Goal: Information Seeking & Learning: Learn about a topic

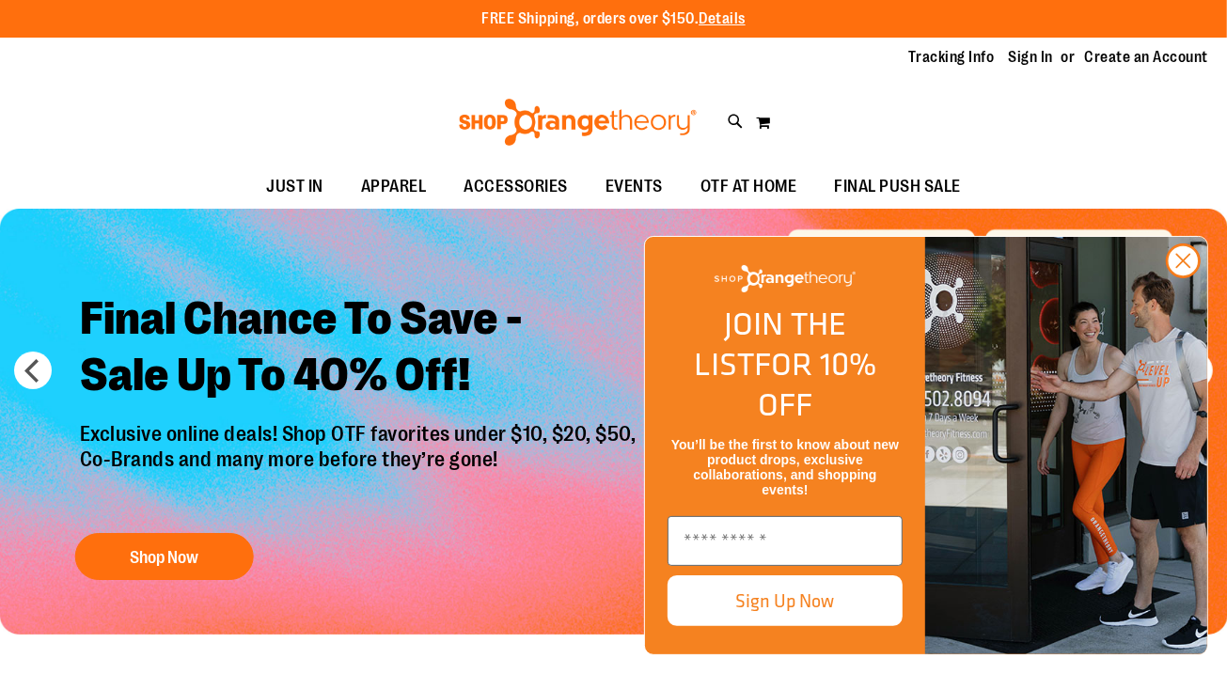
click at [749, 241] on img "Slide 1 of 6" at bounding box center [613, 422] width 1227 height 426
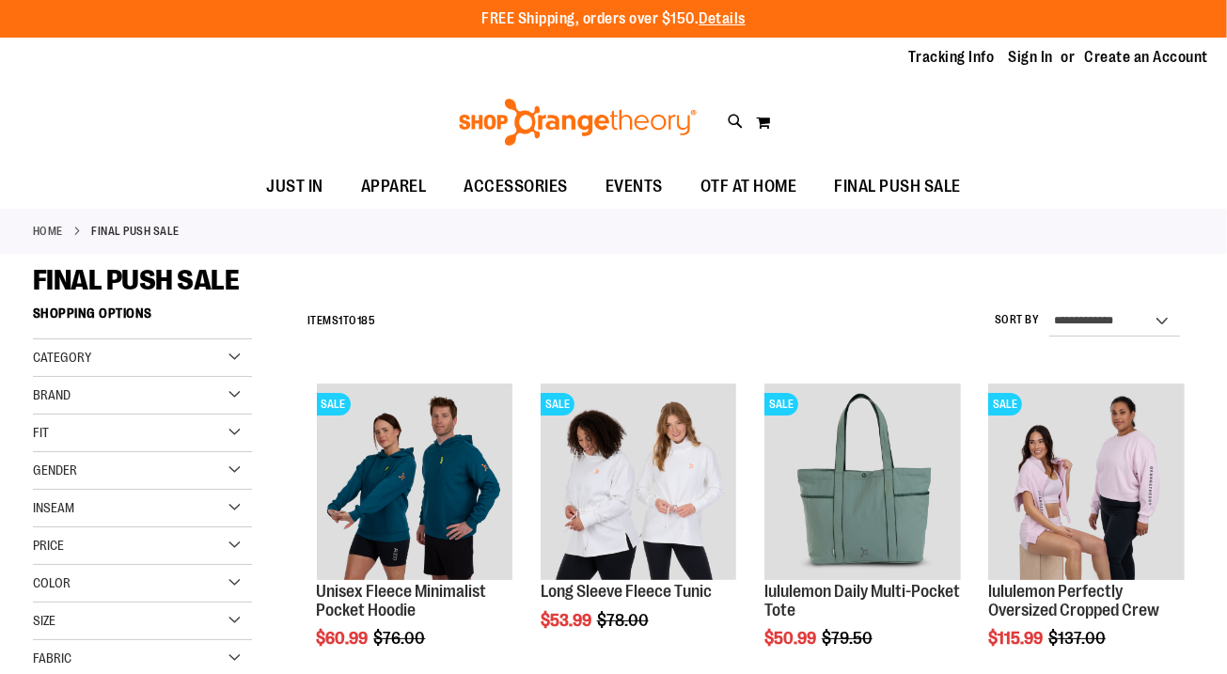
click at [1032, 55] on link "Sign In" at bounding box center [1031, 57] width 45 height 21
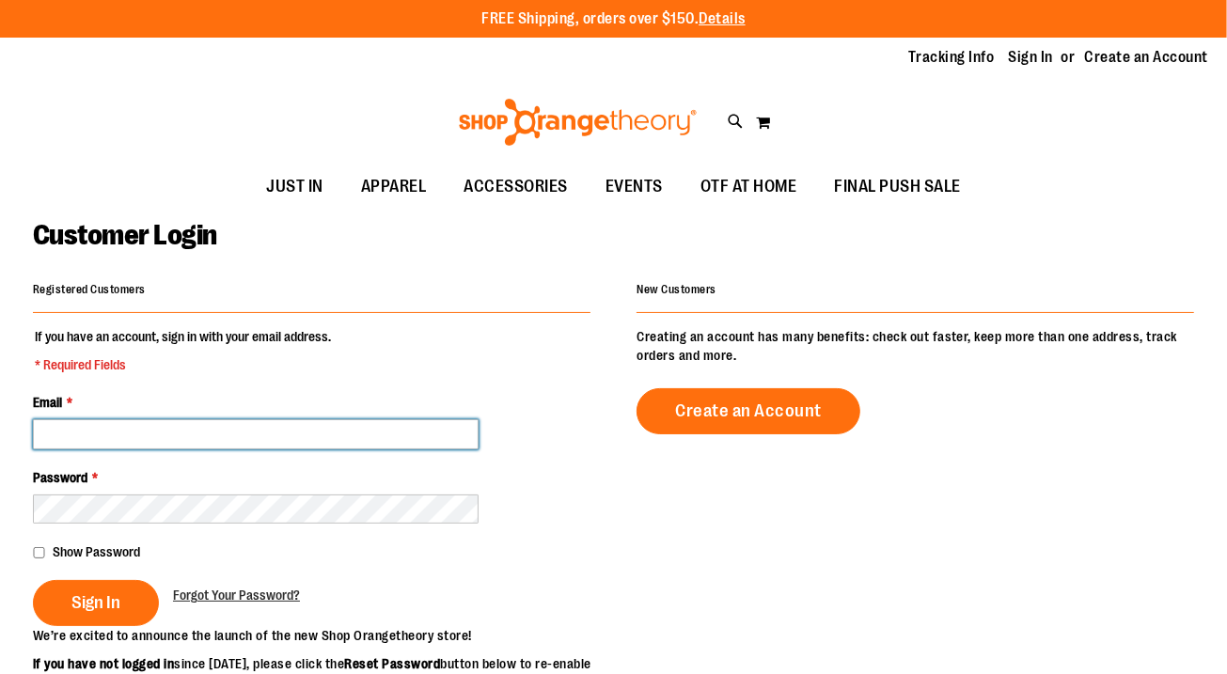
click at [250, 433] on input "Email *" at bounding box center [256, 434] width 446 height 30
type input "**********"
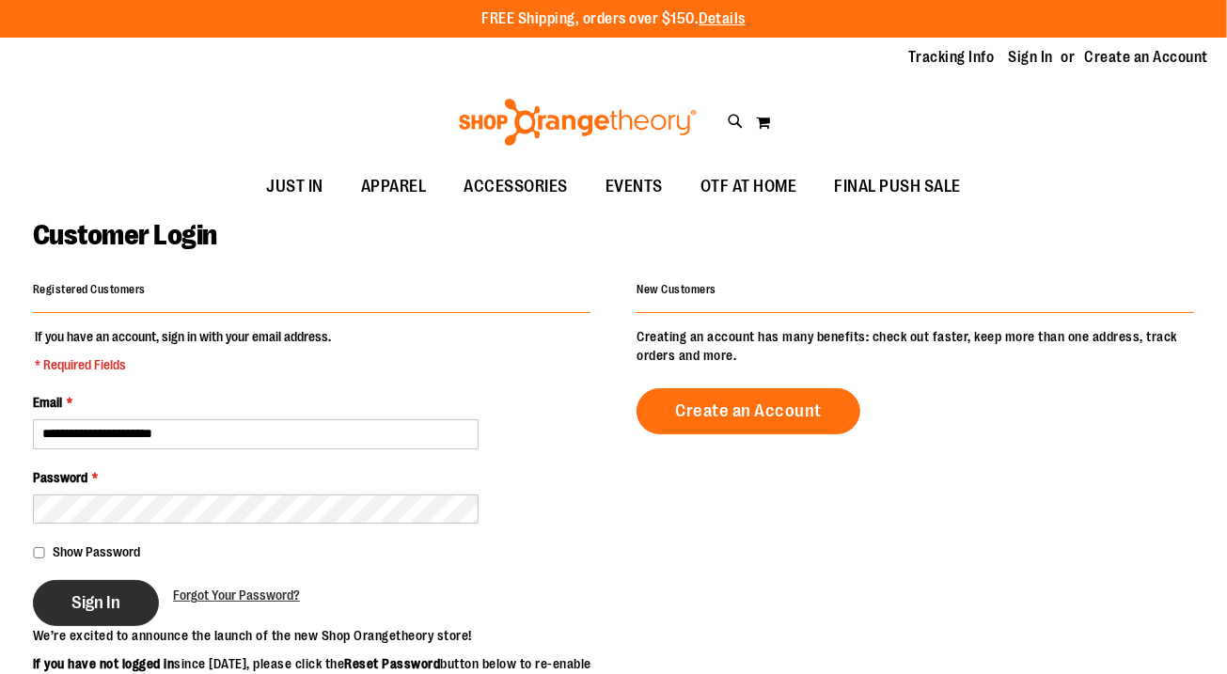
click at [97, 603] on span "Sign In" at bounding box center [95, 602] width 49 height 21
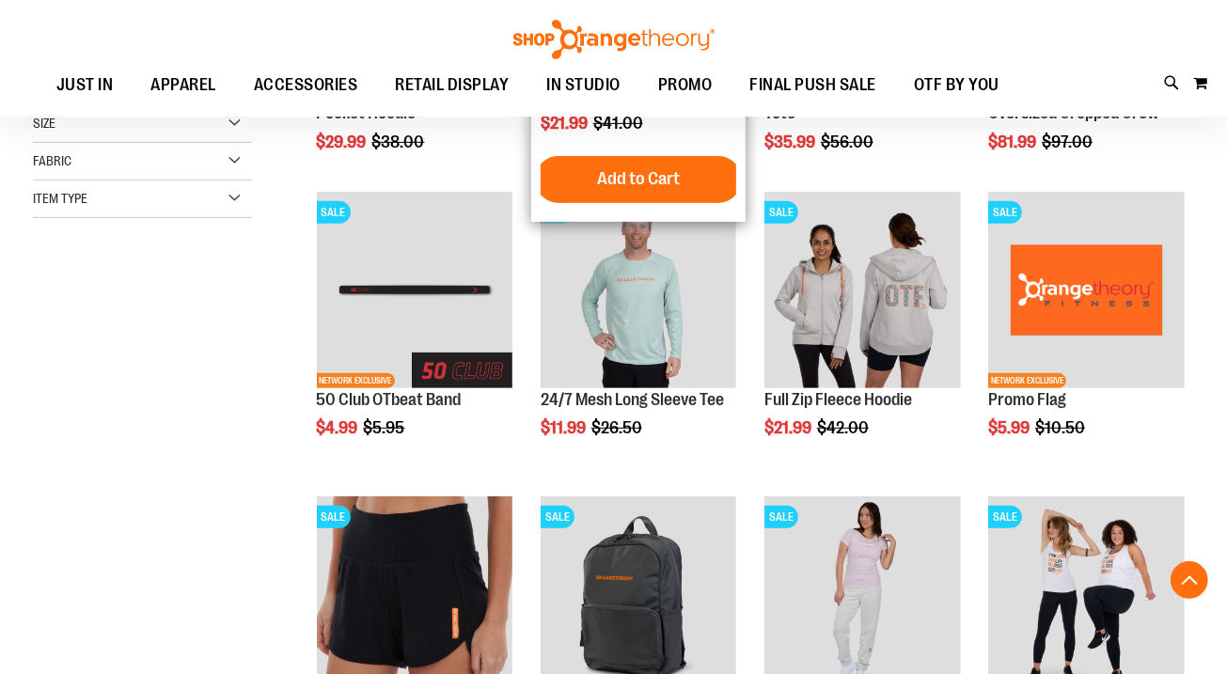
scroll to position [486, 0]
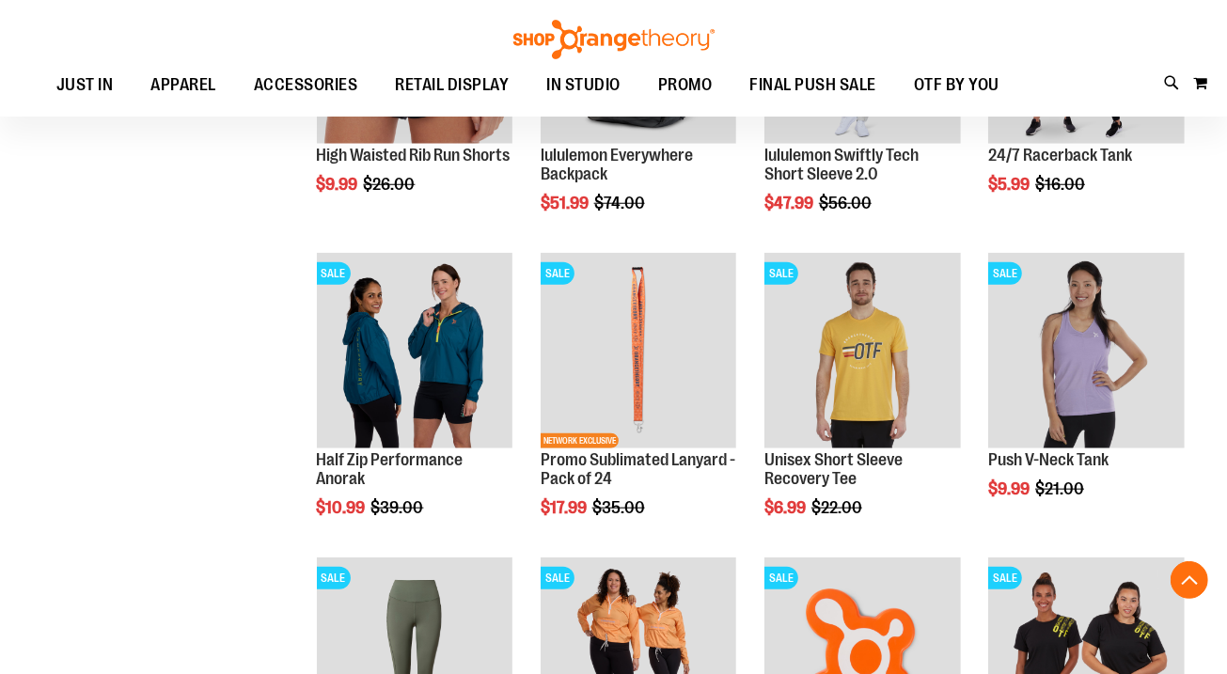
scroll to position [1034, 0]
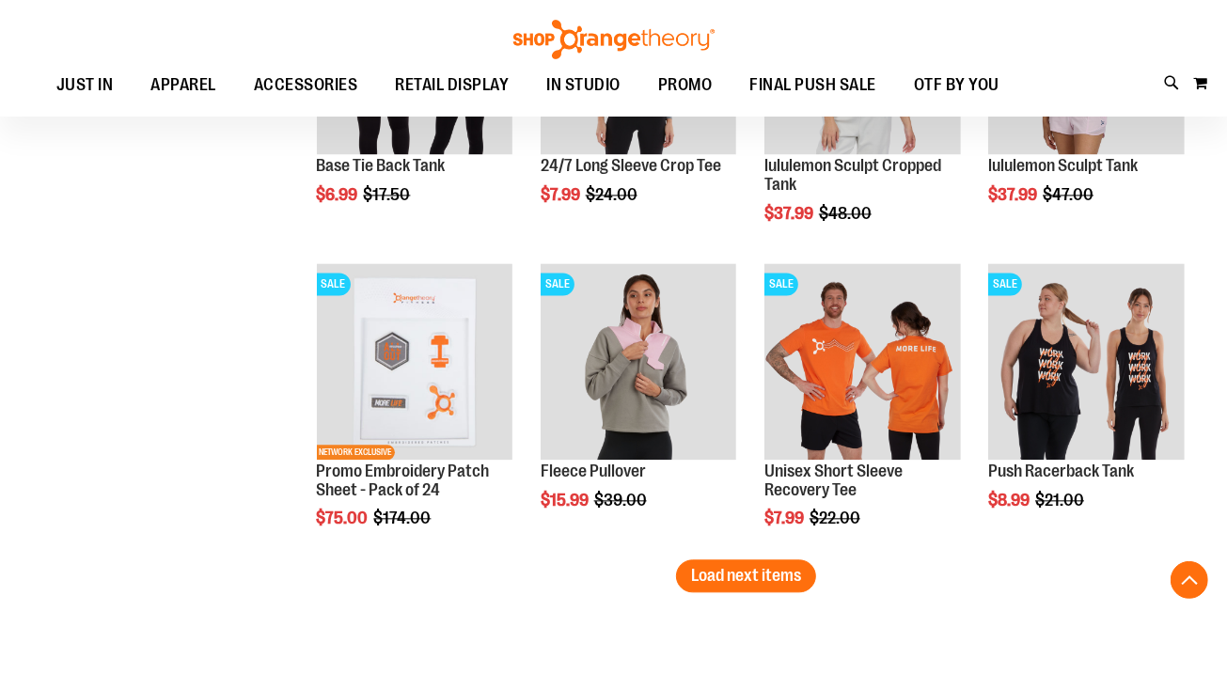
scroll to position [2551, 0]
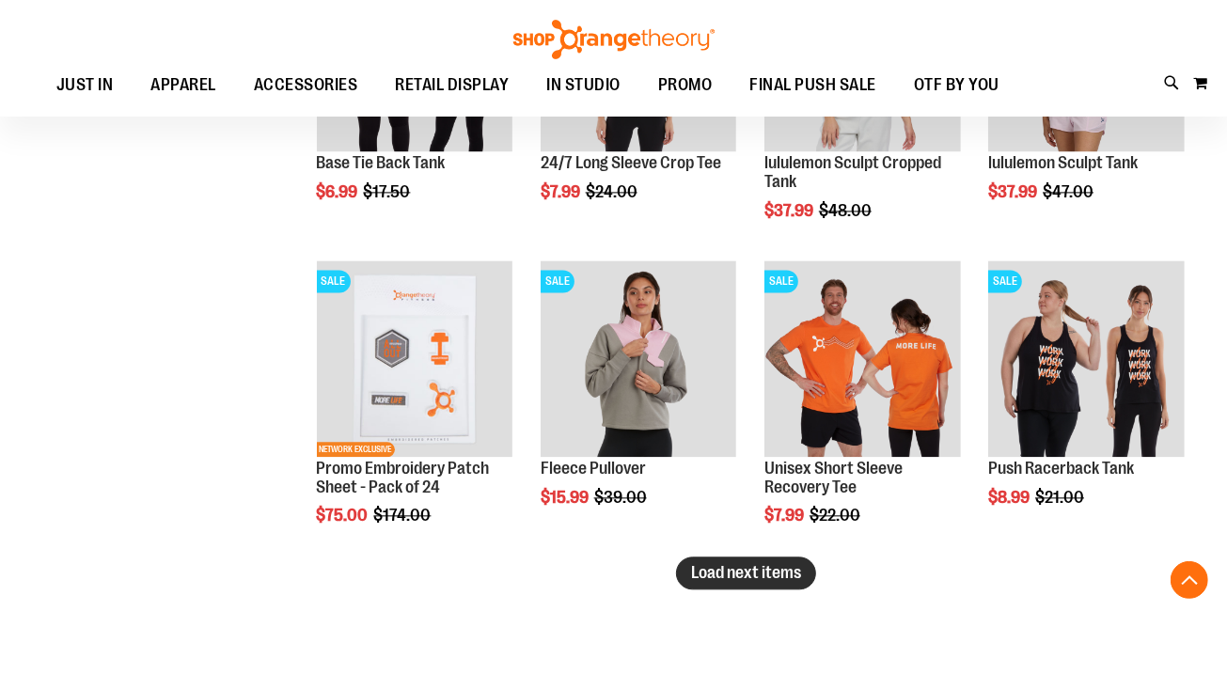
click at [757, 571] on span "Load next items" at bounding box center [746, 572] width 110 height 19
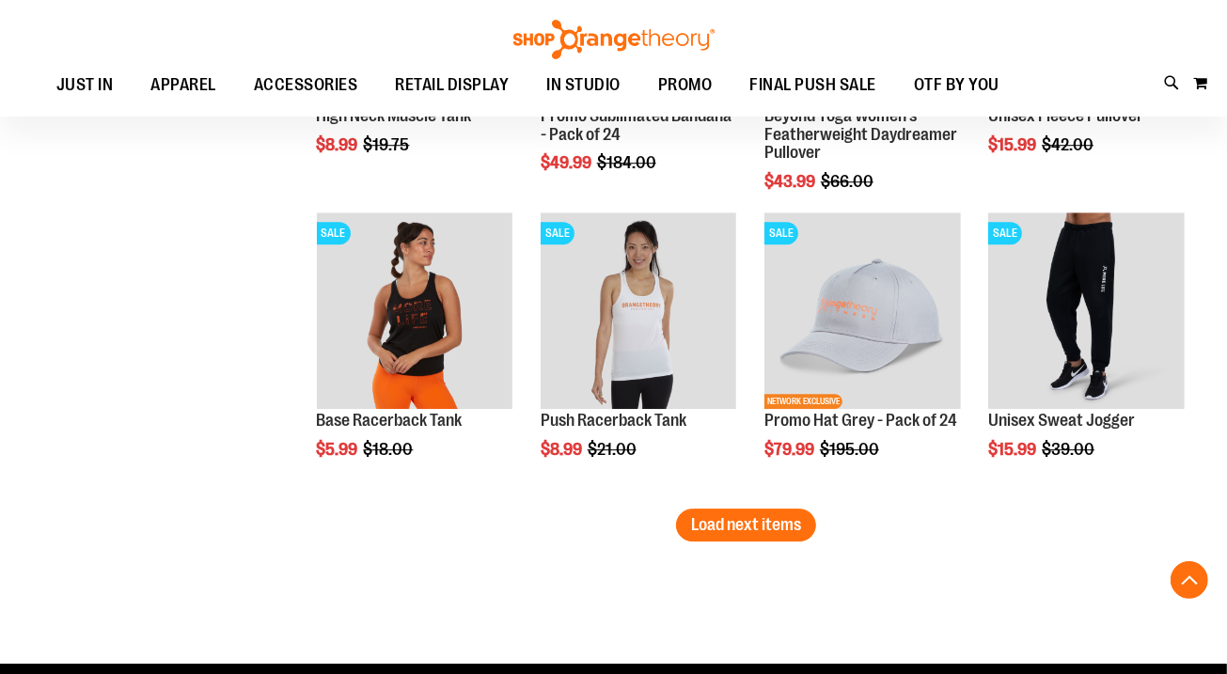
scroll to position [3520, 0]
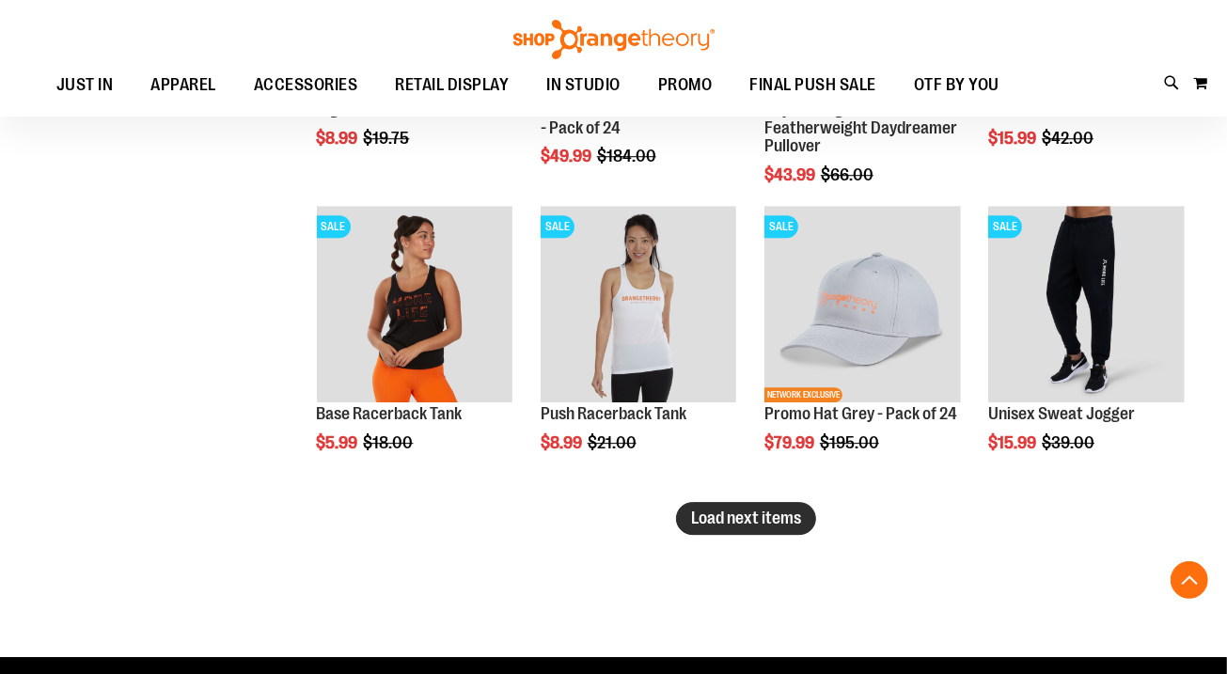
click at [733, 520] on span "Load next items" at bounding box center [746, 518] width 110 height 19
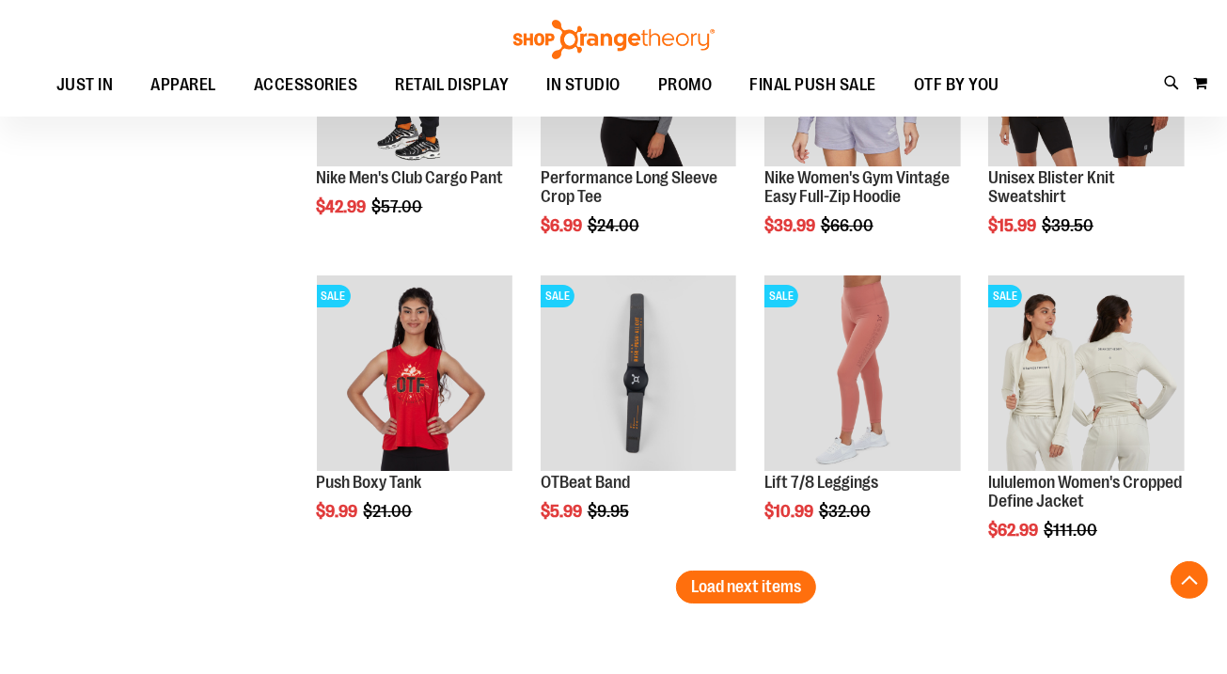
scroll to position [4416, 0]
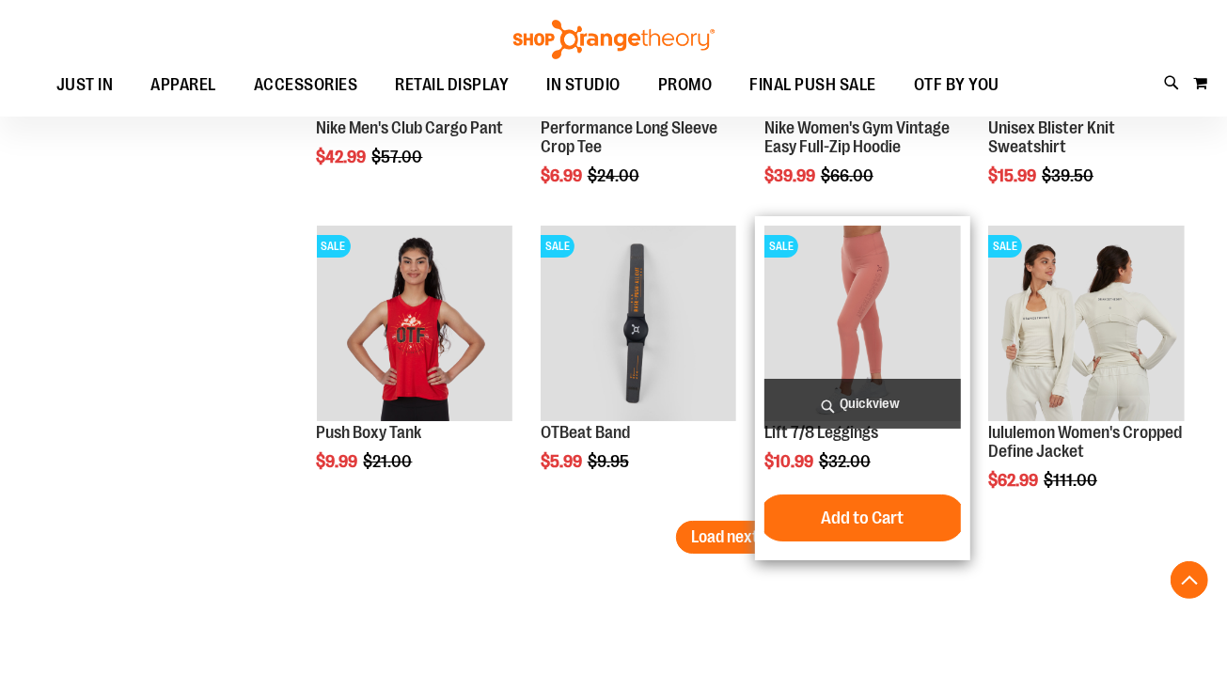
click at [759, 537] on div "SALE Lift 7/8 Leggings $10.99 Regular Price $32.00 Quickview" at bounding box center [862, 388] width 215 height 345
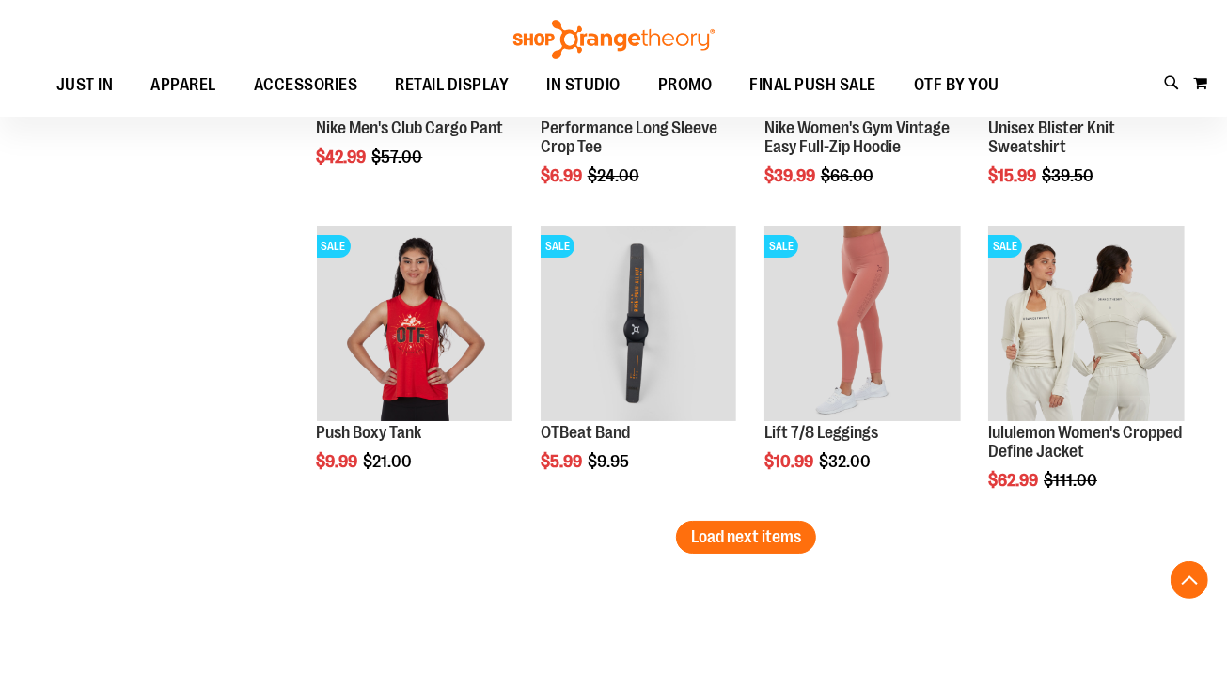
click at [724, 536] on span "Load next items" at bounding box center [746, 536] width 110 height 19
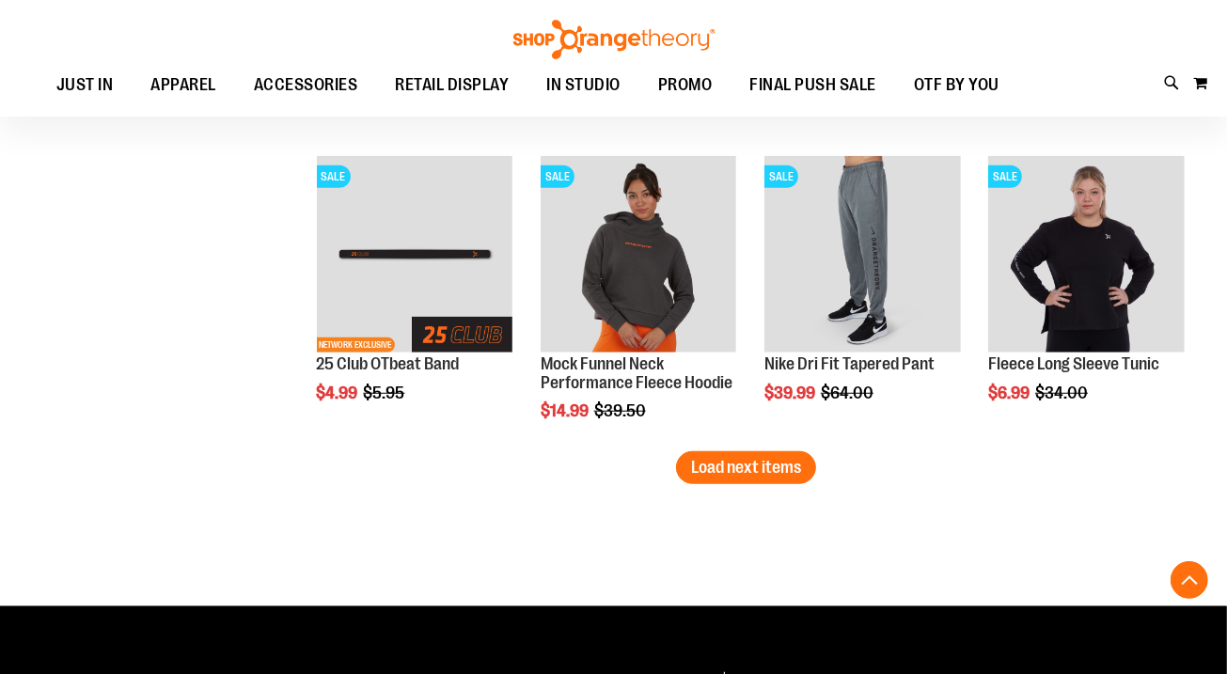
scroll to position [5413, 0]
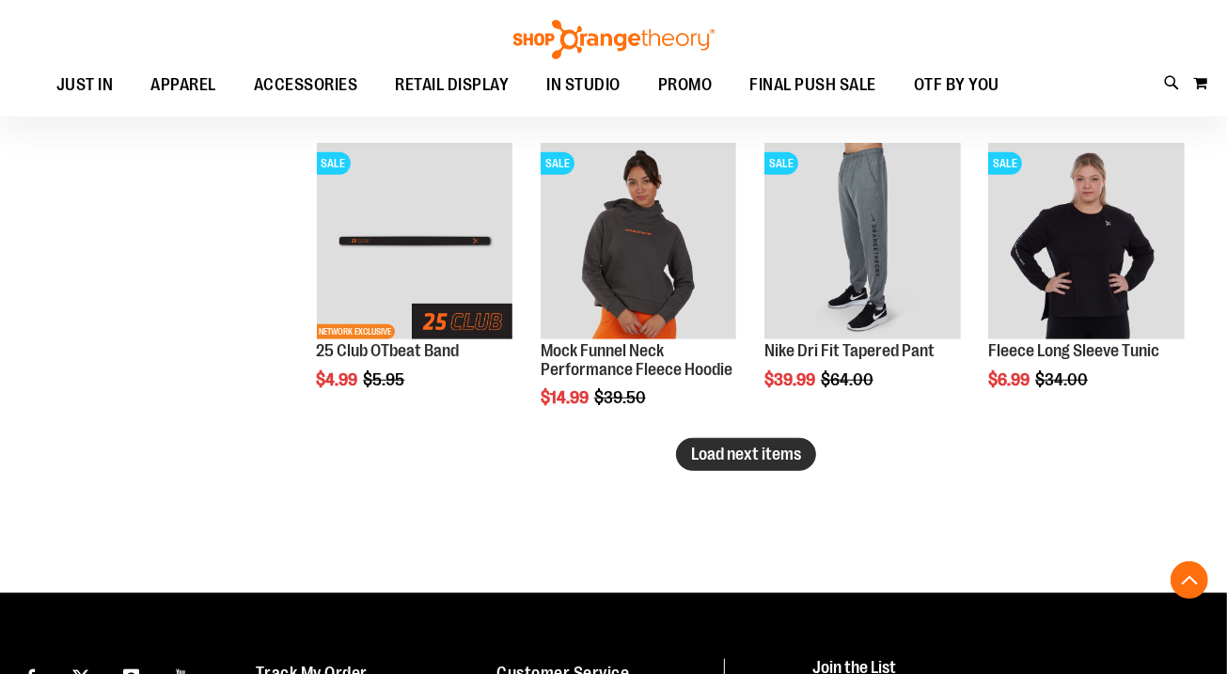
click at [748, 457] on span "Load next items" at bounding box center [746, 454] width 110 height 19
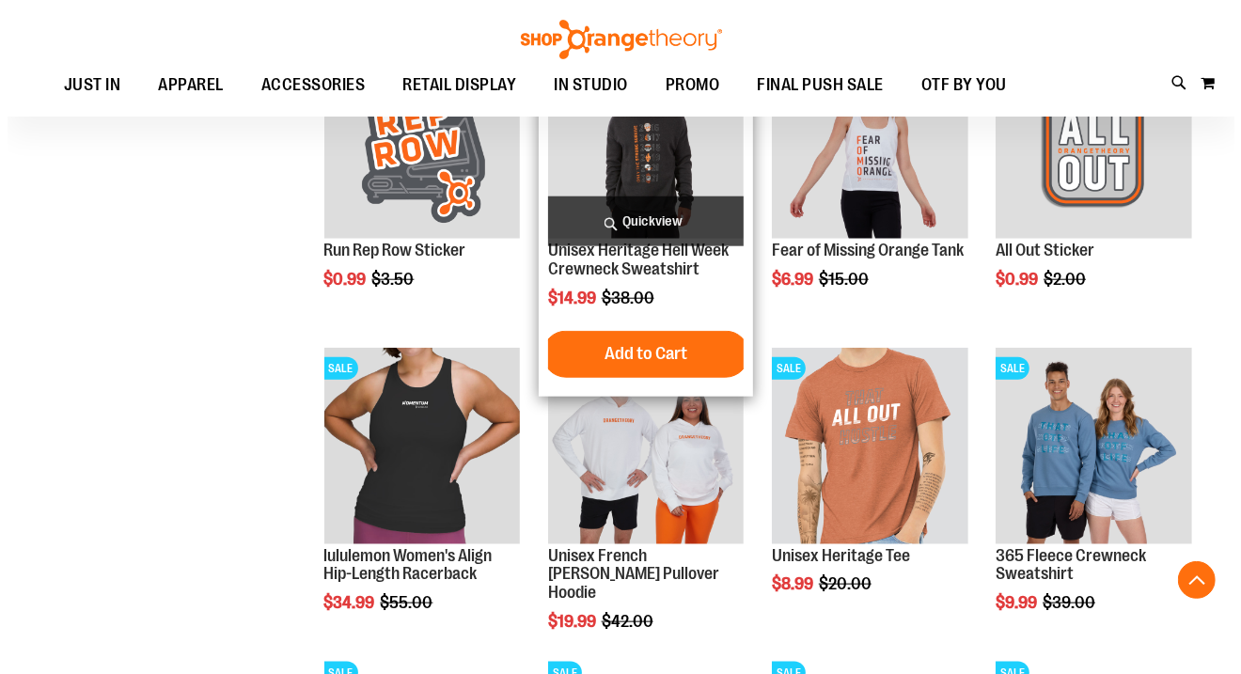
scroll to position [5830, 0]
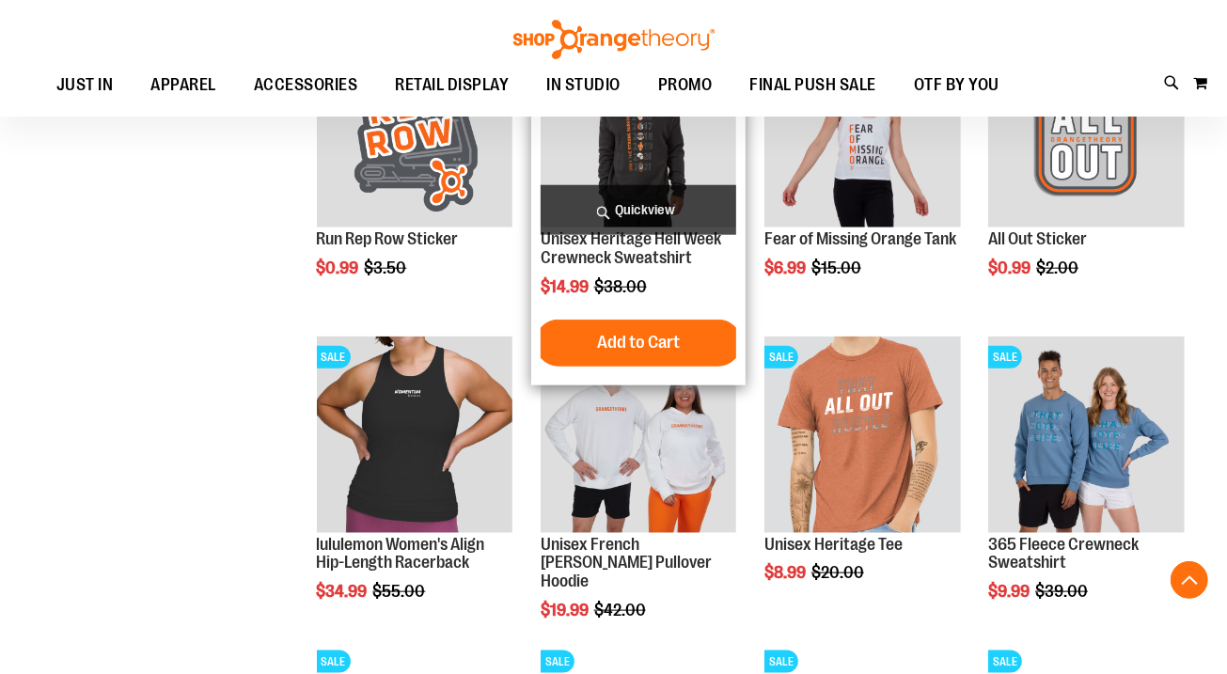
click at [646, 204] on span "Quickview" at bounding box center [638, 210] width 196 height 50
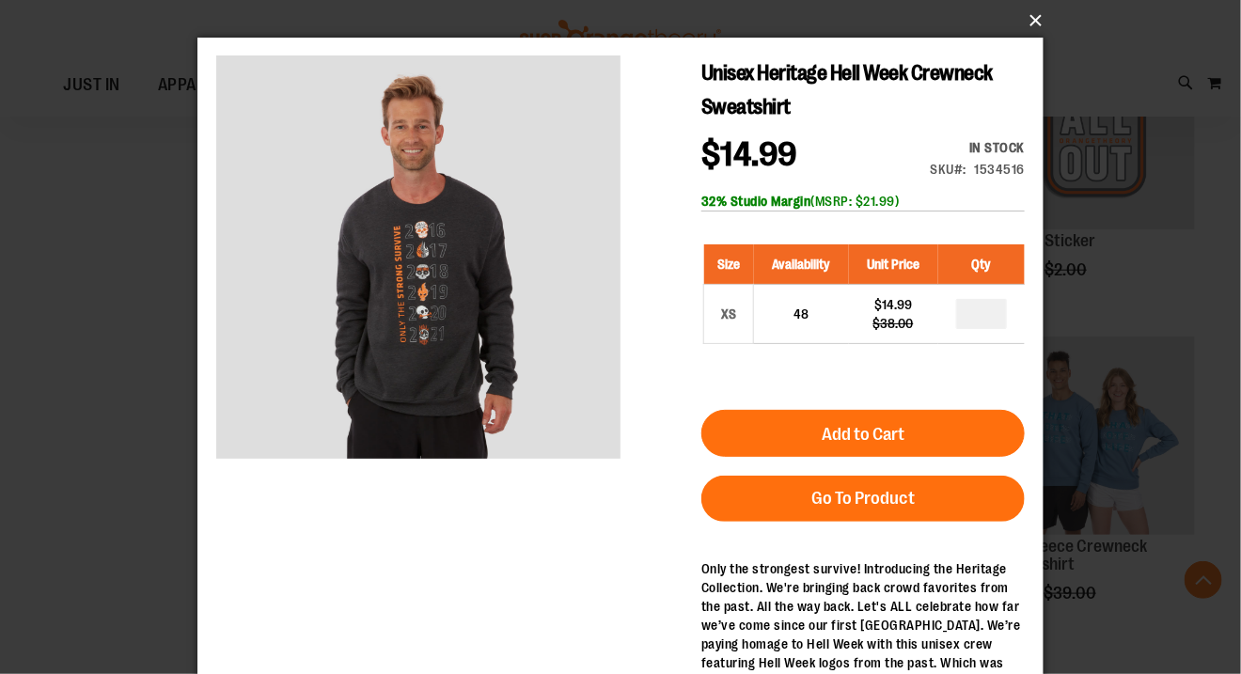
click at [1029, 23] on button "×" at bounding box center [626, 20] width 846 height 41
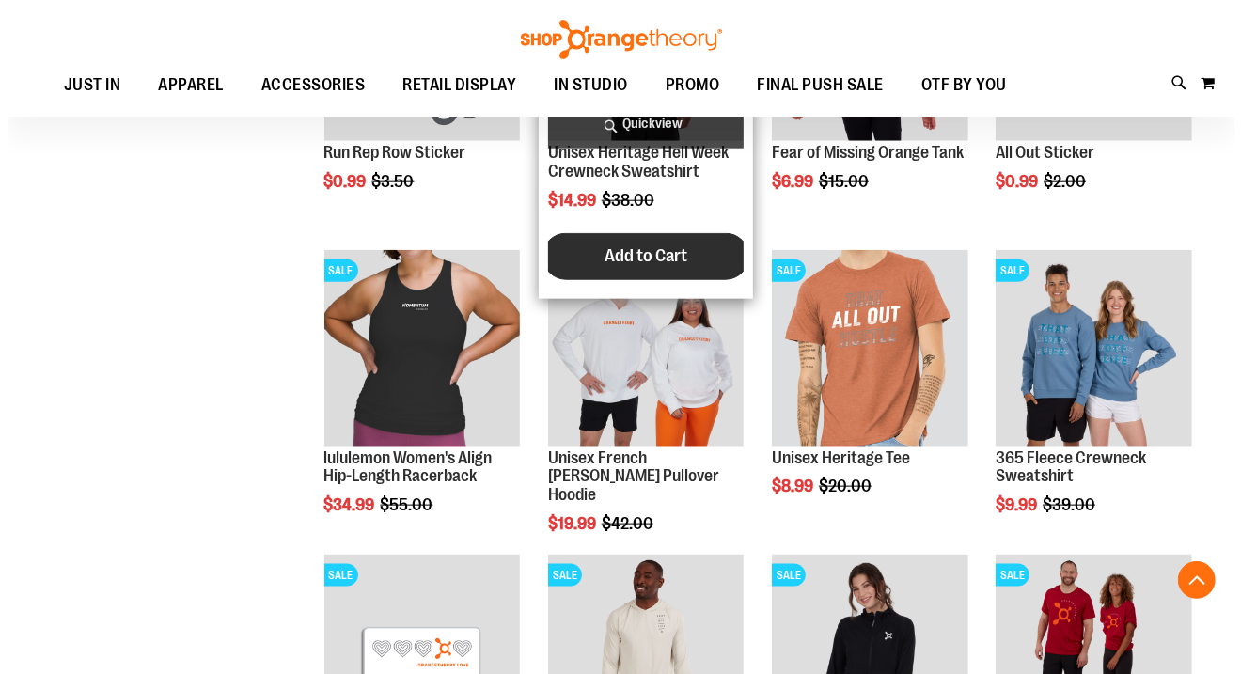
scroll to position [5932, 0]
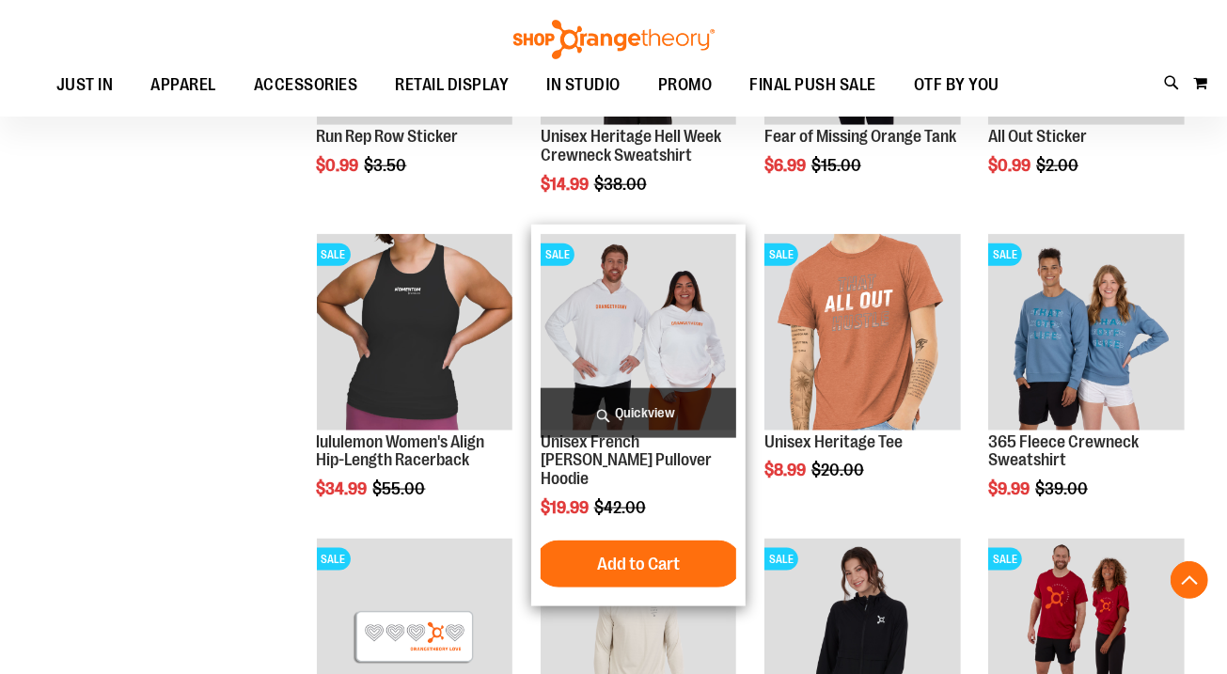
click at [630, 406] on span "Quickview" at bounding box center [638, 413] width 196 height 50
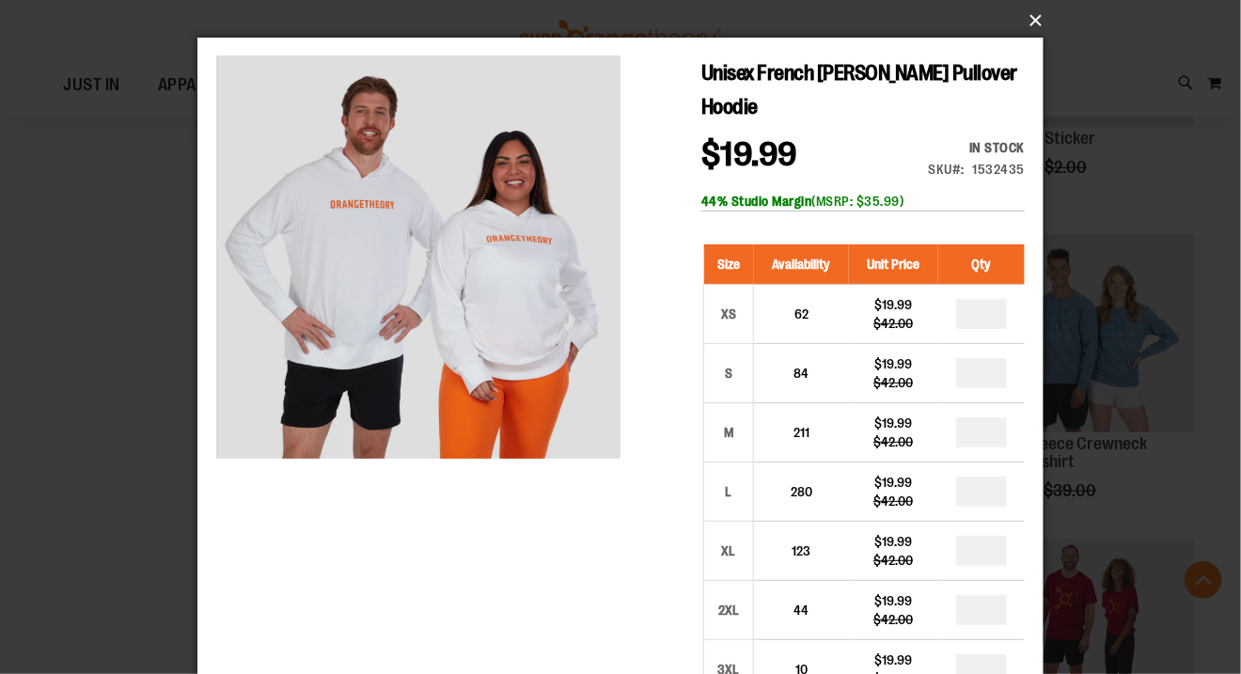
click at [1032, 16] on button "×" at bounding box center [626, 20] width 846 height 41
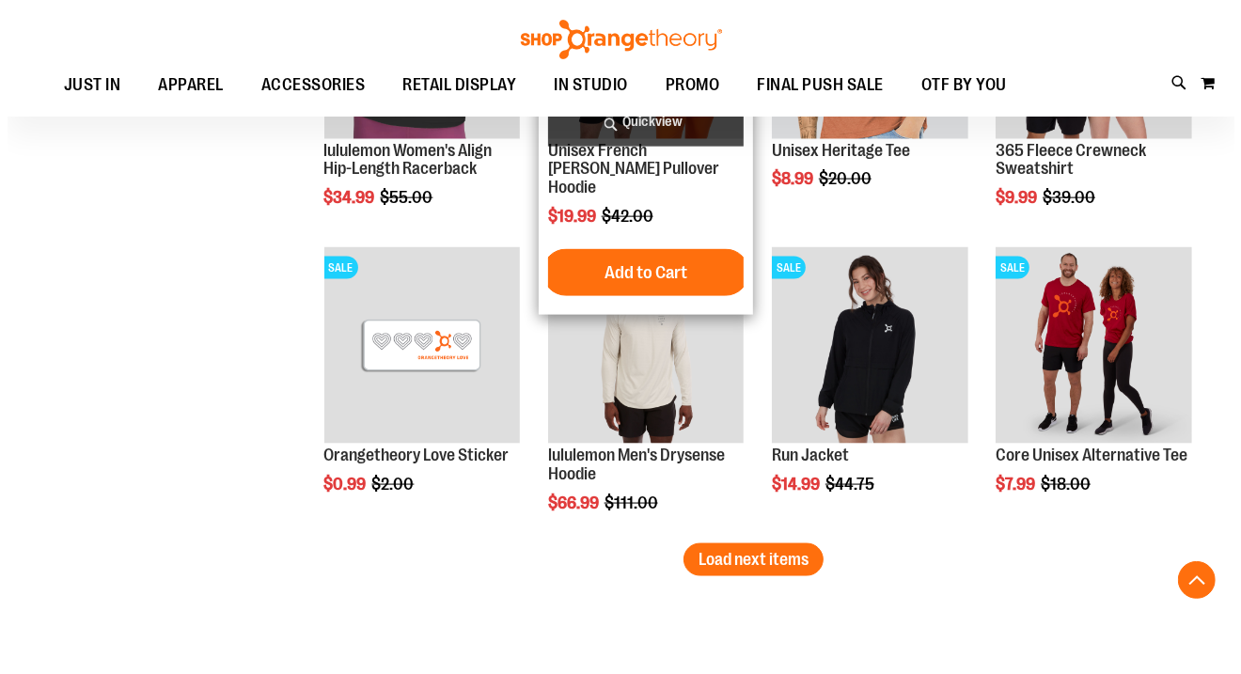
scroll to position [6226, 0]
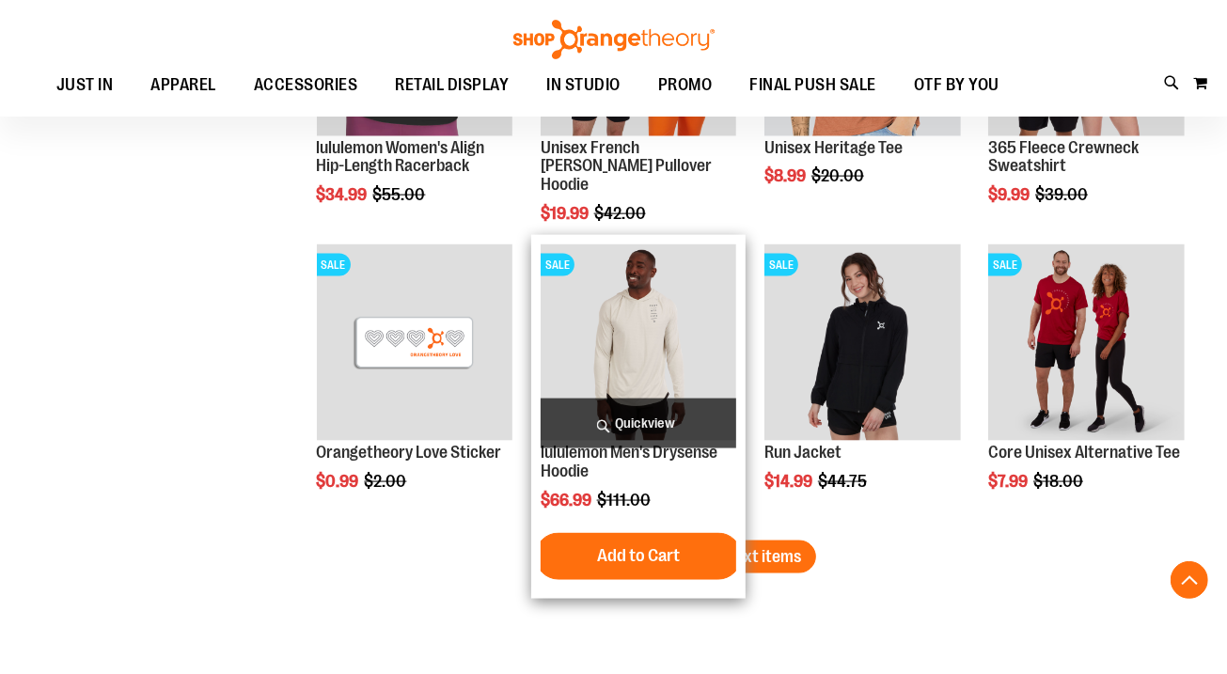
click at [642, 418] on span "Quickview" at bounding box center [638, 424] width 196 height 50
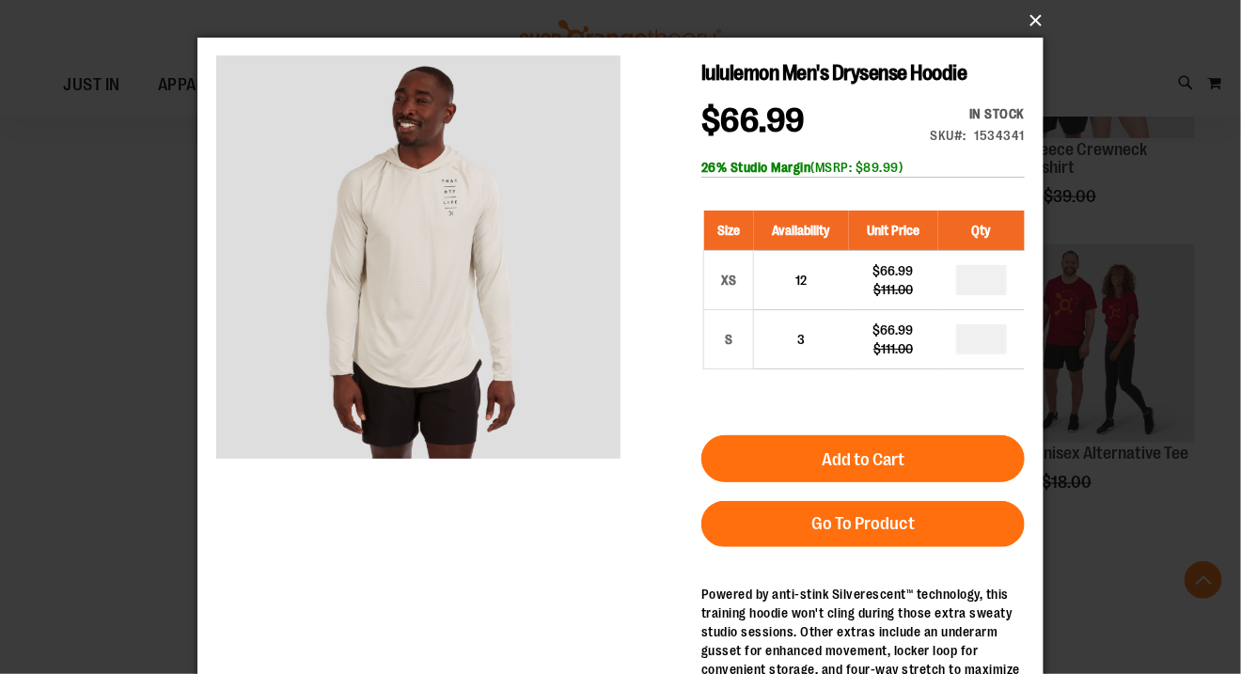
click at [1034, 29] on button "×" at bounding box center [626, 20] width 846 height 41
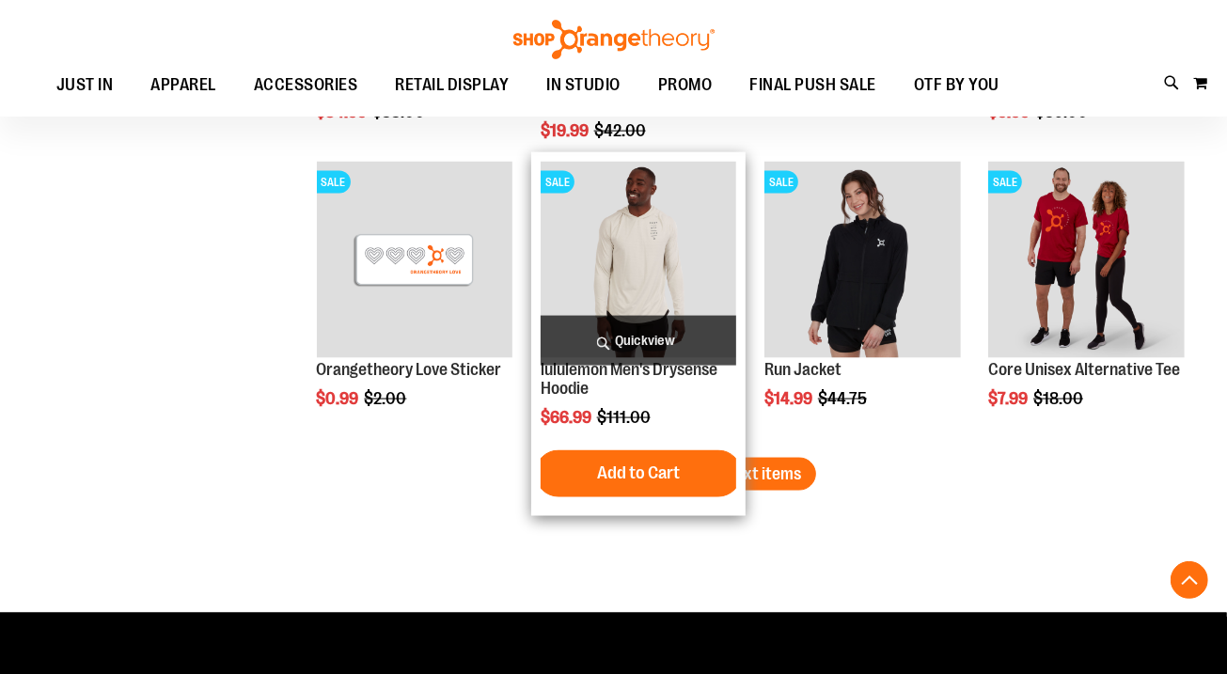
scroll to position [6311, 0]
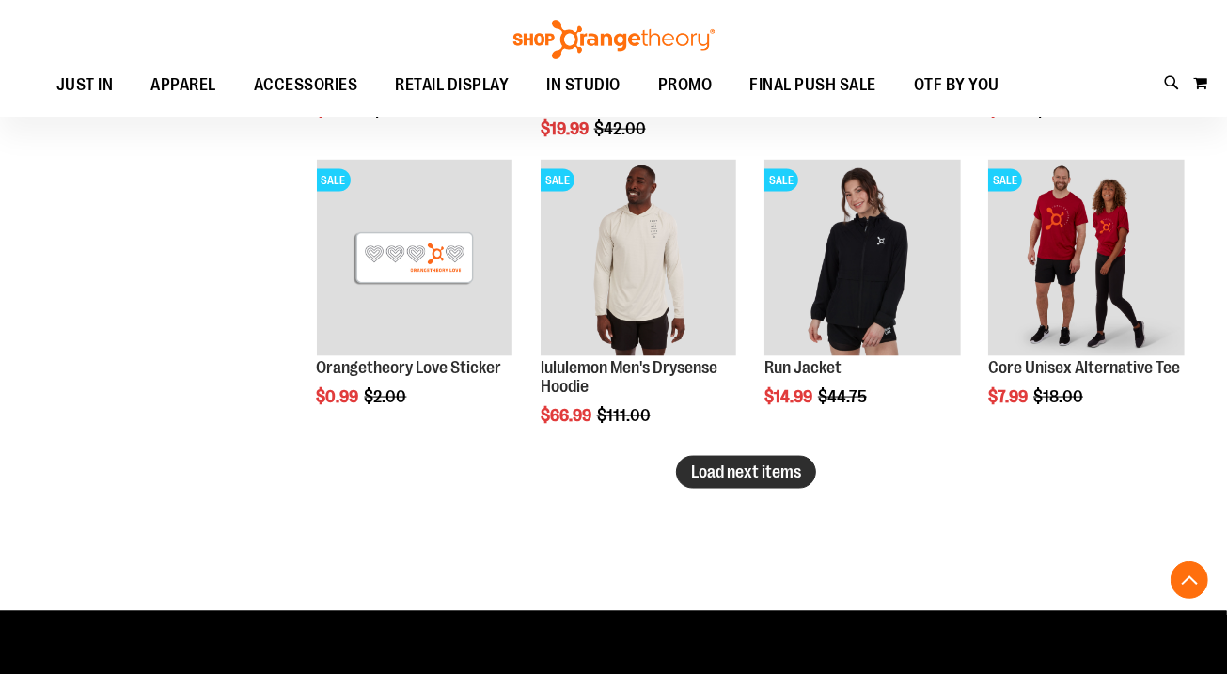
click at [722, 477] on span "Load next items" at bounding box center [746, 471] width 110 height 19
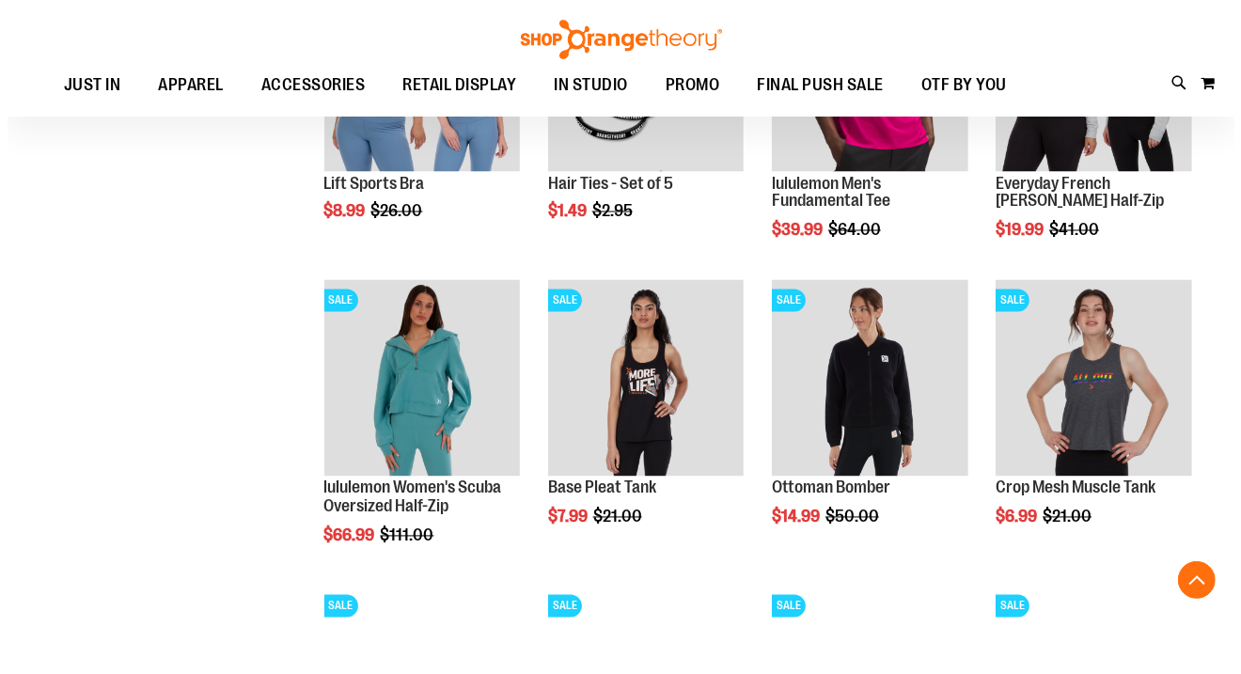
scroll to position [6801, 0]
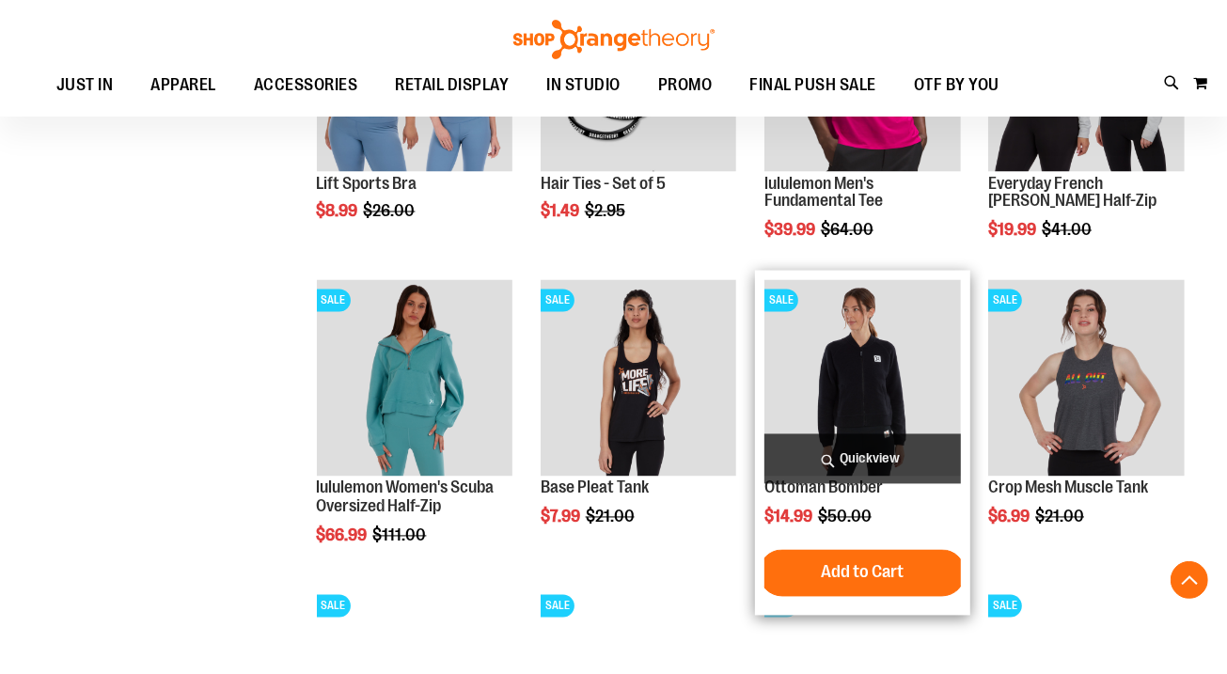
click at [886, 456] on span "Quickview" at bounding box center [862, 459] width 196 height 50
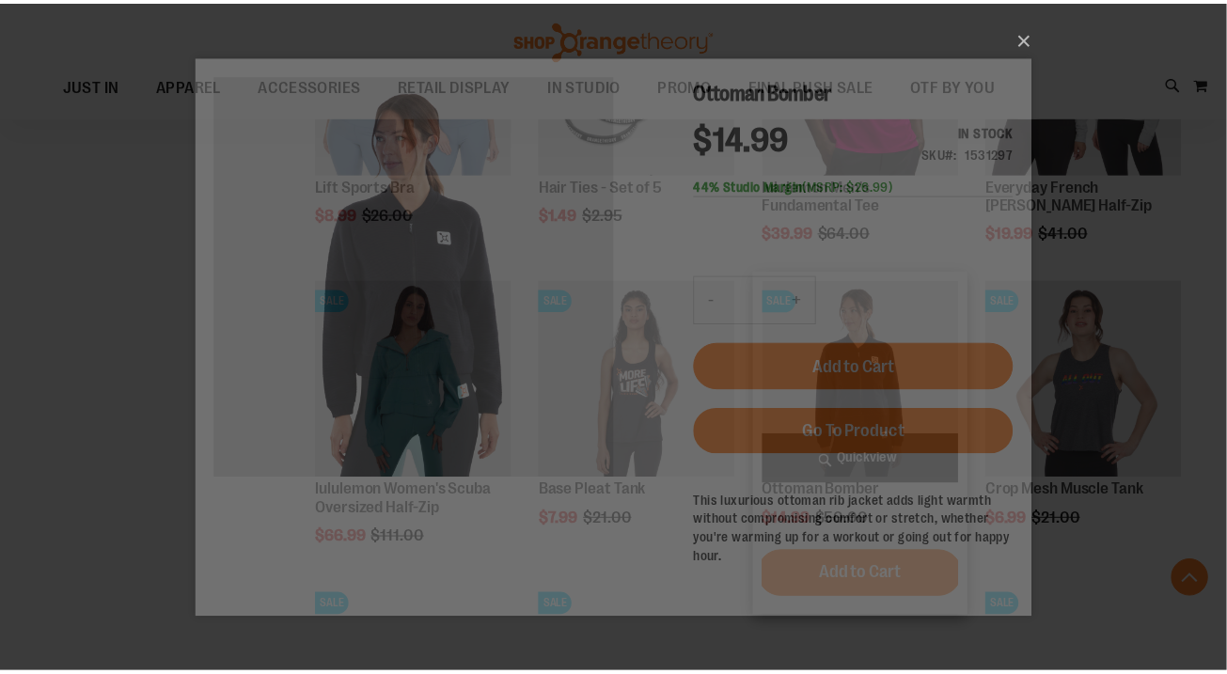
scroll to position [0, 0]
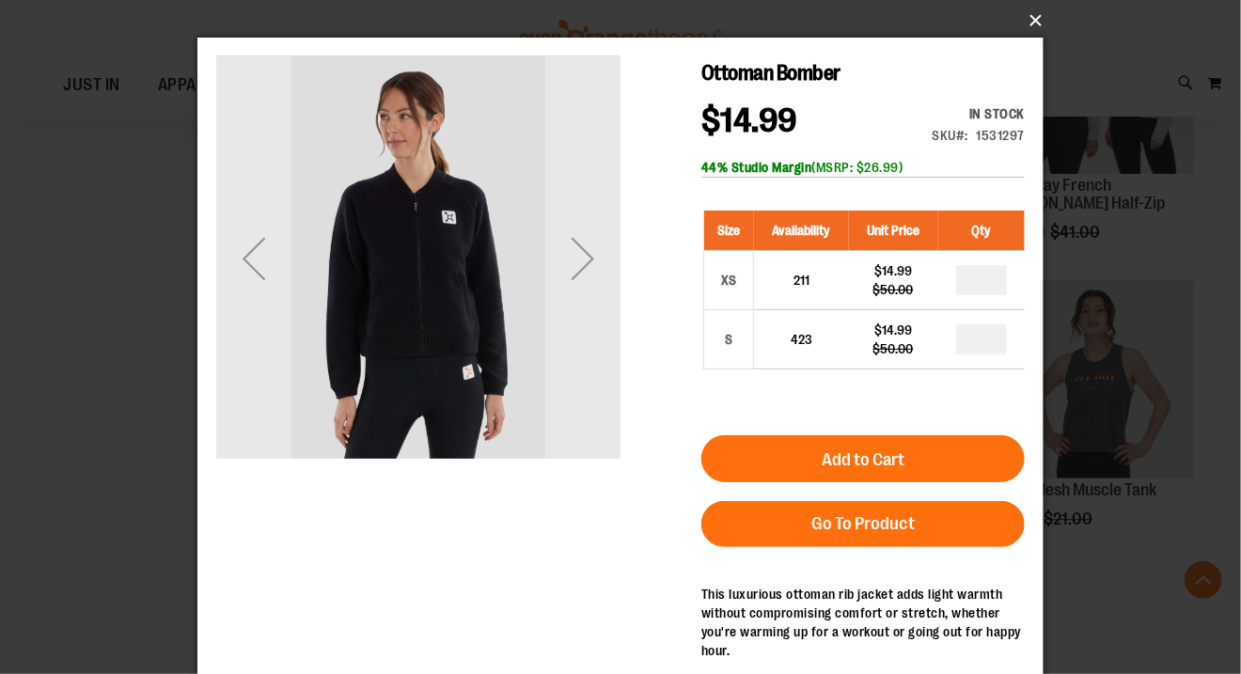
click at [1037, 11] on button "×" at bounding box center [626, 20] width 846 height 41
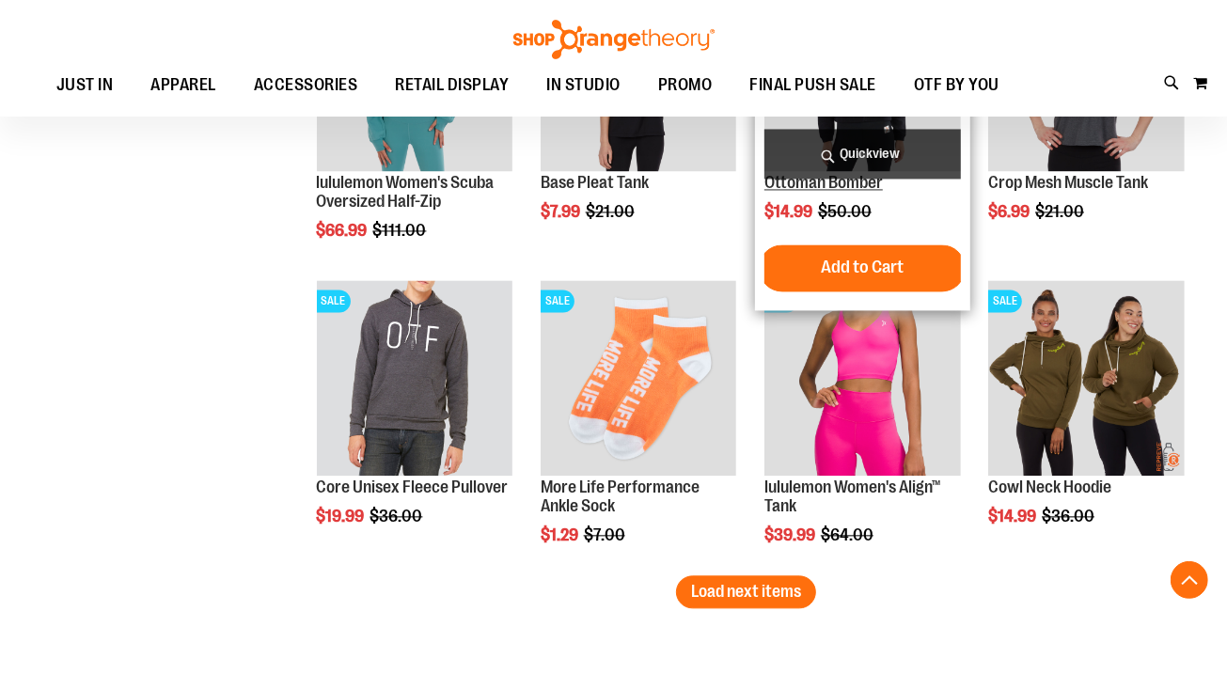
scroll to position [7107, 0]
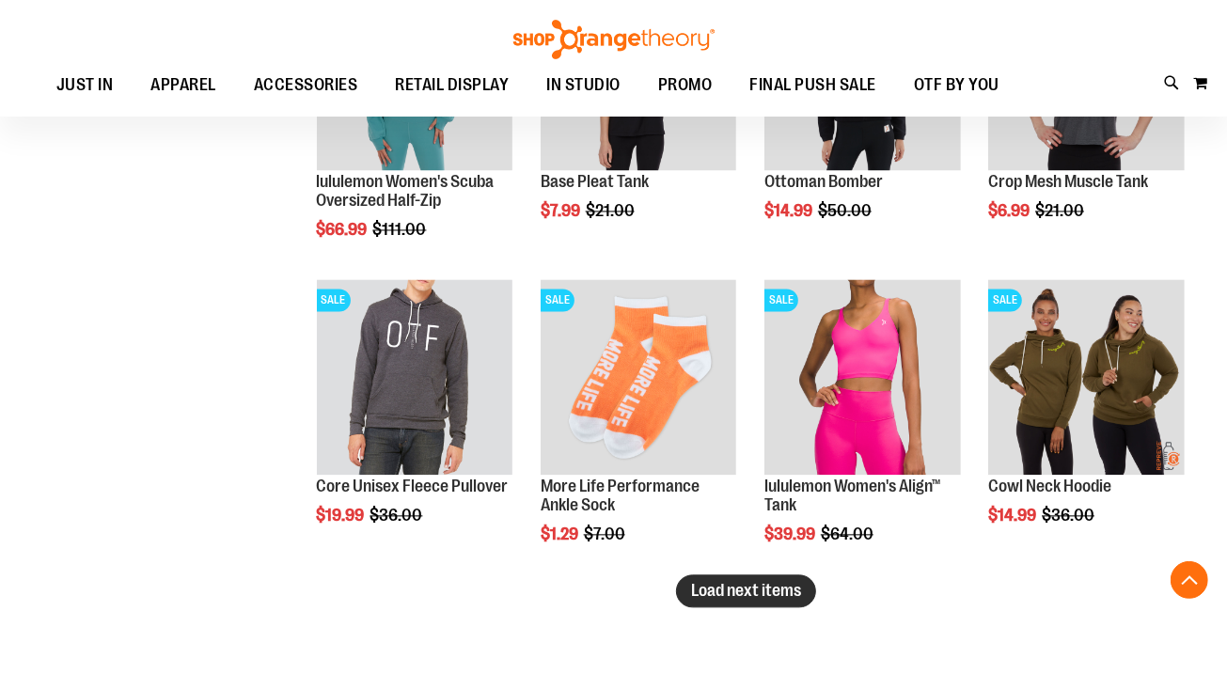
click at [757, 581] on span "Load next items" at bounding box center [746, 590] width 110 height 19
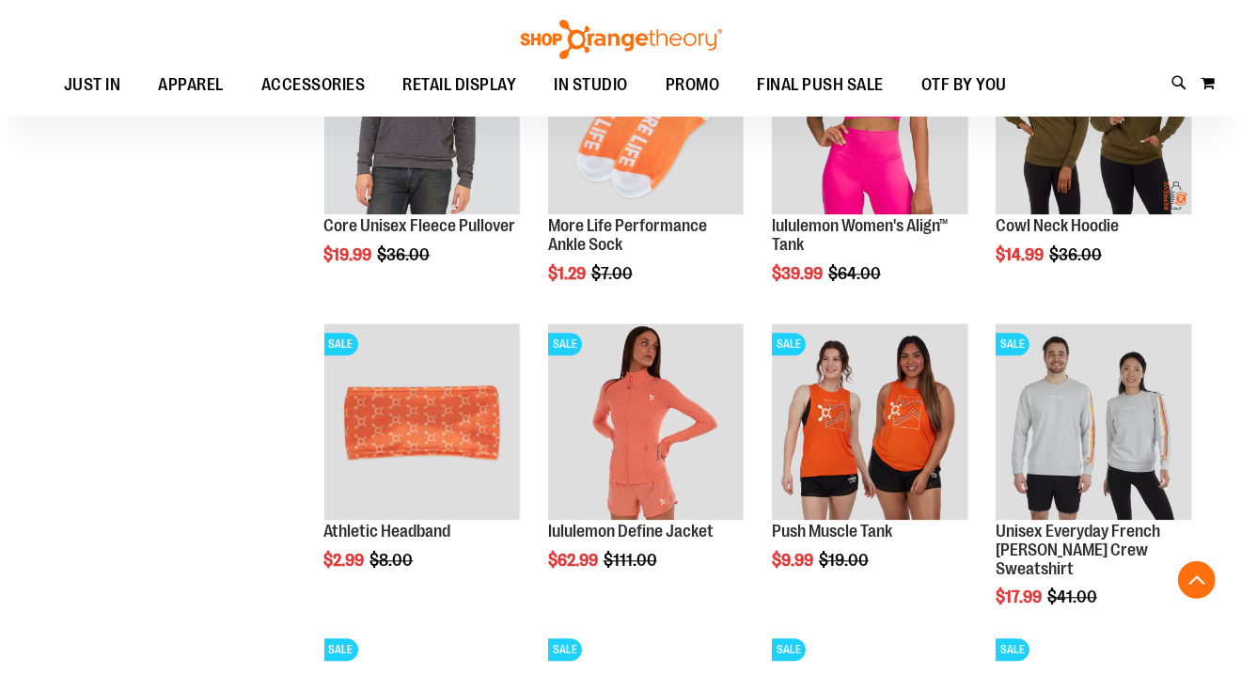
scroll to position [7410, 0]
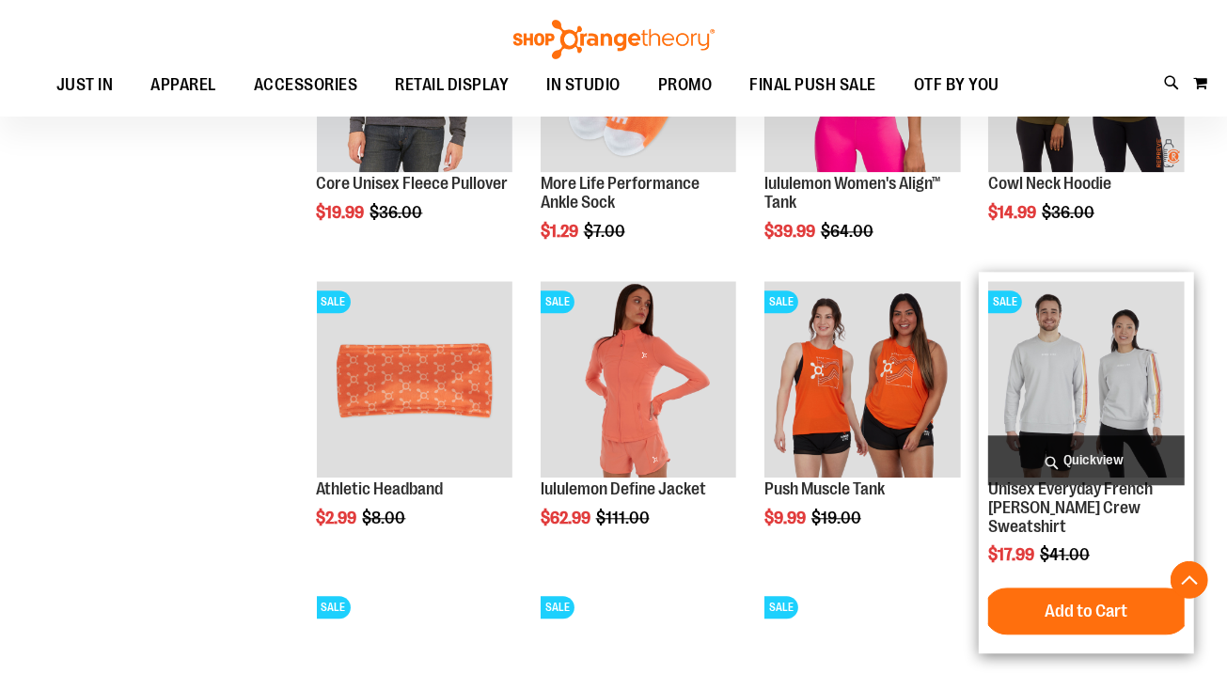
click at [1119, 462] on span "Quickview" at bounding box center [1086, 460] width 196 height 50
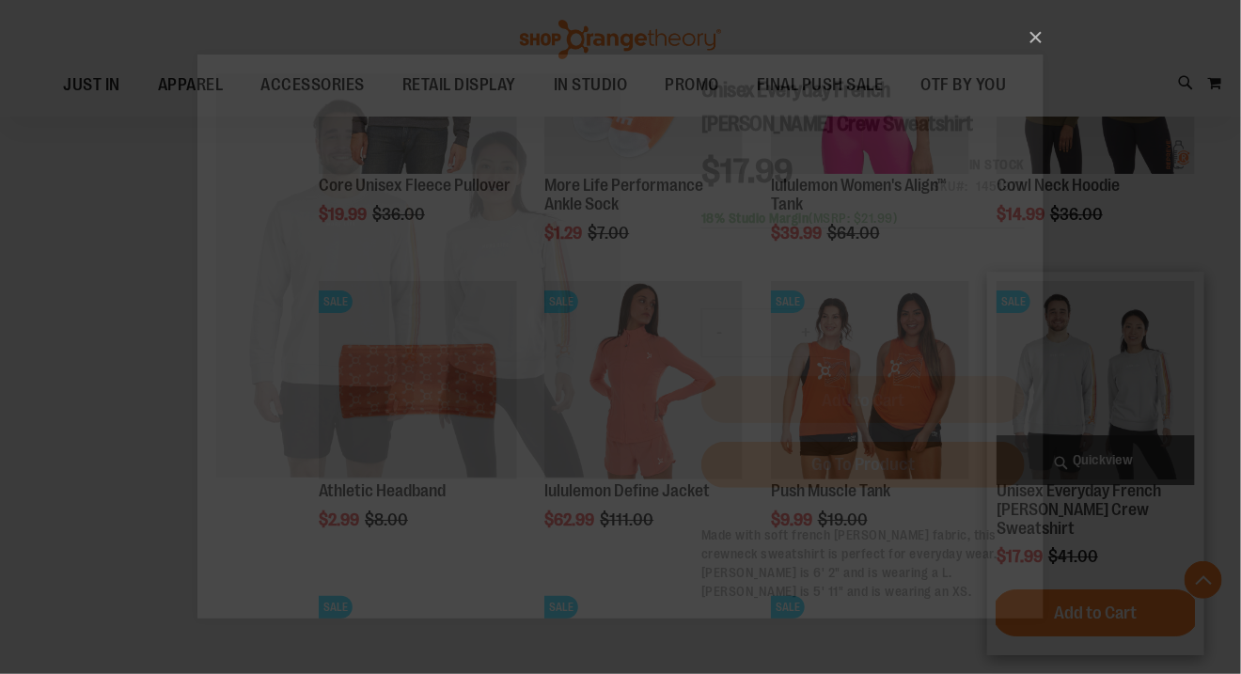
scroll to position [0, 0]
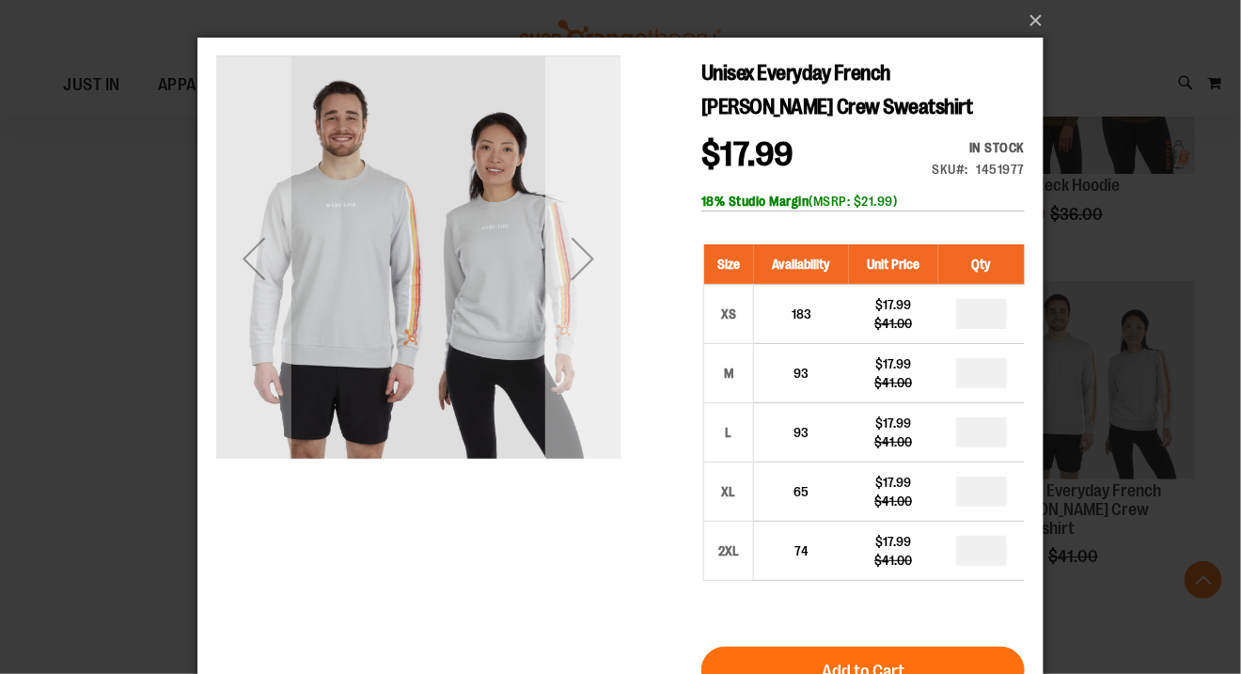
click at [579, 258] on div "Next" at bounding box center [581, 257] width 75 height 75
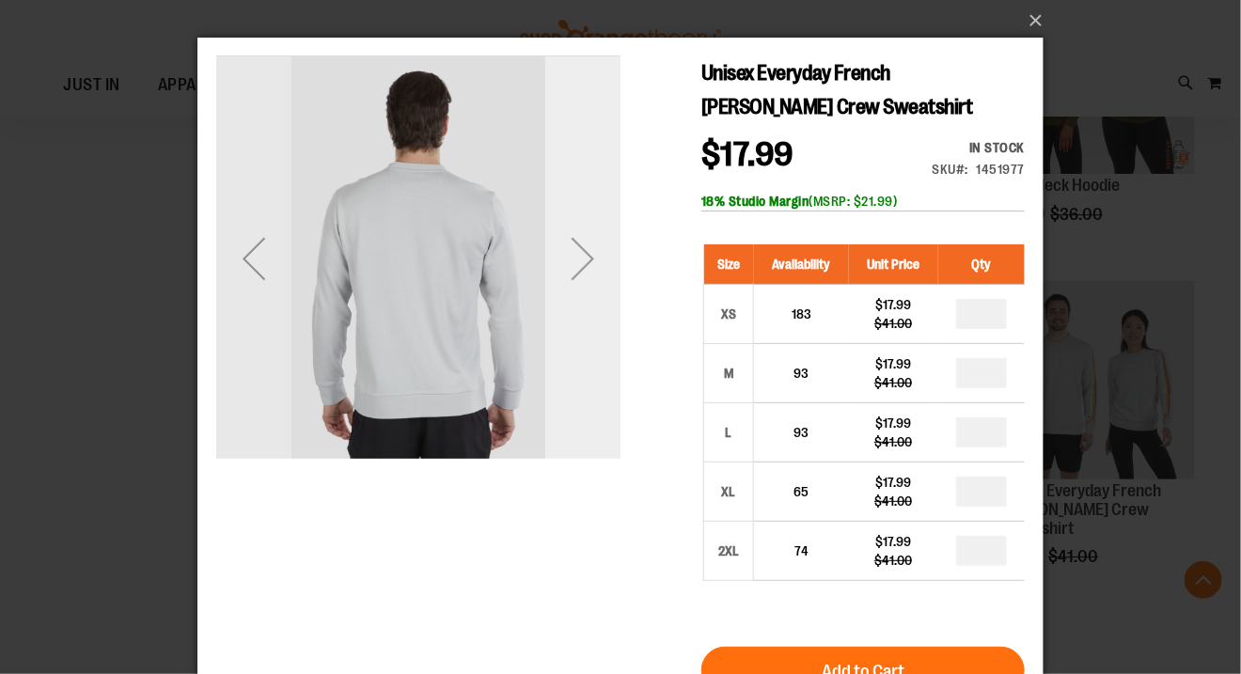
click at [579, 258] on div "Next" at bounding box center [581, 257] width 75 height 75
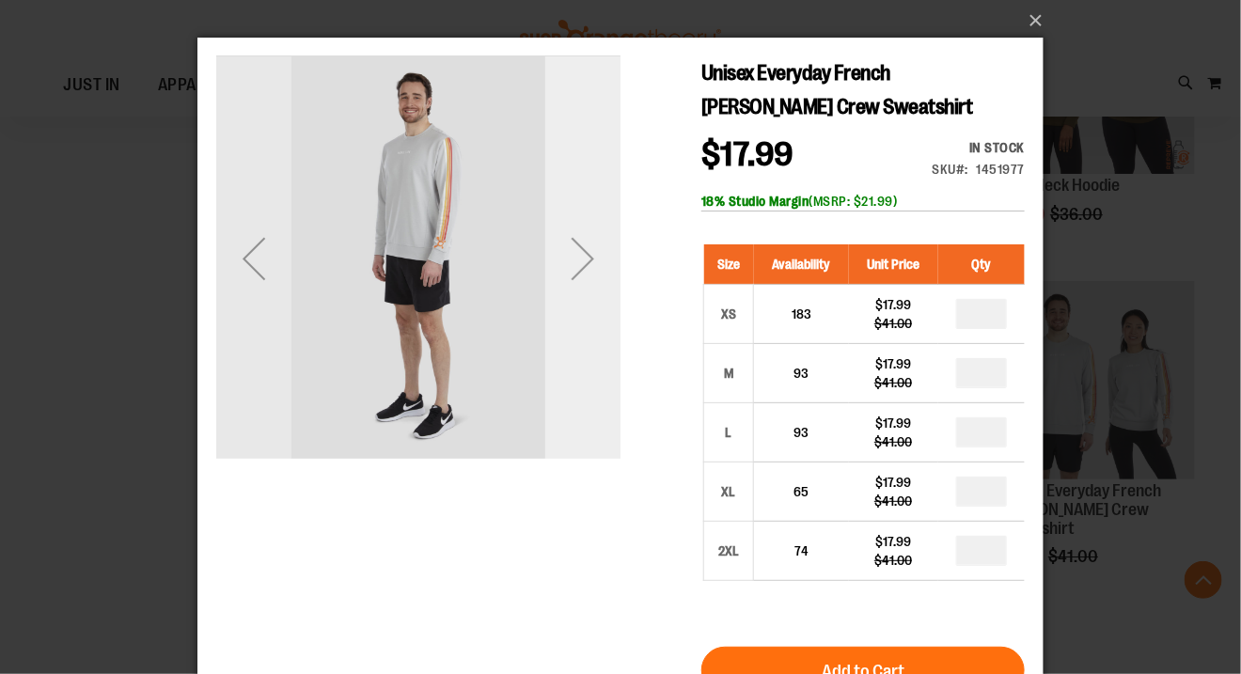
click at [579, 258] on div "Next" at bounding box center [581, 257] width 75 height 75
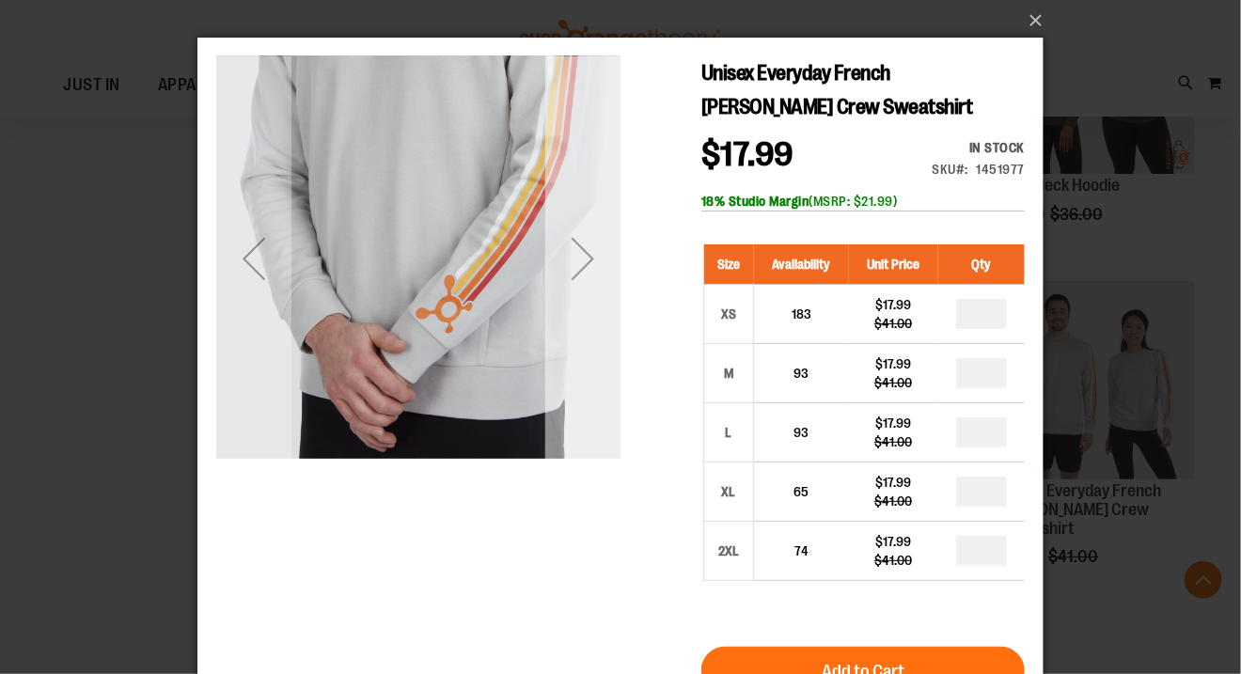
click at [579, 258] on div "Next" at bounding box center [581, 257] width 75 height 75
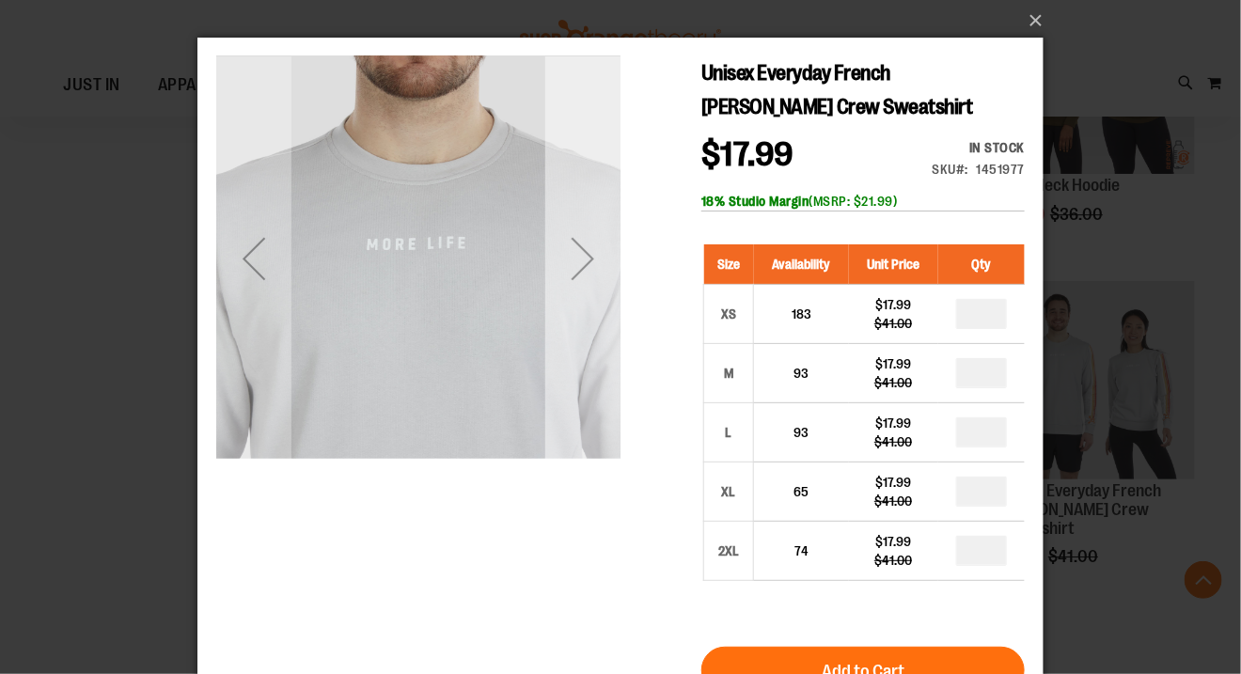
click at [582, 258] on div "Next" at bounding box center [581, 257] width 75 height 75
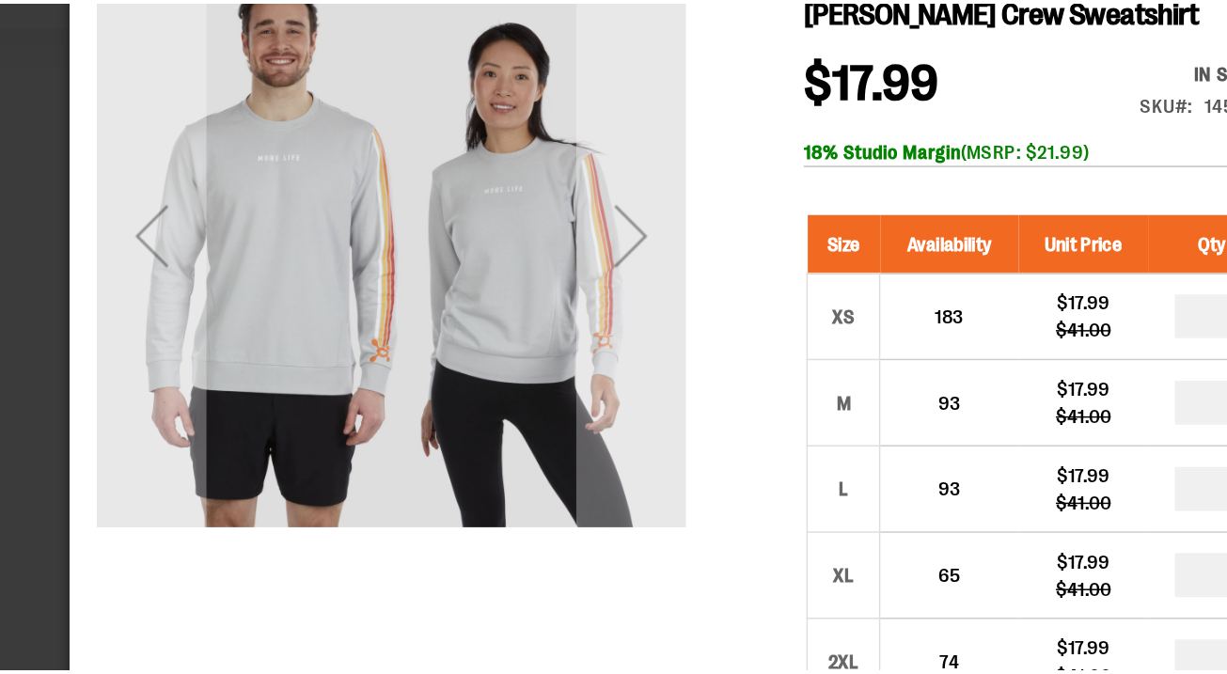
scroll to position [7410, 0]
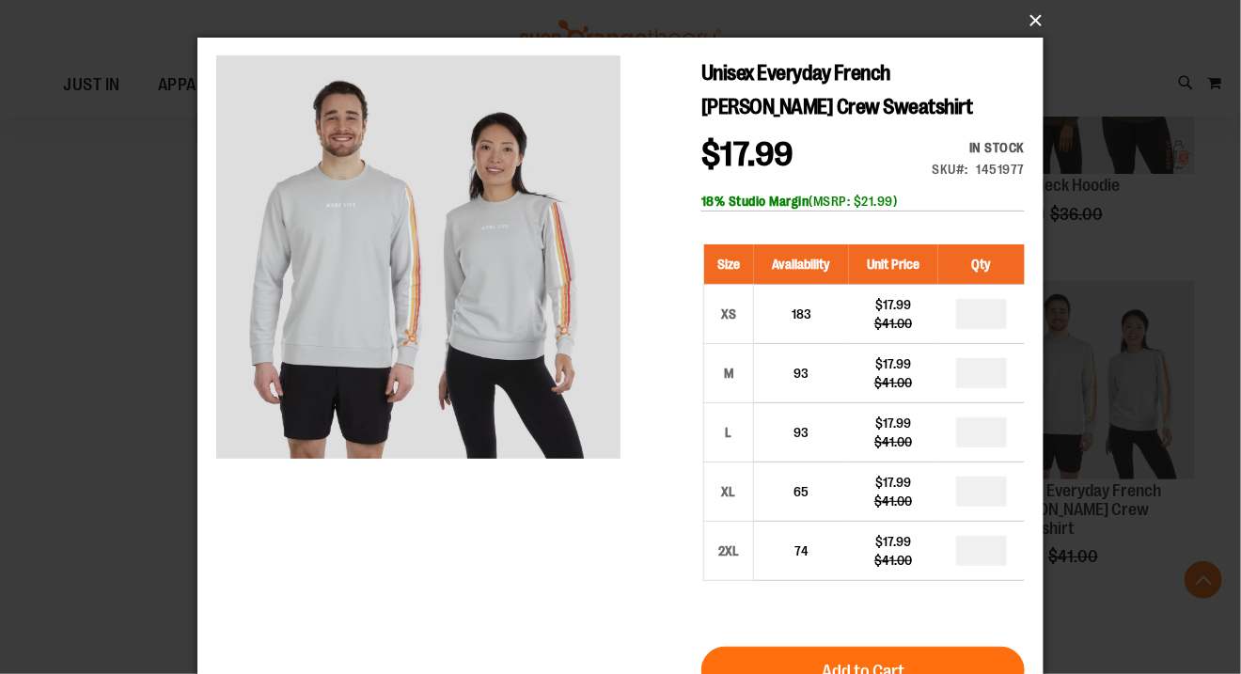
click at [1038, 22] on button "×" at bounding box center [626, 20] width 846 height 41
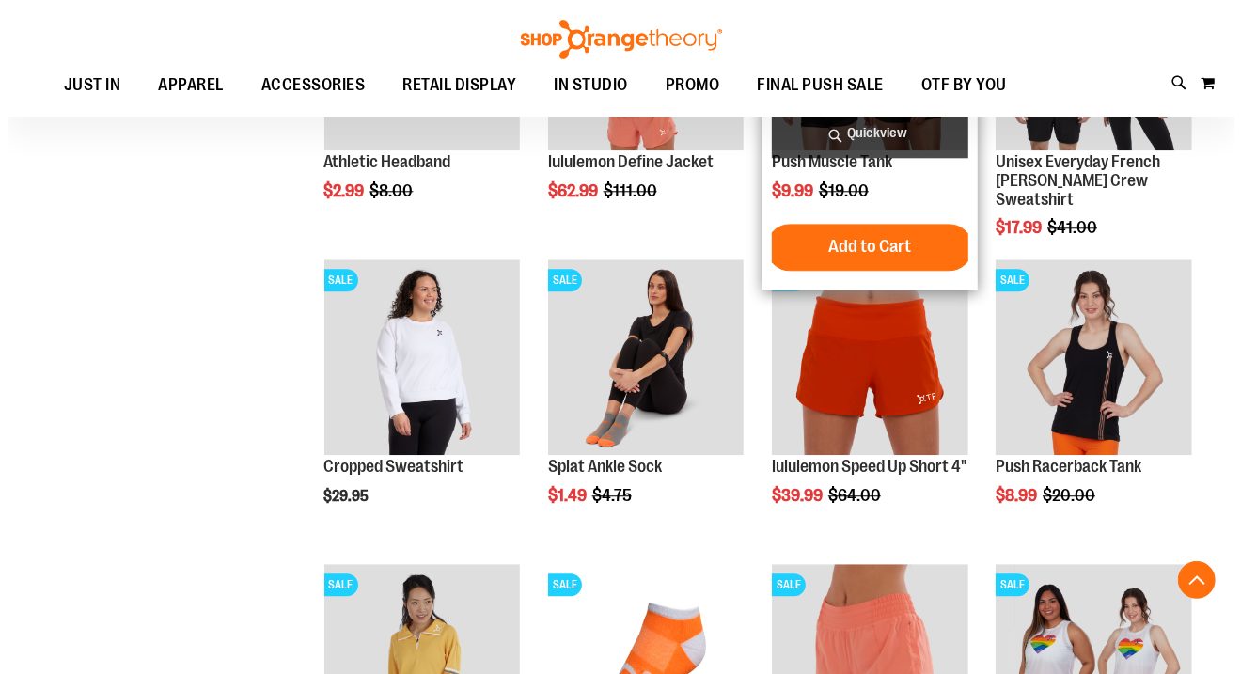
scroll to position [7739, 0]
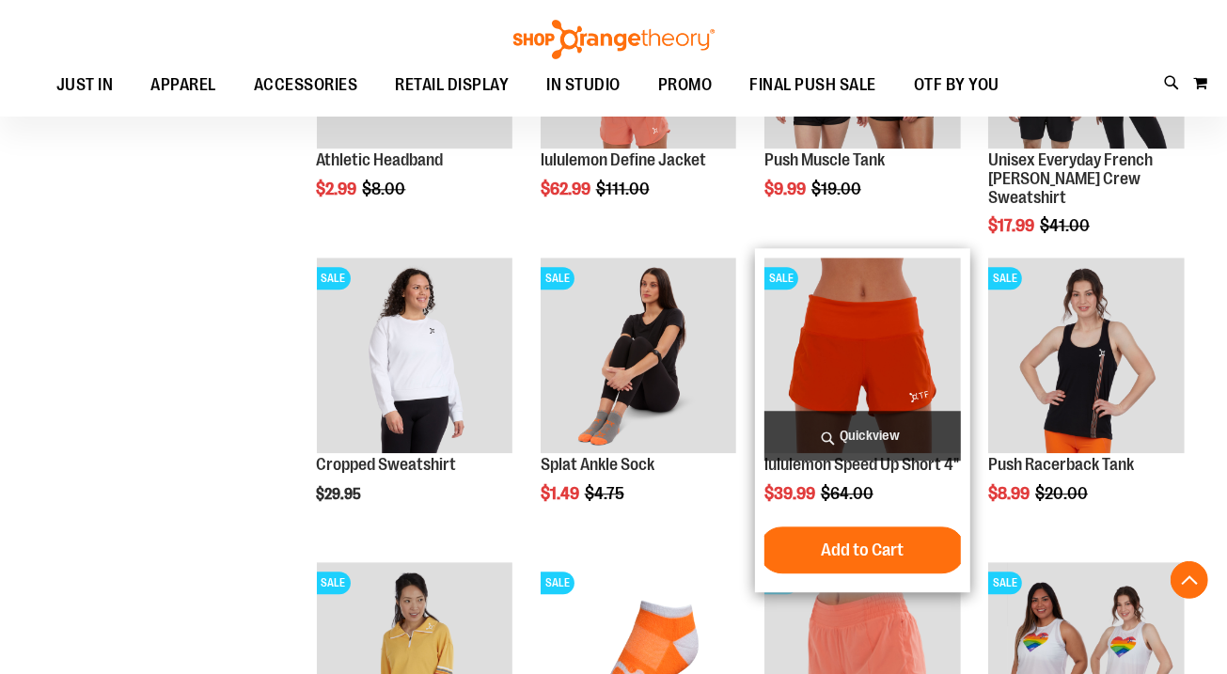
click at [861, 430] on span "Quickview" at bounding box center [862, 436] width 196 height 50
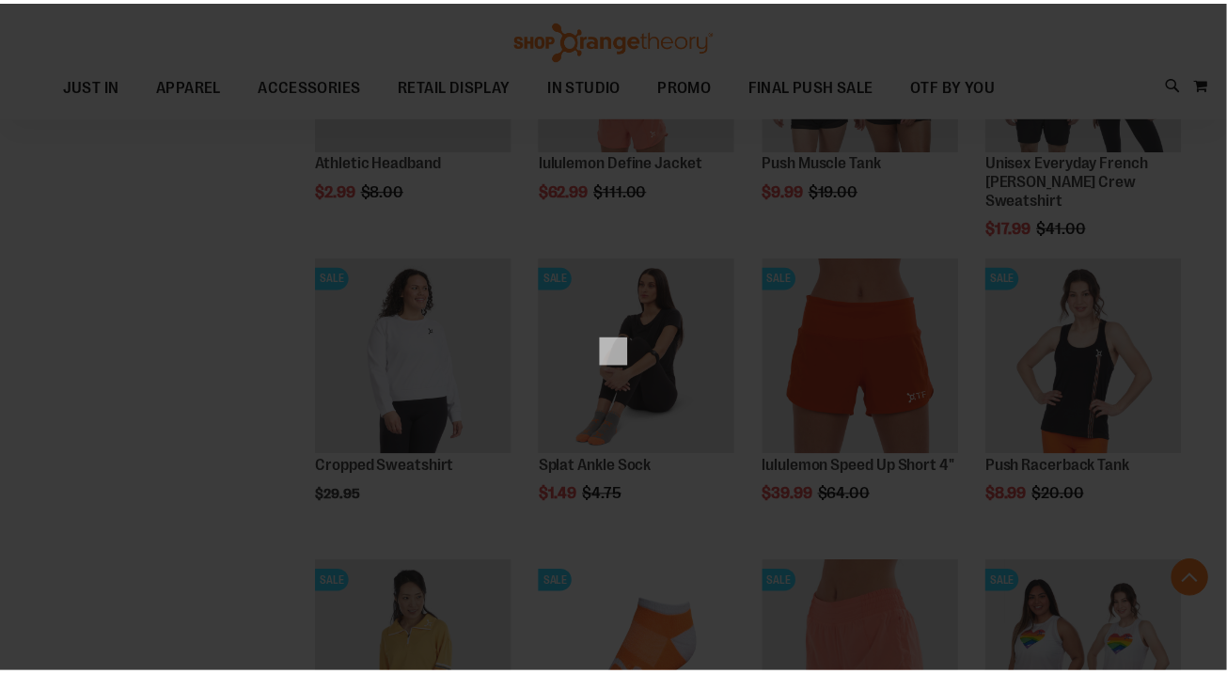
scroll to position [0, 0]
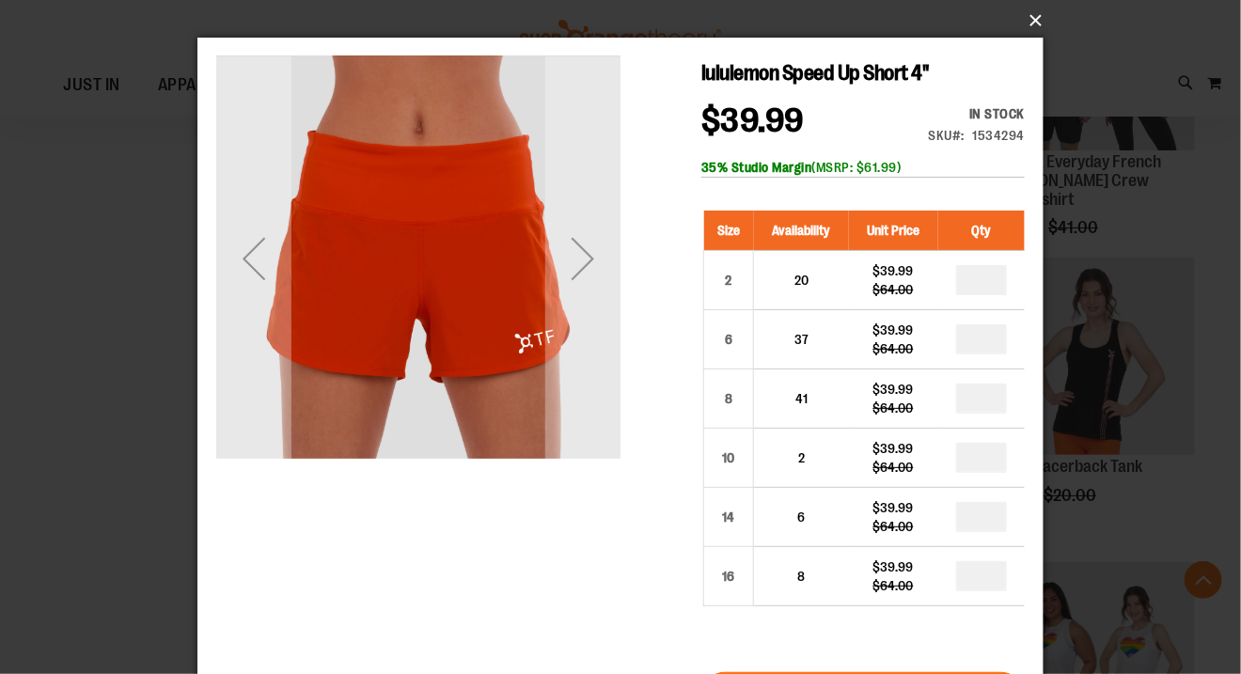
click at [1031, 21] on button "×" at bounding box center [626, 20] width 846 height 41
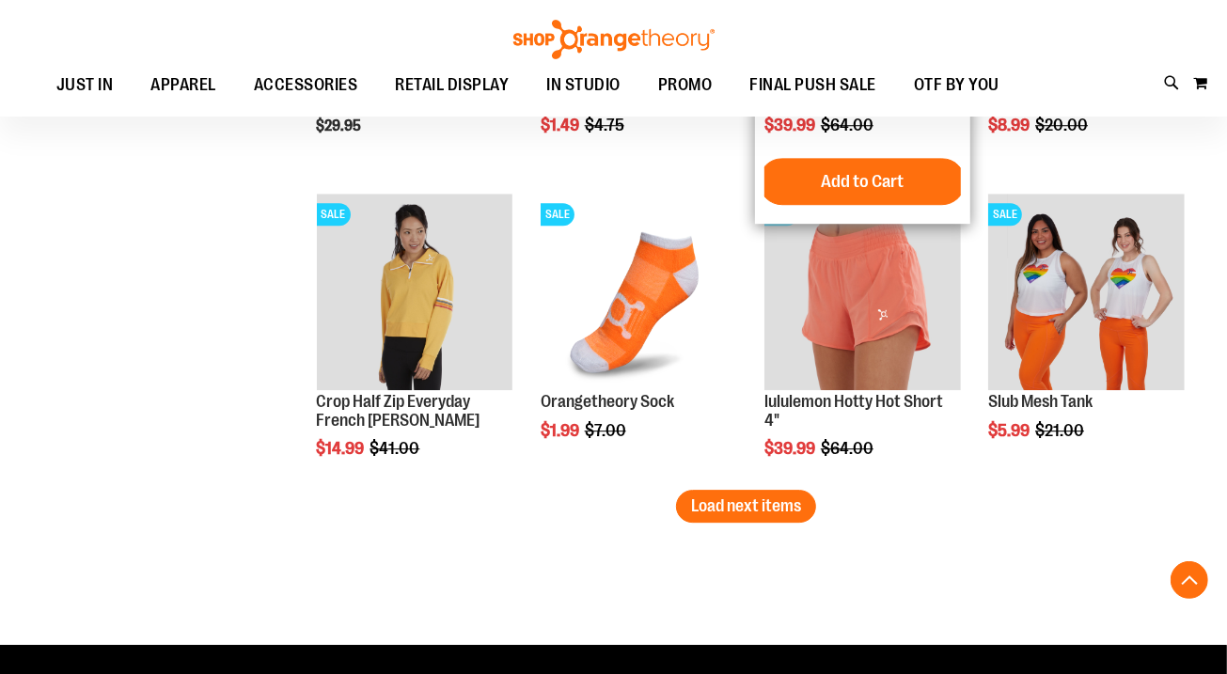
scroll to position [8137, 0]
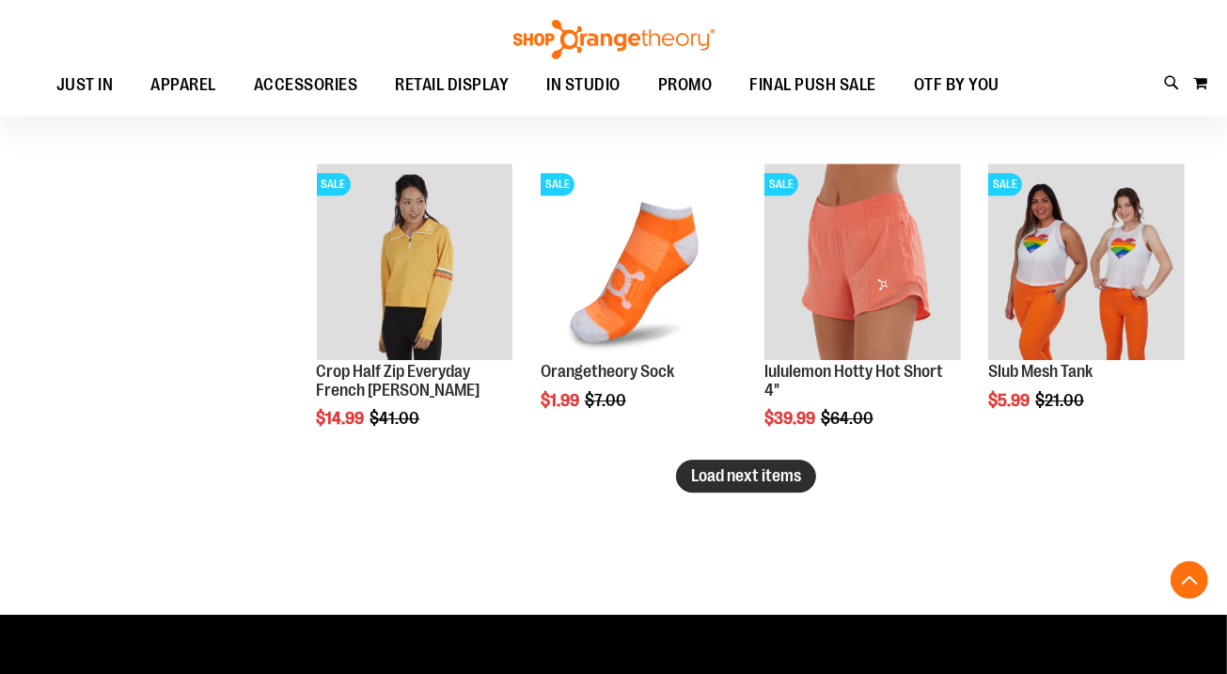
click at [772, 478] on span "Load next items" at bounding box center [746, 475] width 110 height 19
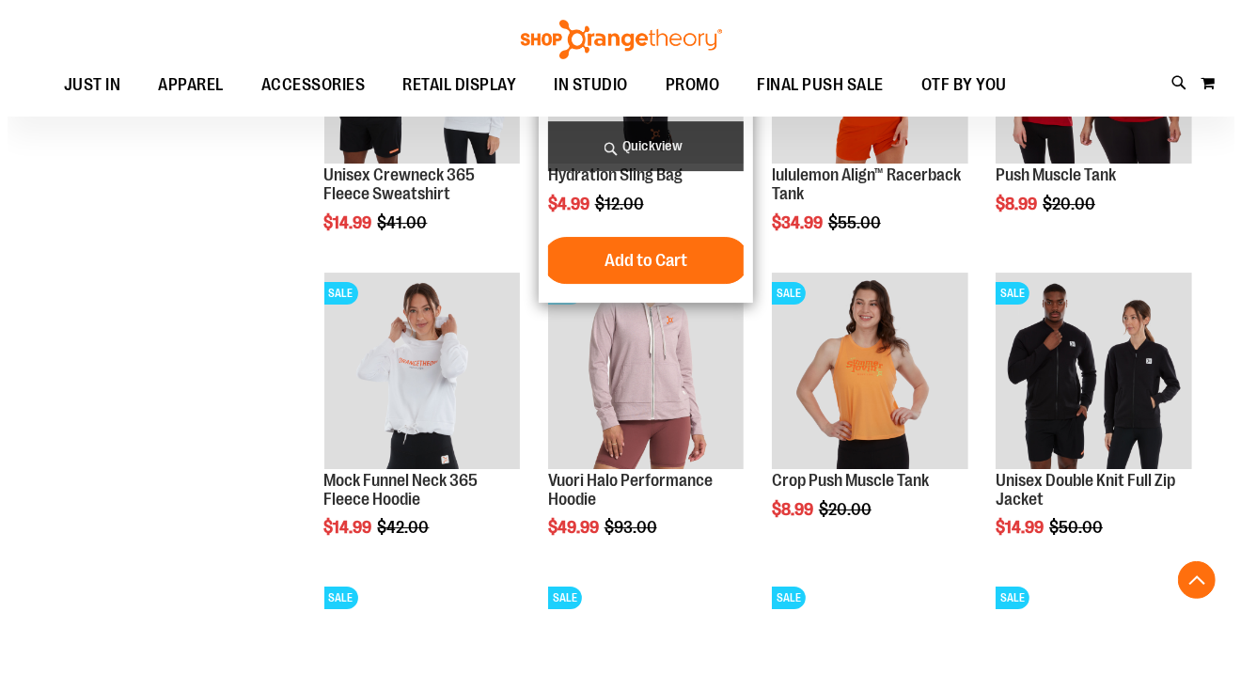
scroll to position [8643, 0]
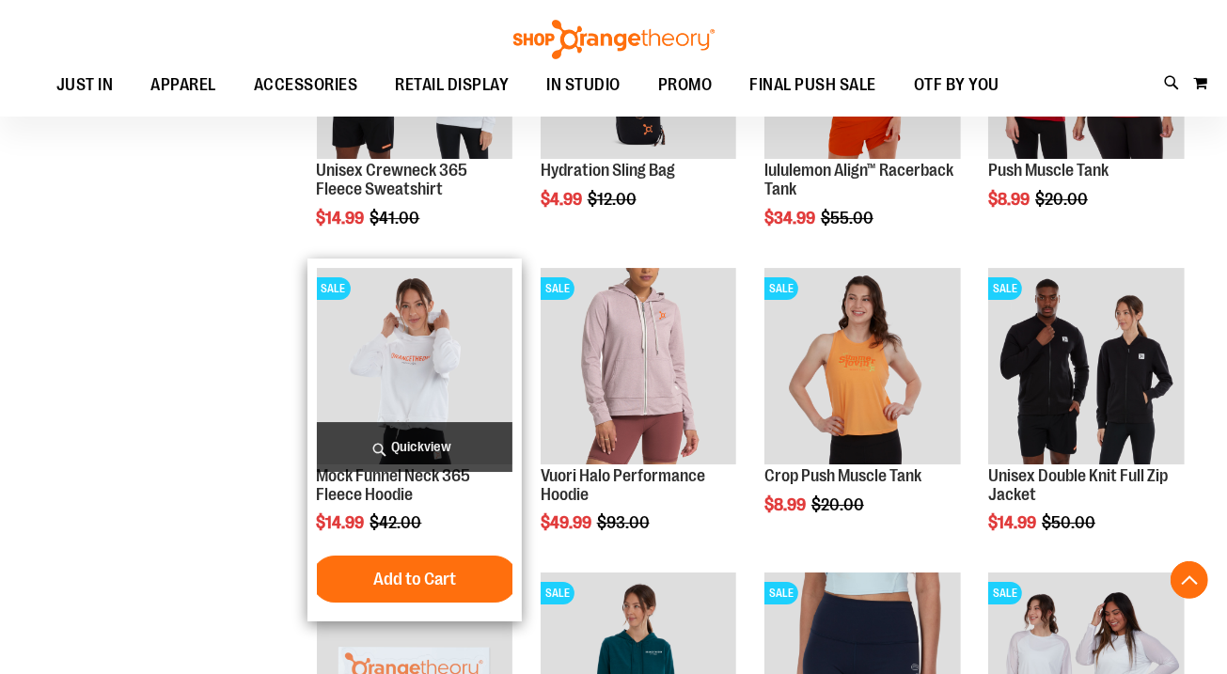
click at [424, 443] on span "Quickview" at bounding box center [415, 447] width 196 height 50
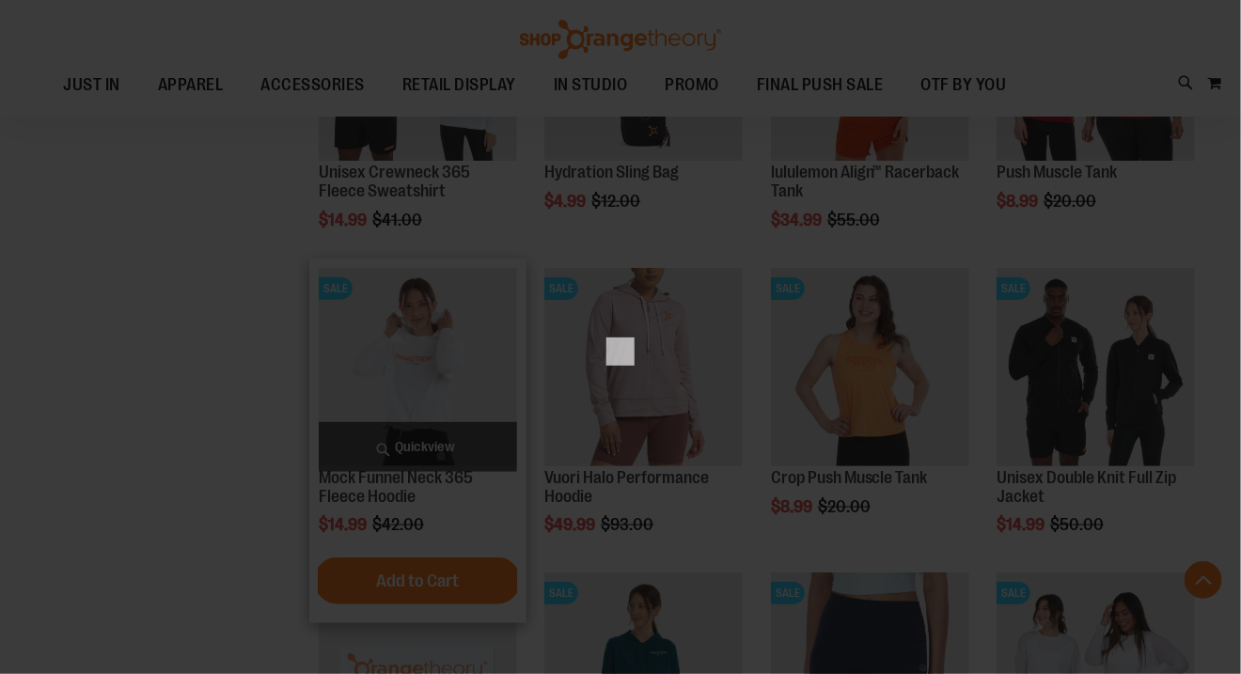
scroll to position [0, 0]
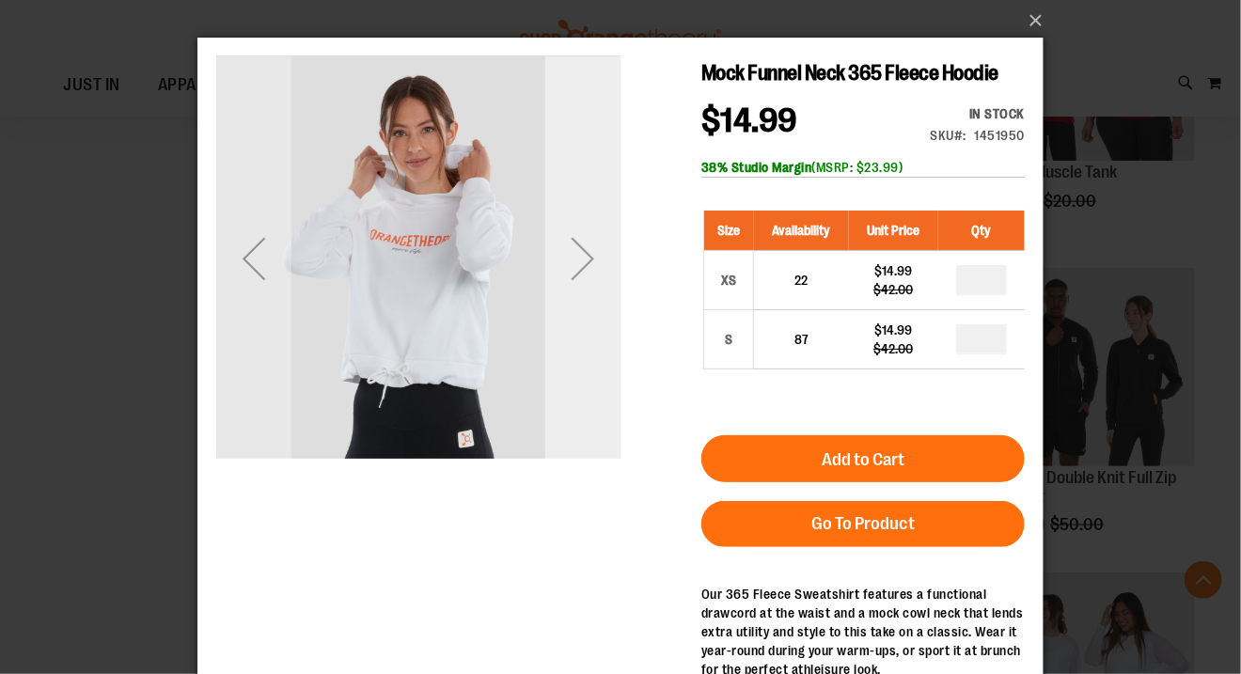
click at [585, 259] on div "Next" at bounding box center [581, 257] width 75 height 75
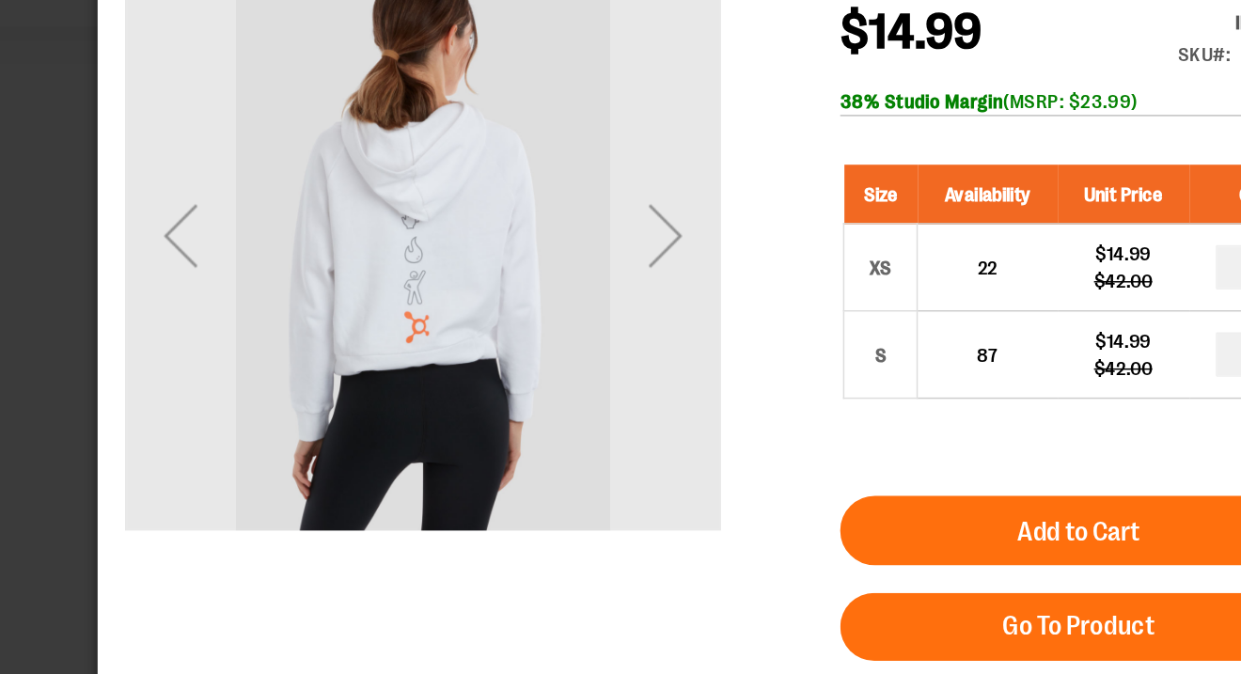
scroll to position [8643, 0]
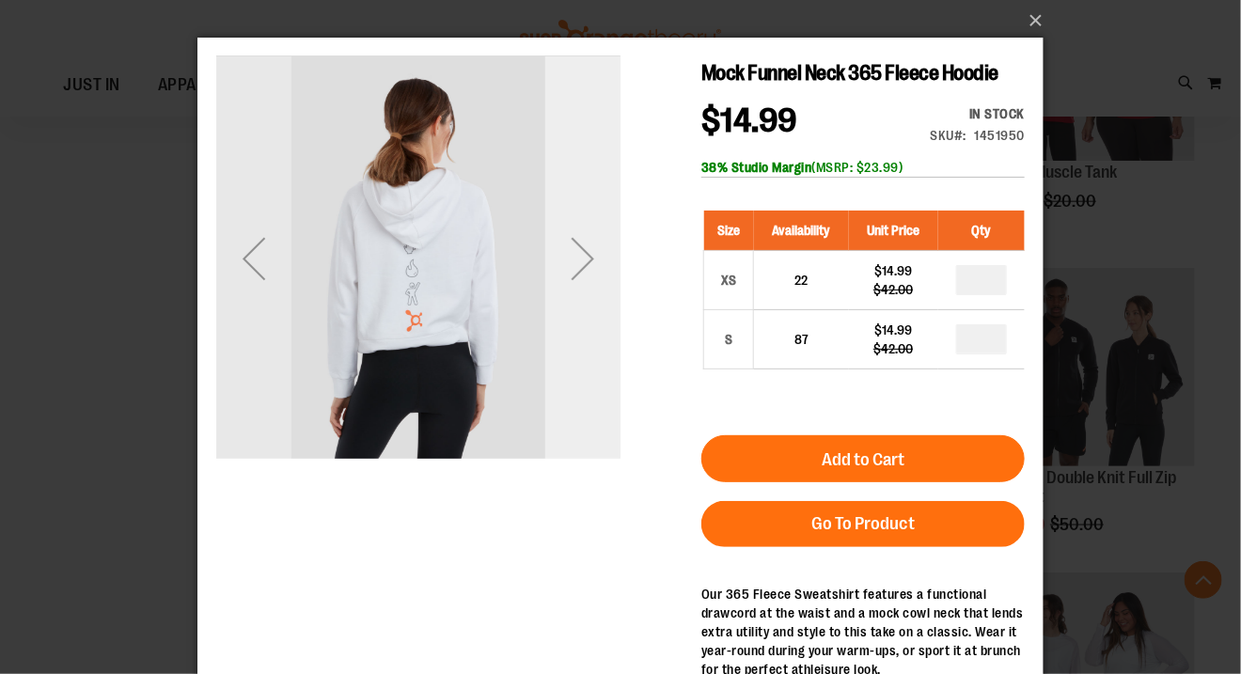
click at [584, 259] on div "Next" at bounding box center [581, 257] width 75 height 75
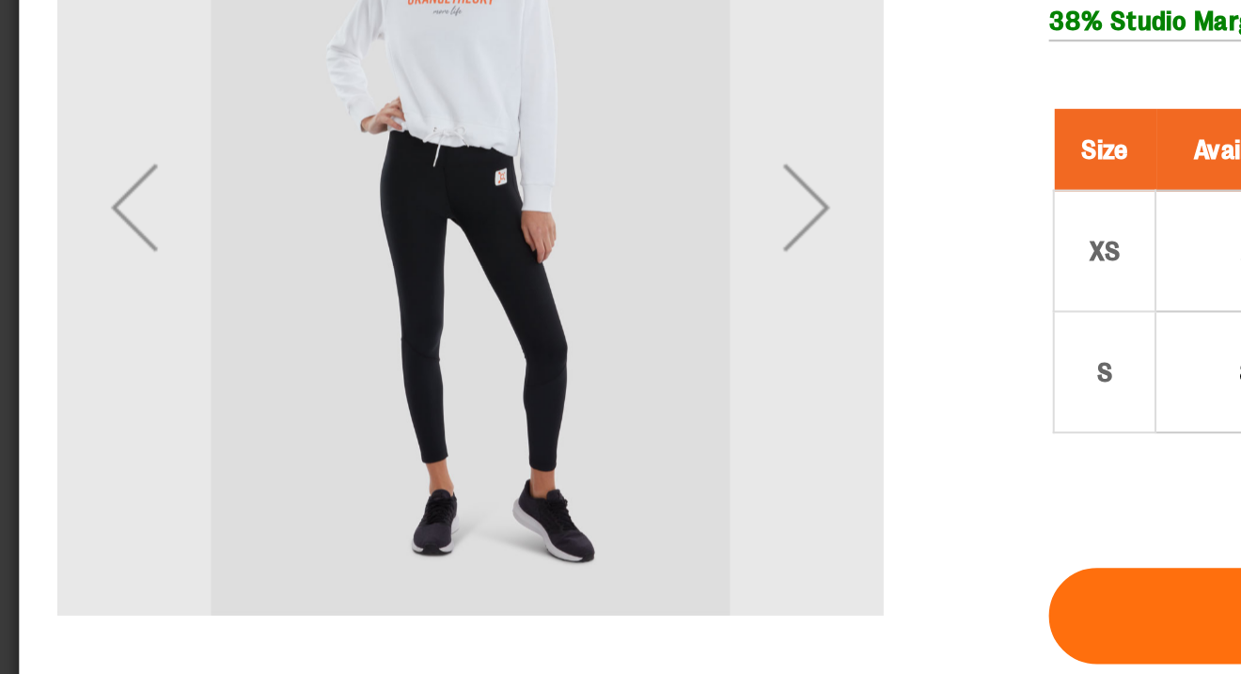
drag, startPoint x: 209, startPoint y: -17, endPoint x: 201, endPoint y: 70, distance: 86.8
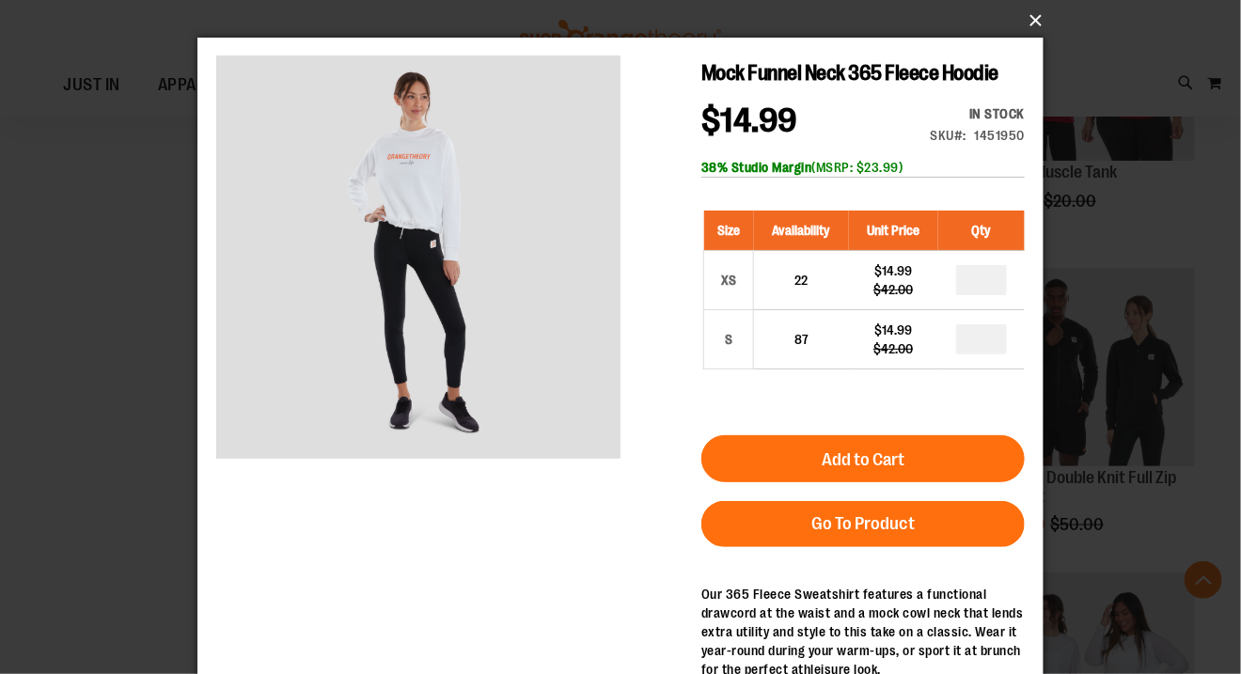
click at [1033, 19] on button "×" at bounding box center [626, 20] width 846 height 41
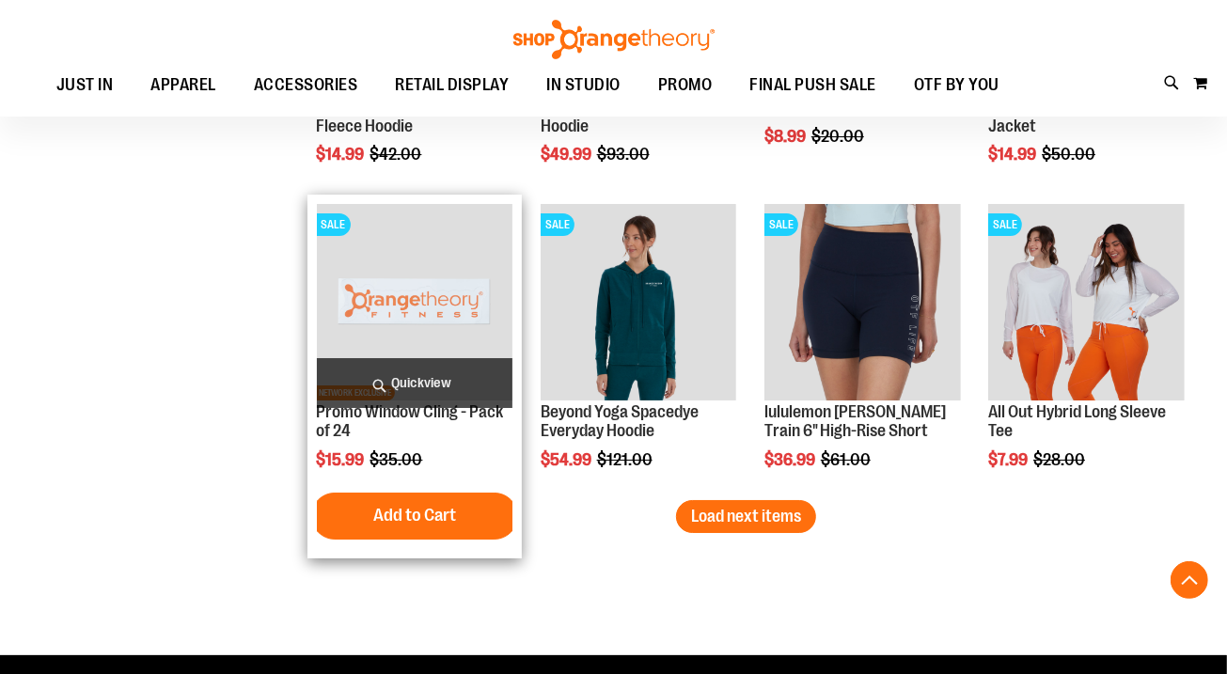
scroll to position [9019, 0]
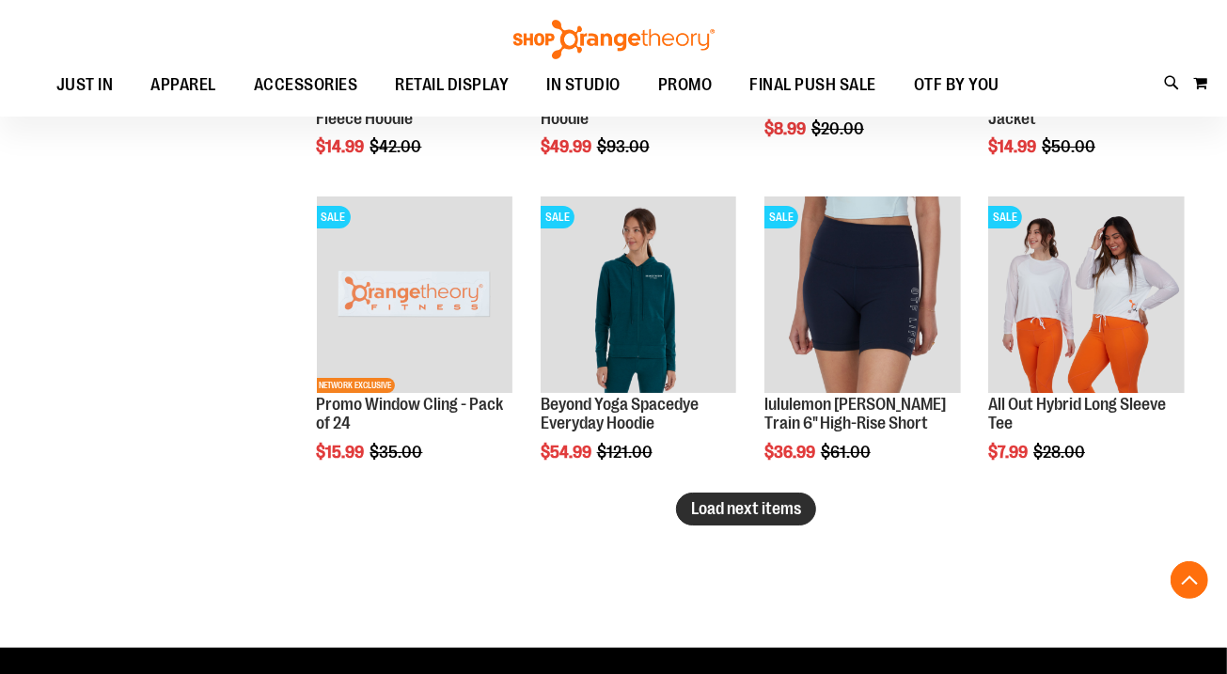
click at [741, 513] on span "Load next items" at bounding box center [746, 508] width 110 height 19
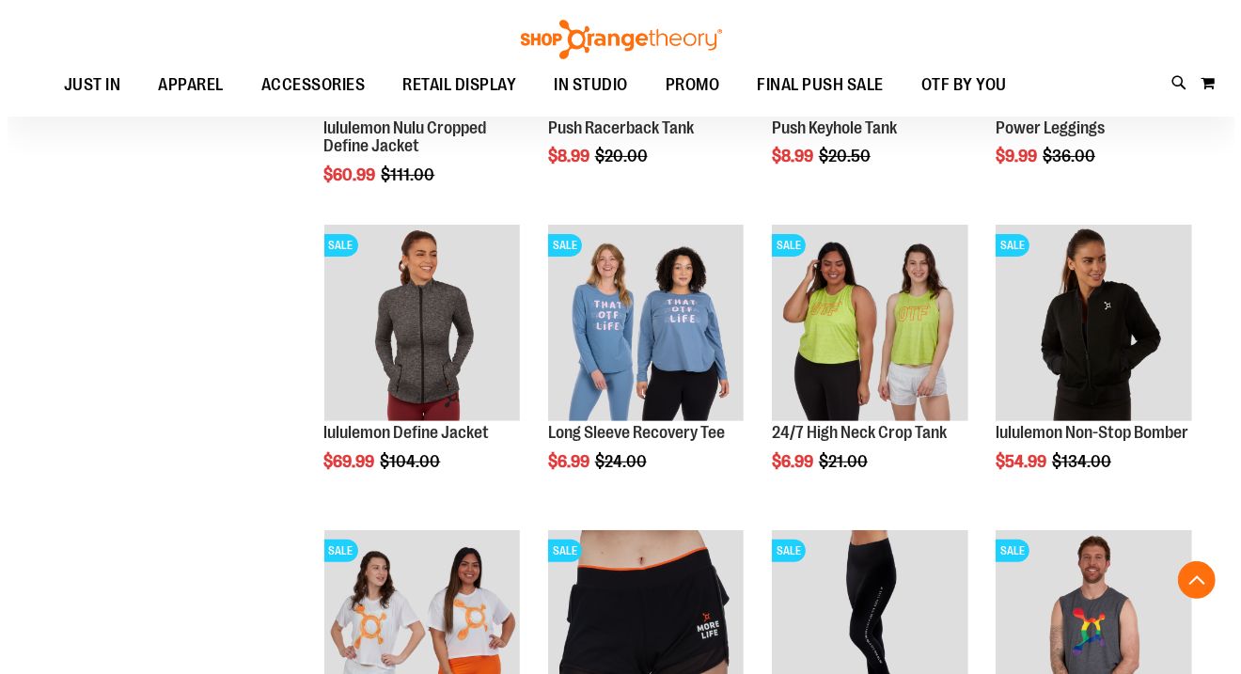
scroll to position [9640, 0]
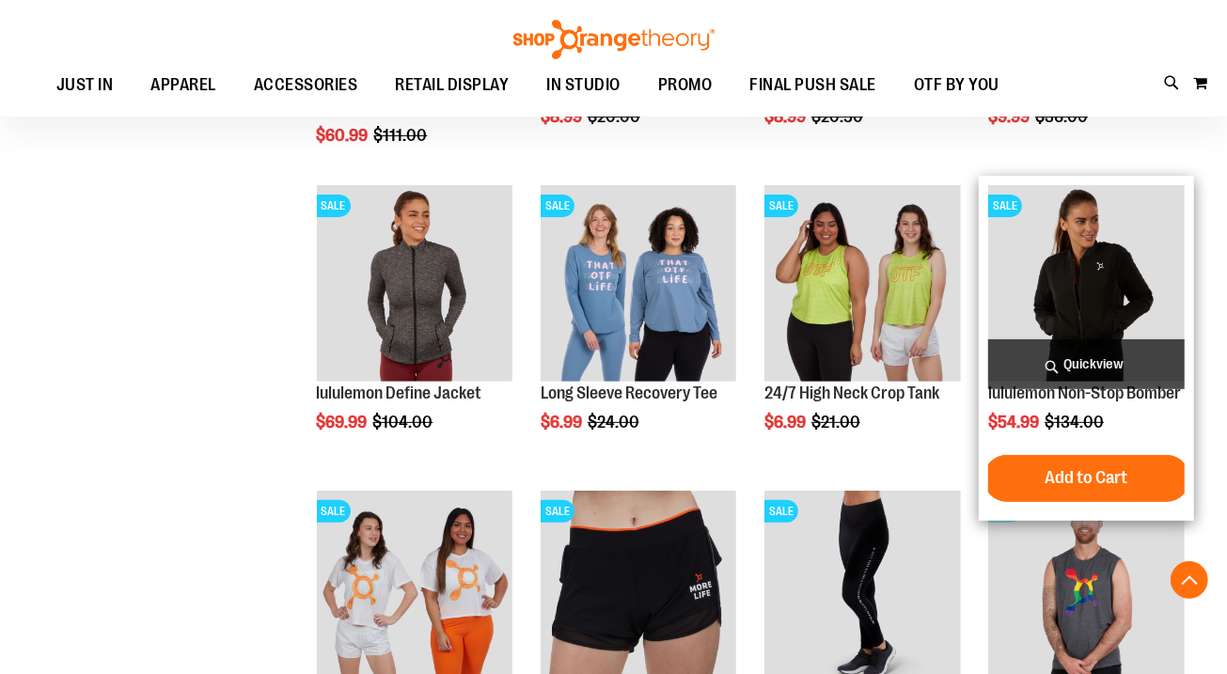
click at [1107, 362] on span "Quickview" at bounding box center [1086, 364] width 196 height 50
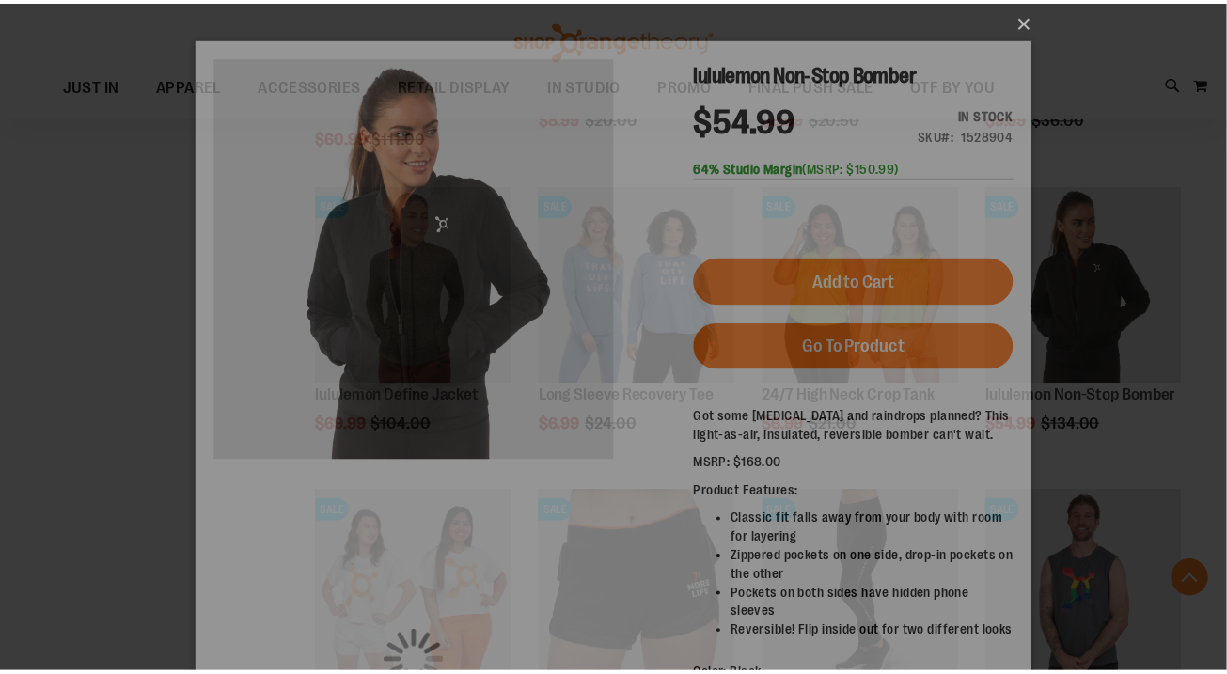
scroll to position [0, 0]
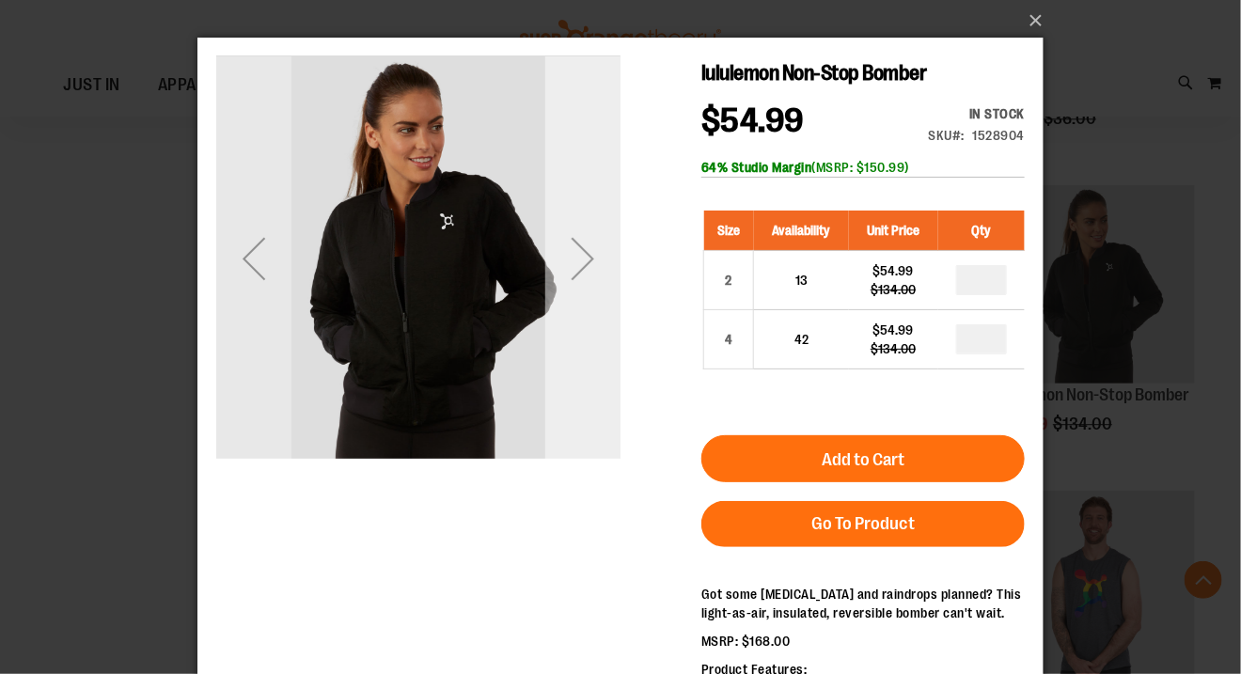
click at [590, 273] on div "Next" at bounding box center [581, 257] width 75 height 75
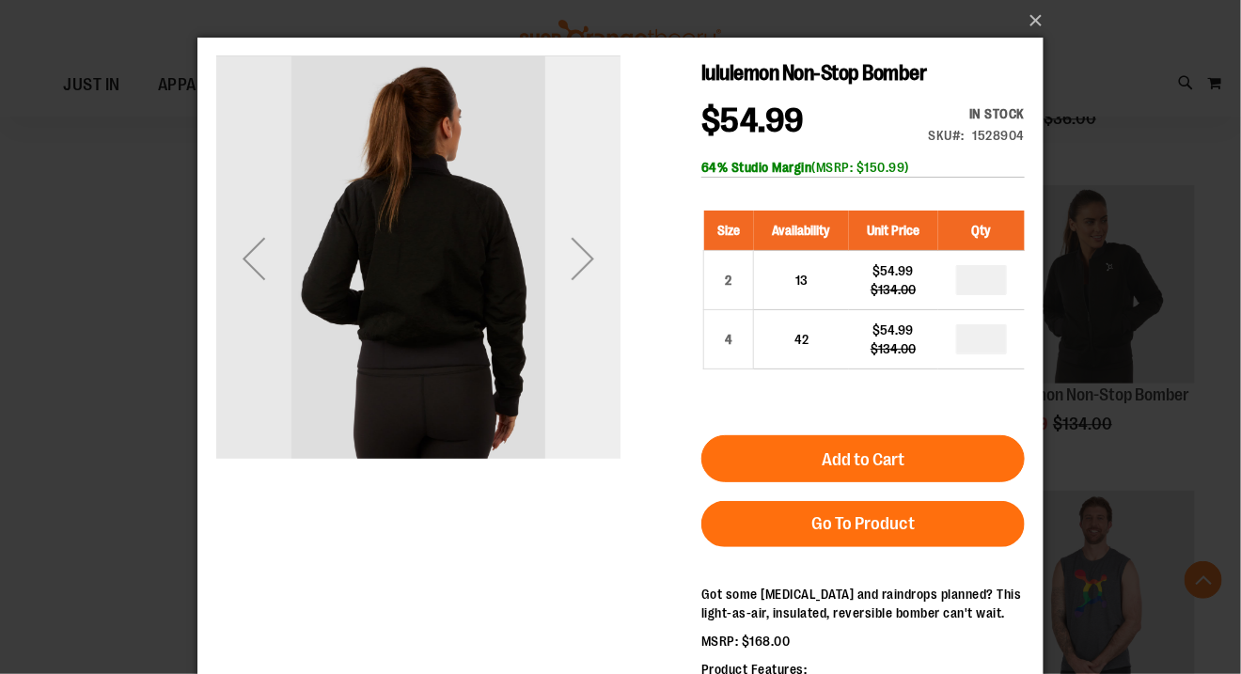
click at [590, 273] on div "Next" at bounding box center [581, 257] width 75 height 75
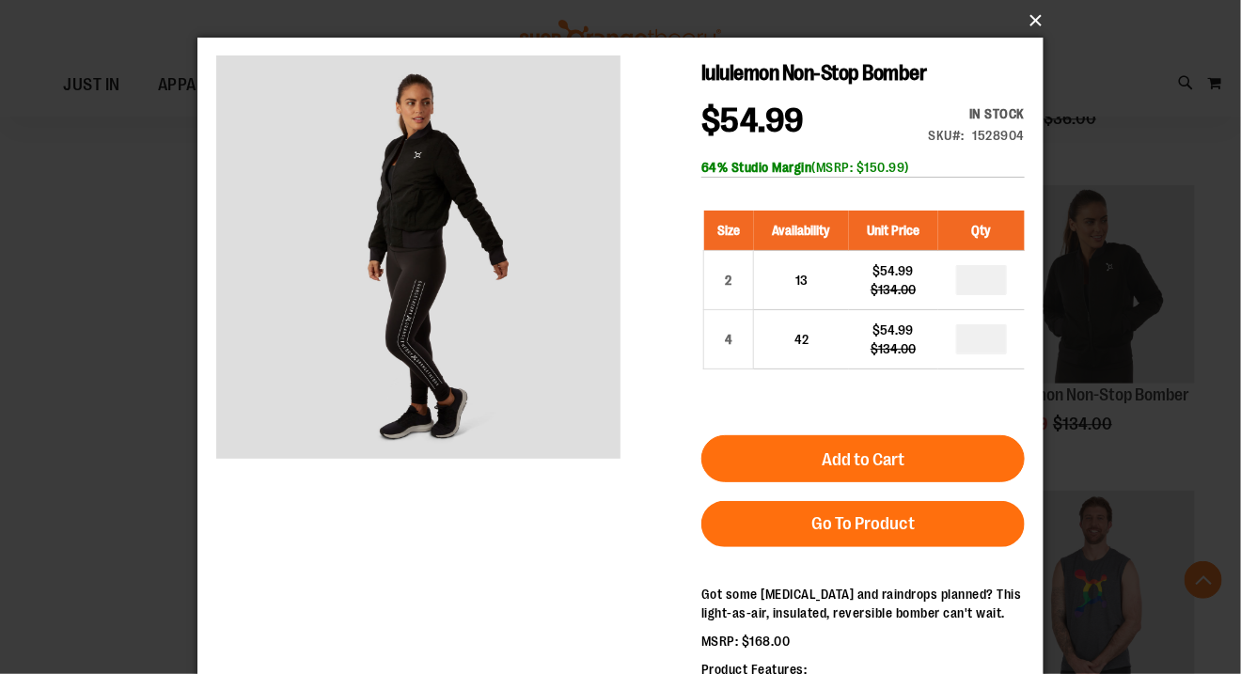
click at [1029, 21] on button "×" at bounding box center [626, 20] width 846 height 41
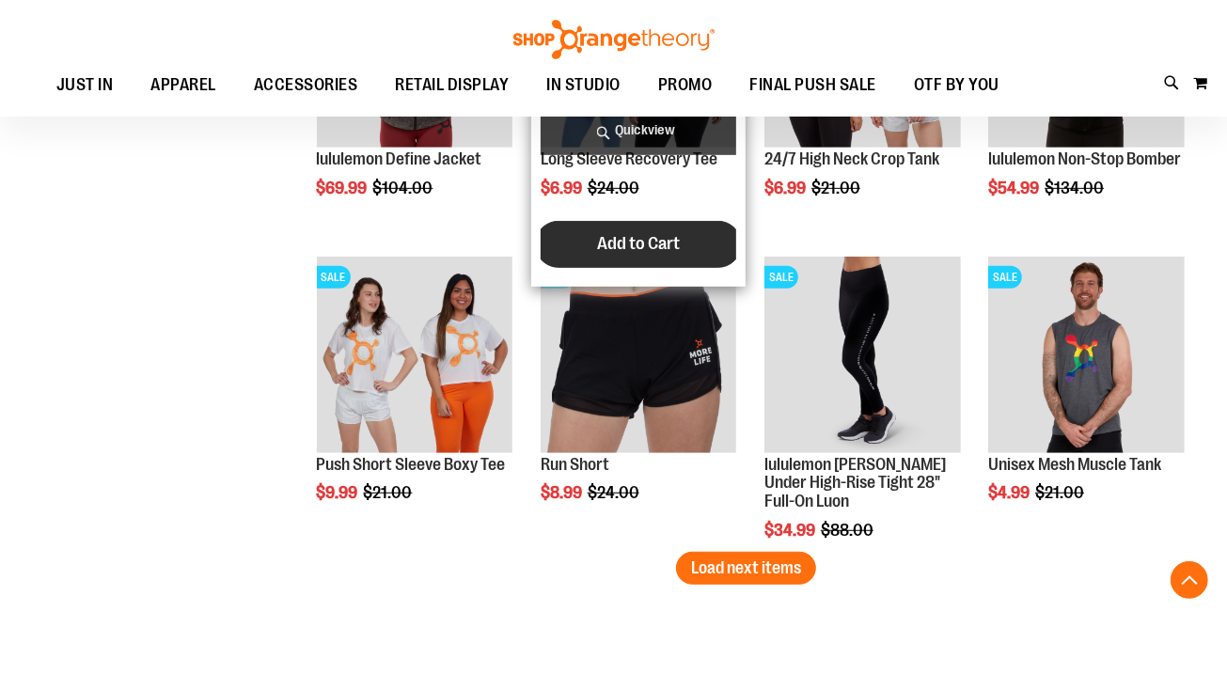
scroll to position [9885, 0]
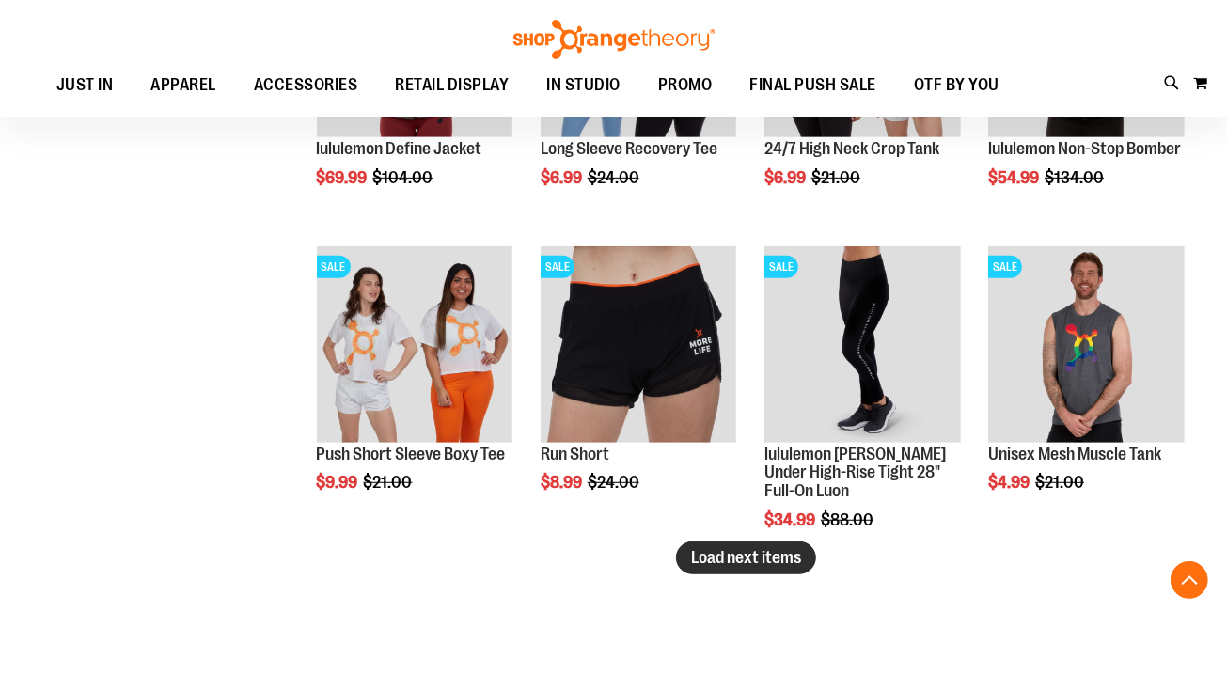
click at [712, 556] on span "Load next items" at bounding box center [746, 557] width 110 height 19
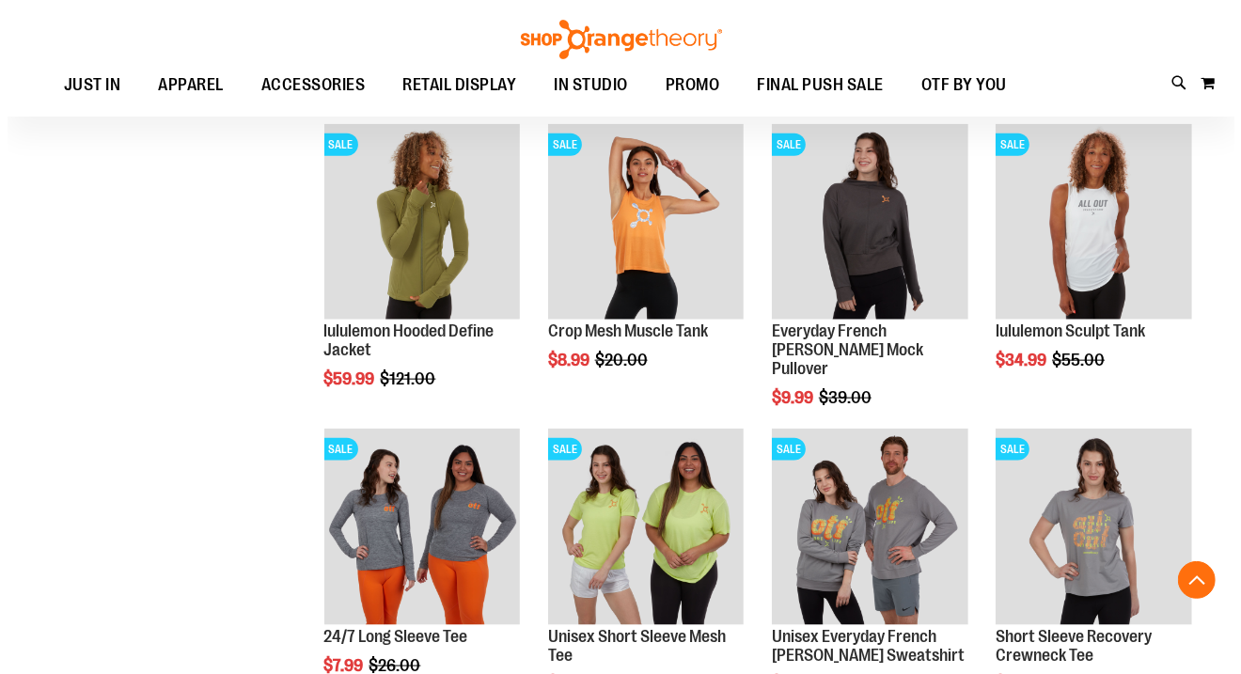
scroll to position [10619, 0]
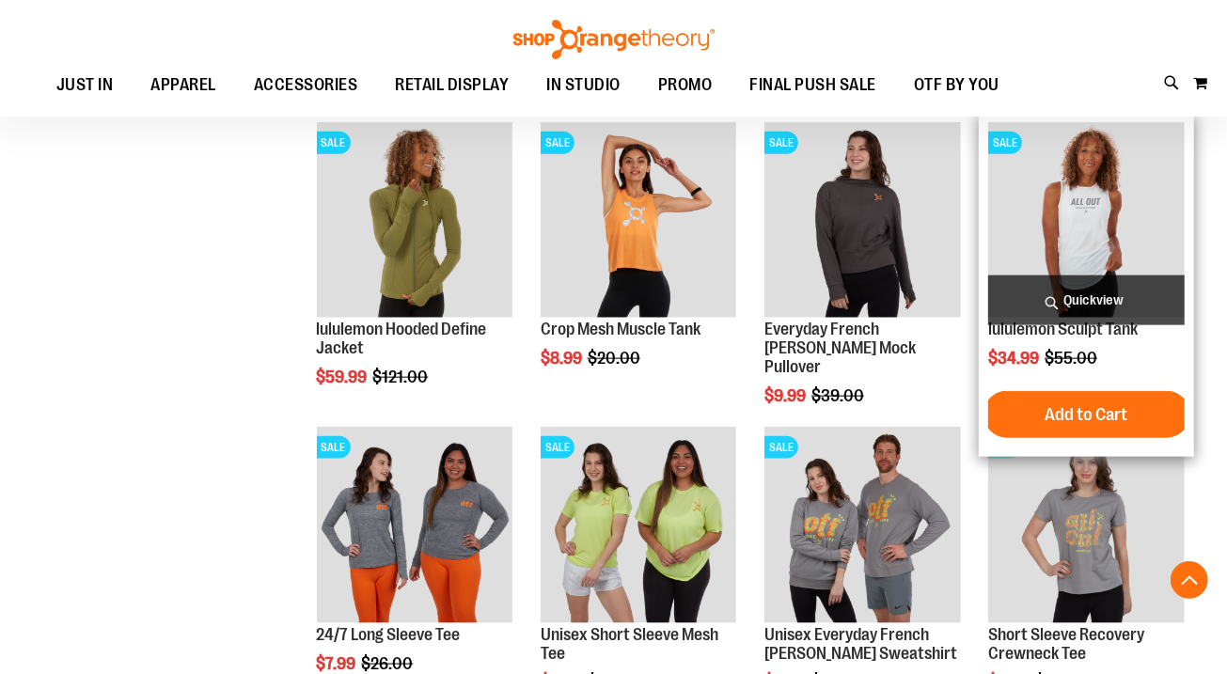
click at [1057, 295] on span "Quickview" at bounding box center [1086, 300] width 196 height 50
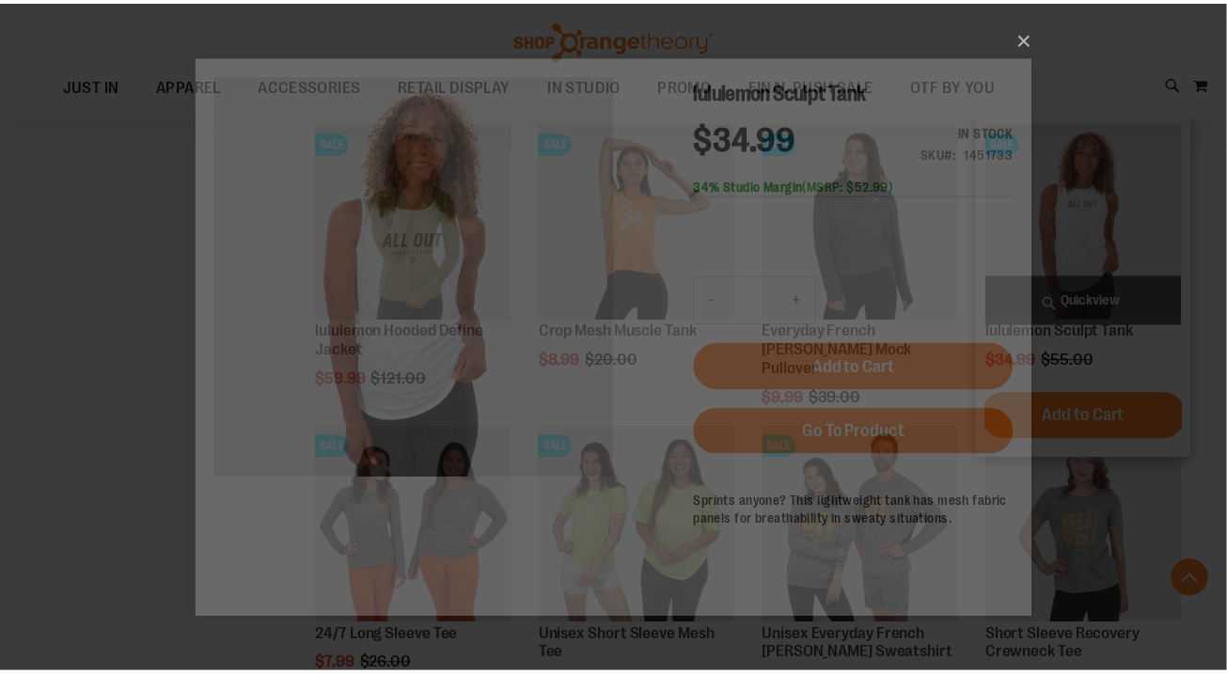
scroll to position [0, 0]
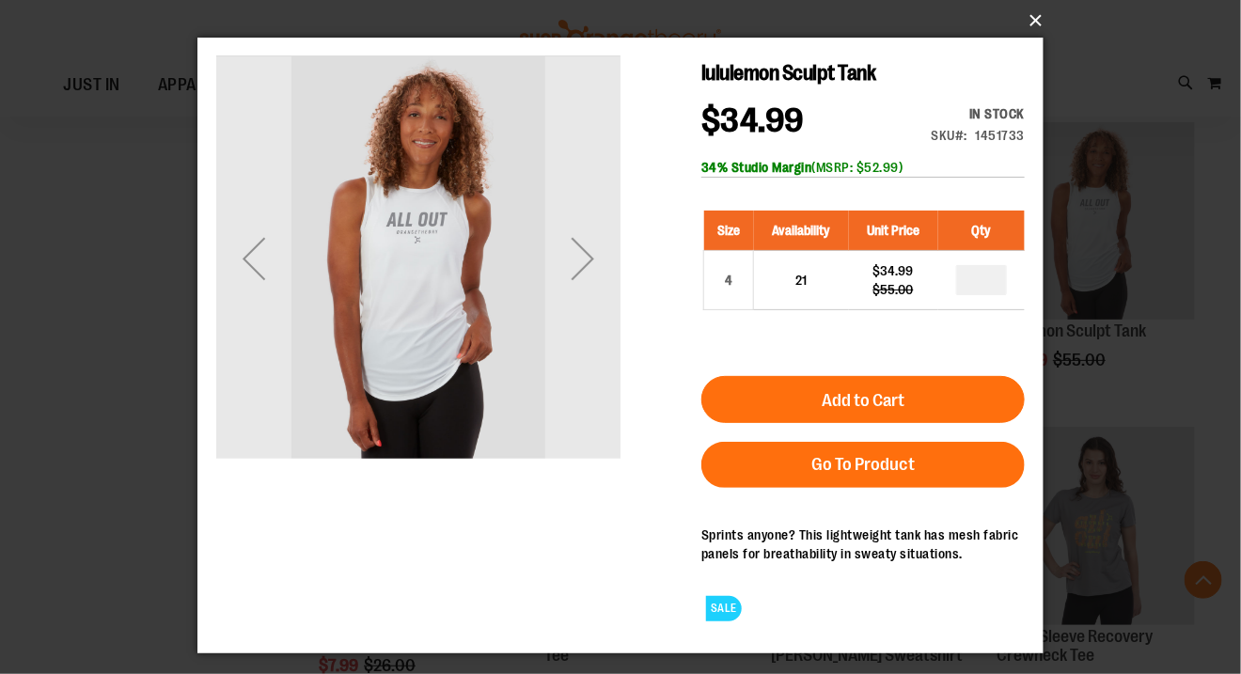
click at [1038, 23] on button "×" at bounding box center [626, 20] width 846 height 41
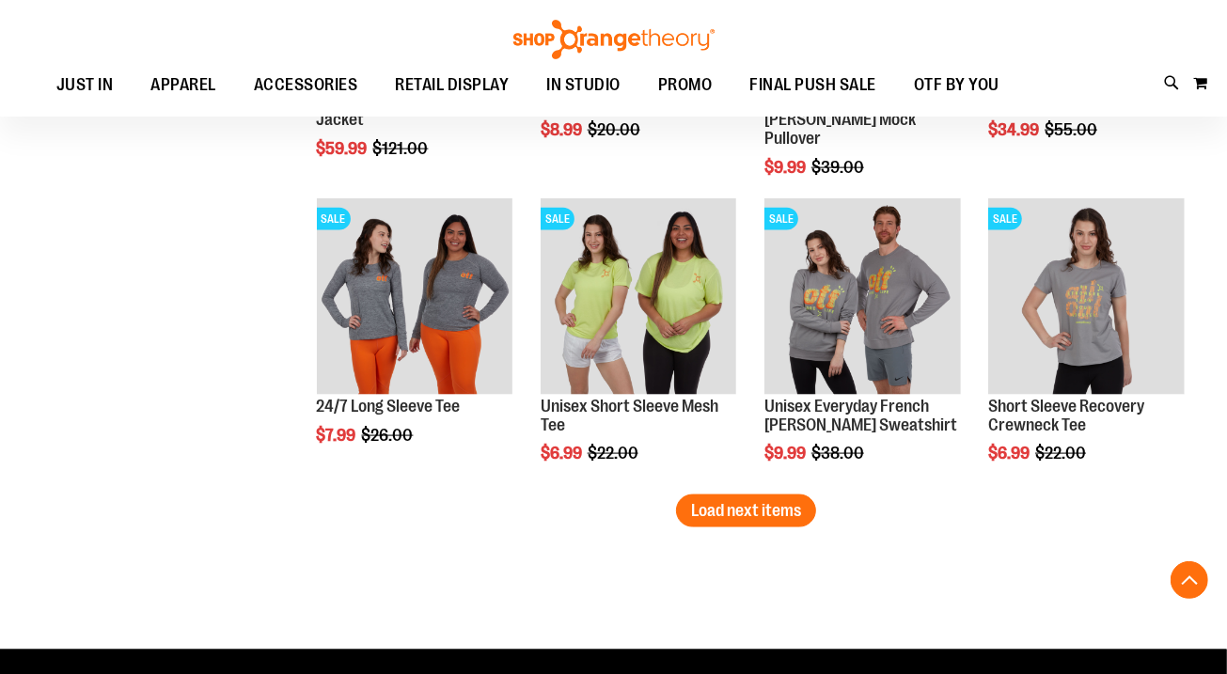
scroll to position [10854, 0]
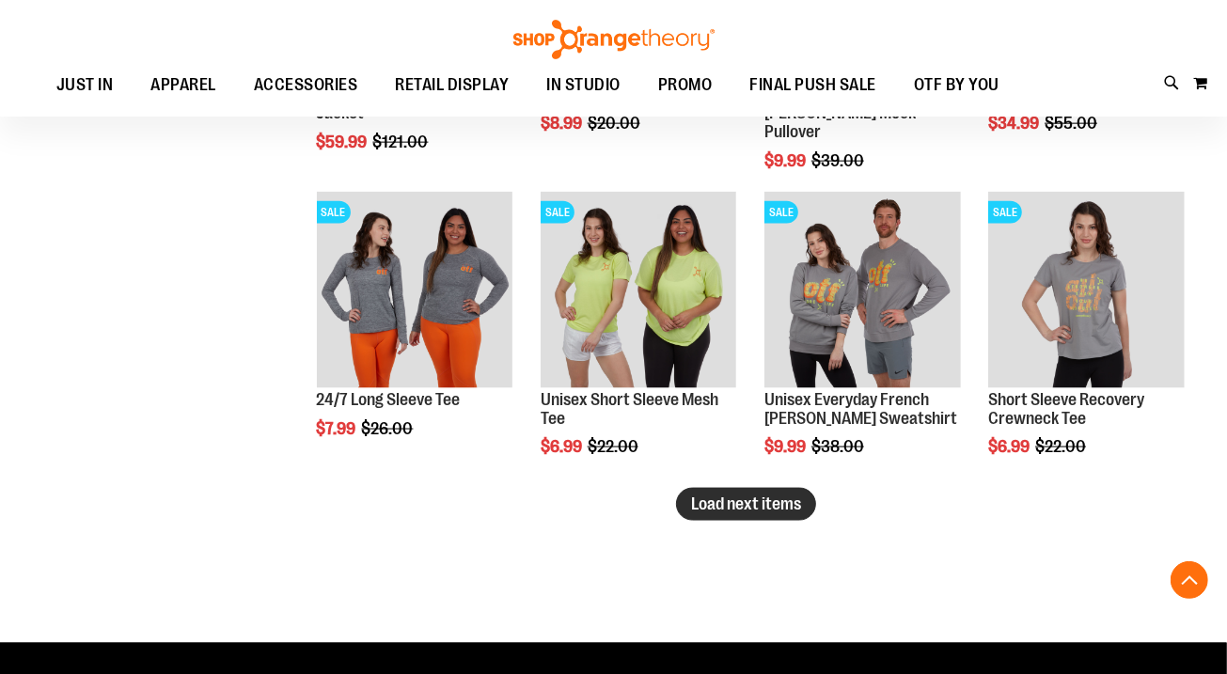
click at [715, 497] on span "Load next items" at bounding box center [746, 503] width 110 height 19
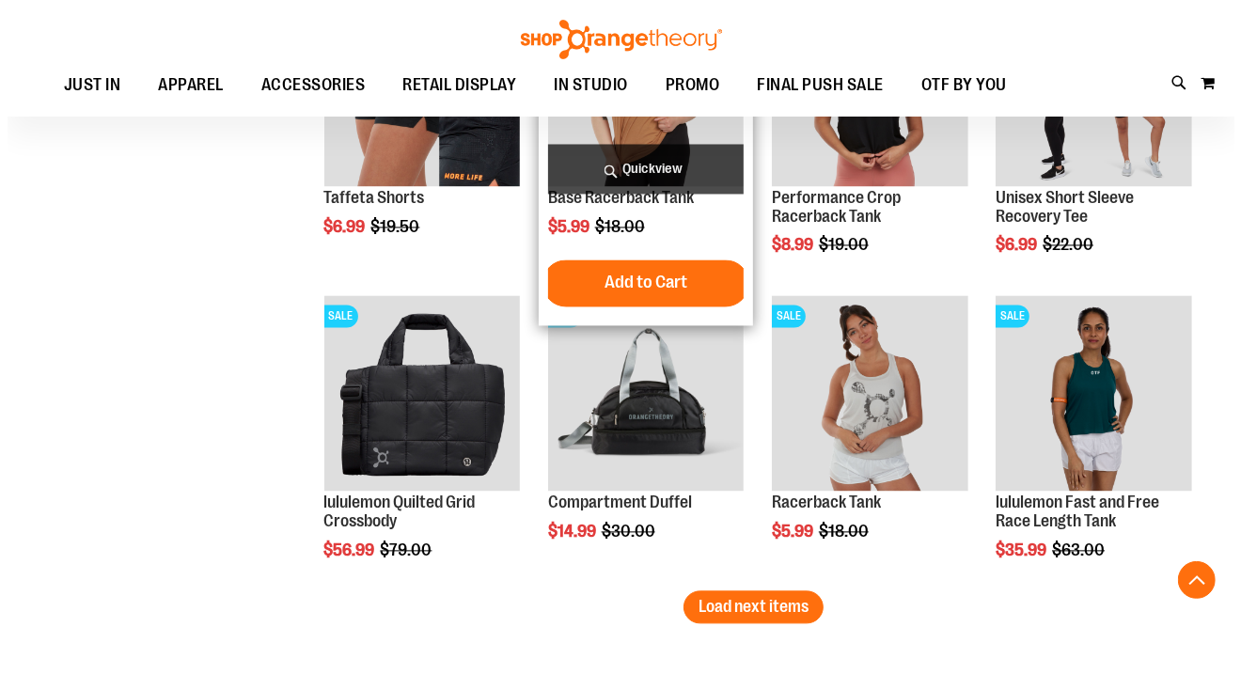
scroll to position [11760, 0]
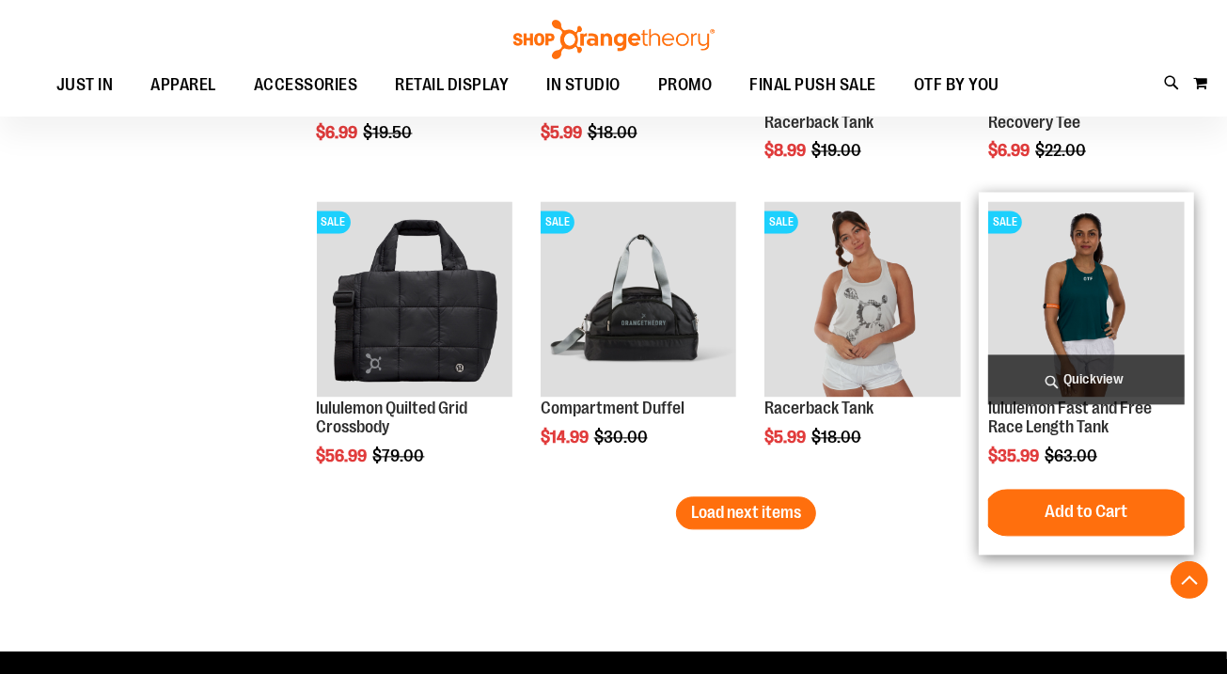
click at [1048, 381] on span "Quickview" at bounding box center [1086, 379] width 196 height 50
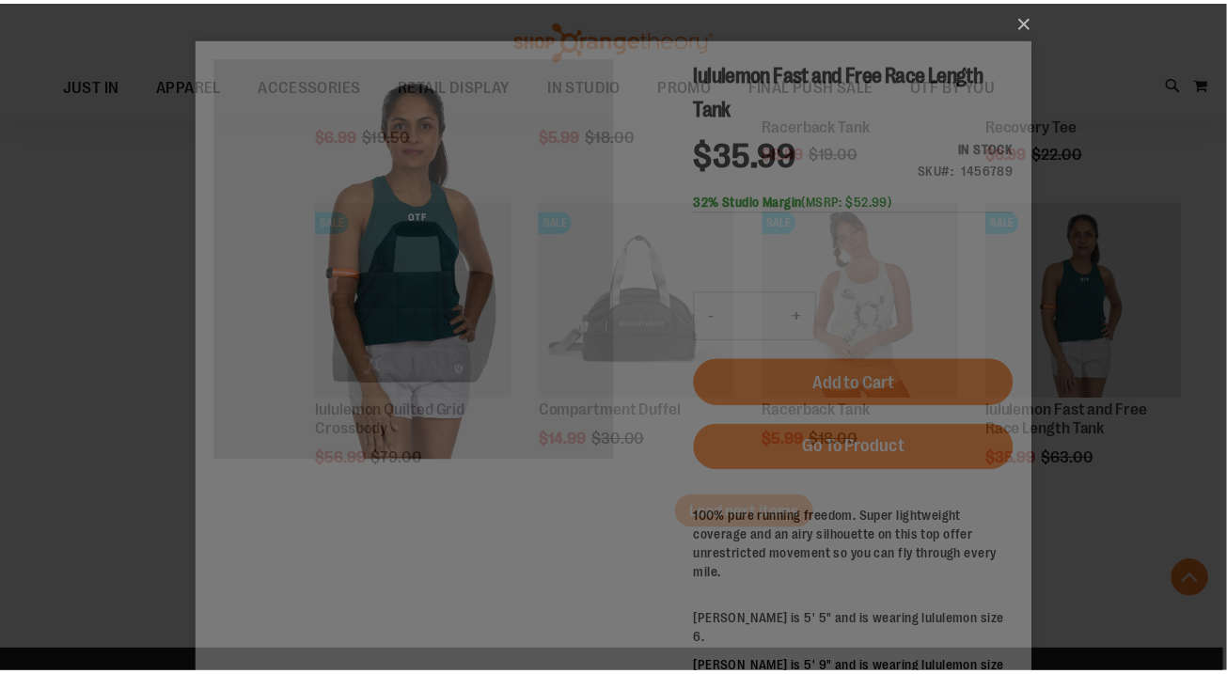
scroll to position [0, 0]
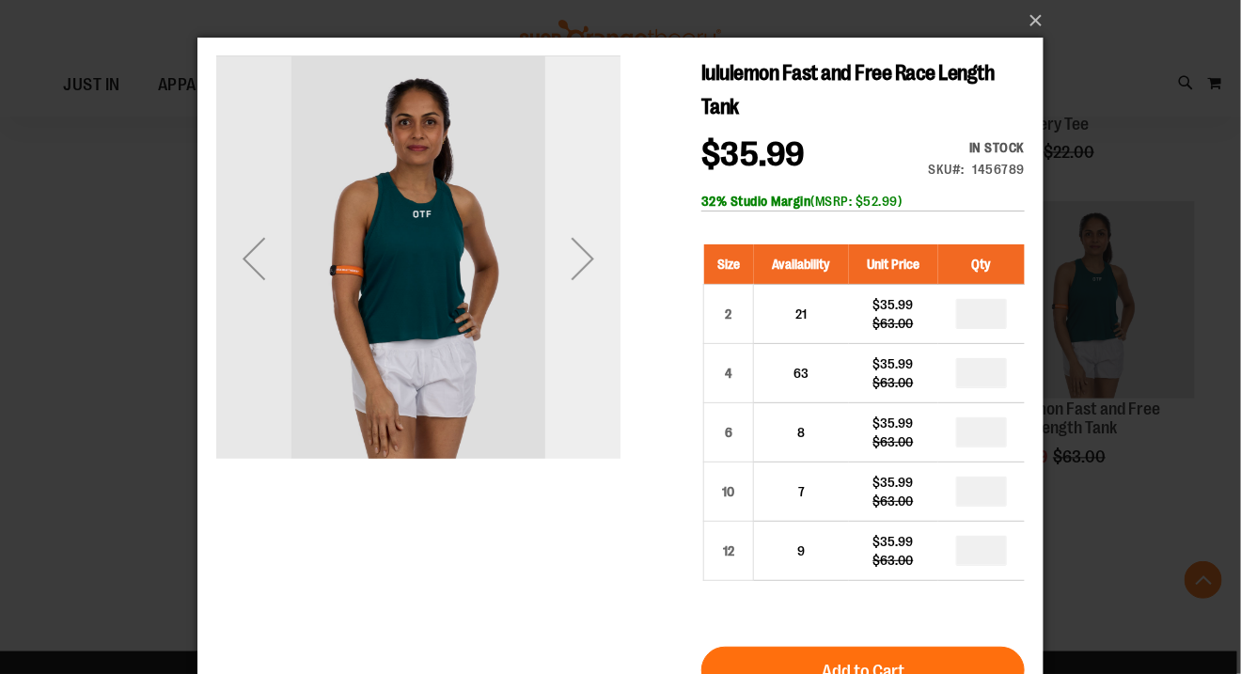
click at [580, 268] on div "Next" at bounding box center [581, 257] width 75 height 75
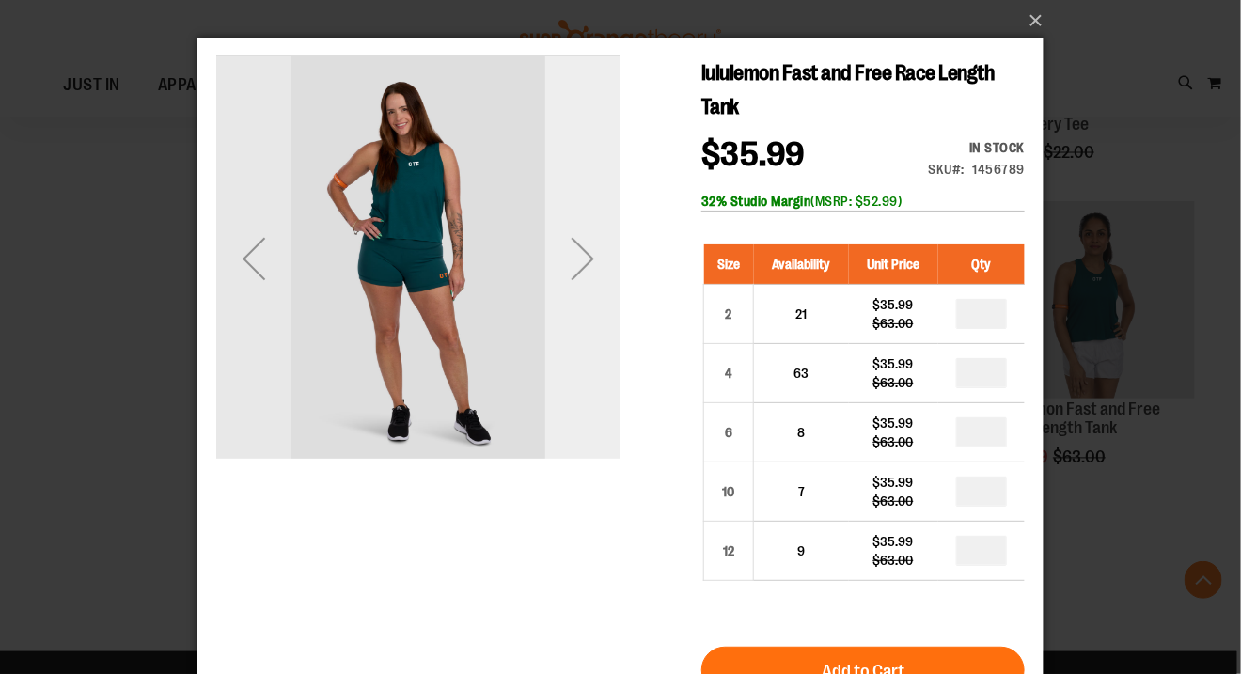
click at [580, 268] on div "Next" at bounding box center [581, 257] width 75 height 75
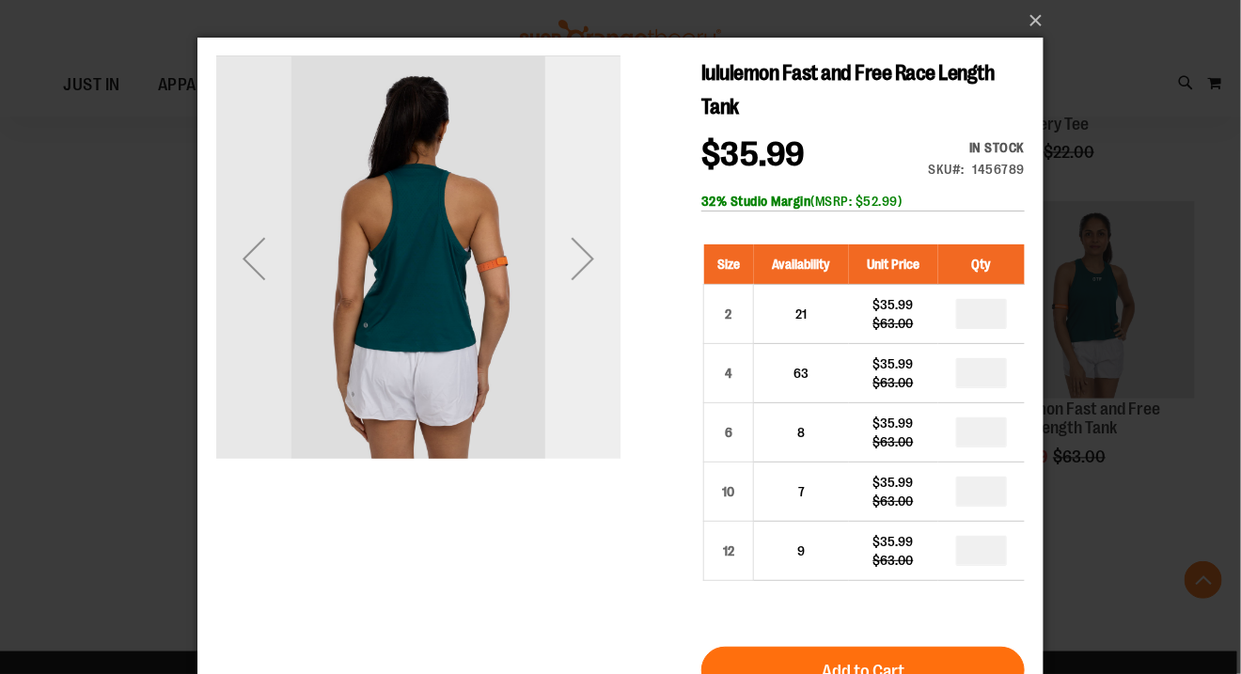
click at [584, 266] on div "Next" at bounding box center [581, 257] width 75 height 75
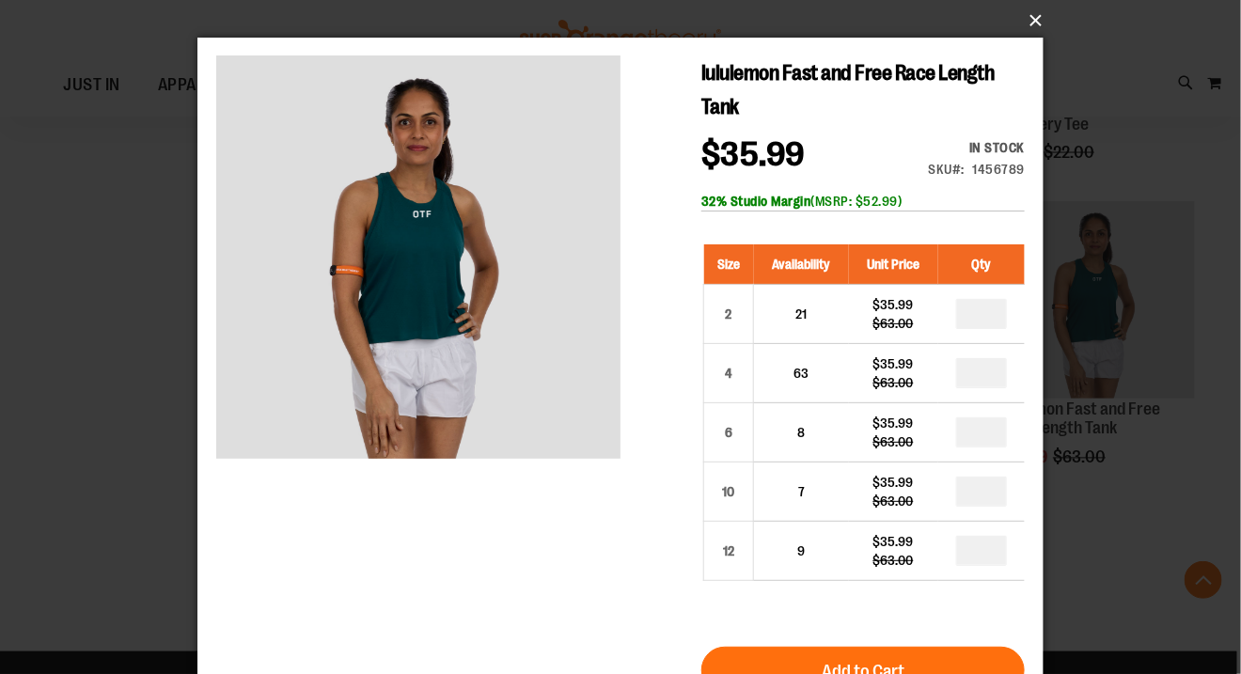
click at [1035, 23] on button "×" at bounding box center [626, 20] width 846 height 41
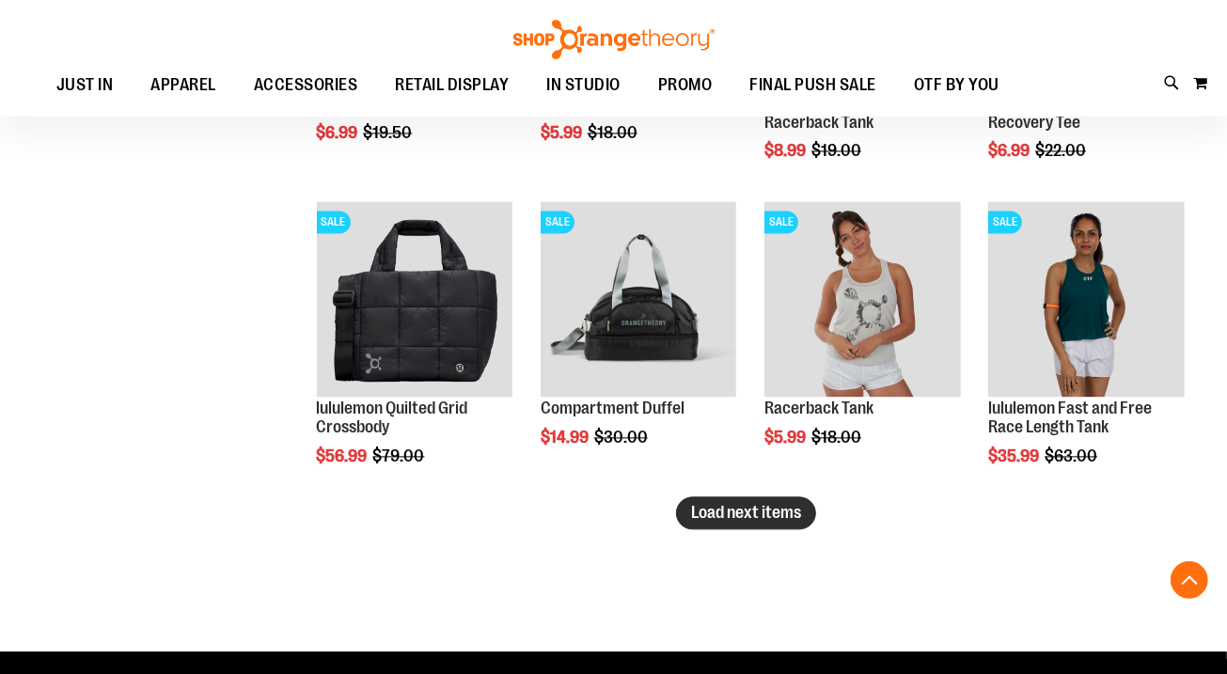
click at [781, 506] on span "Load next items" at bounding box center [746, 512] width 110 height 19
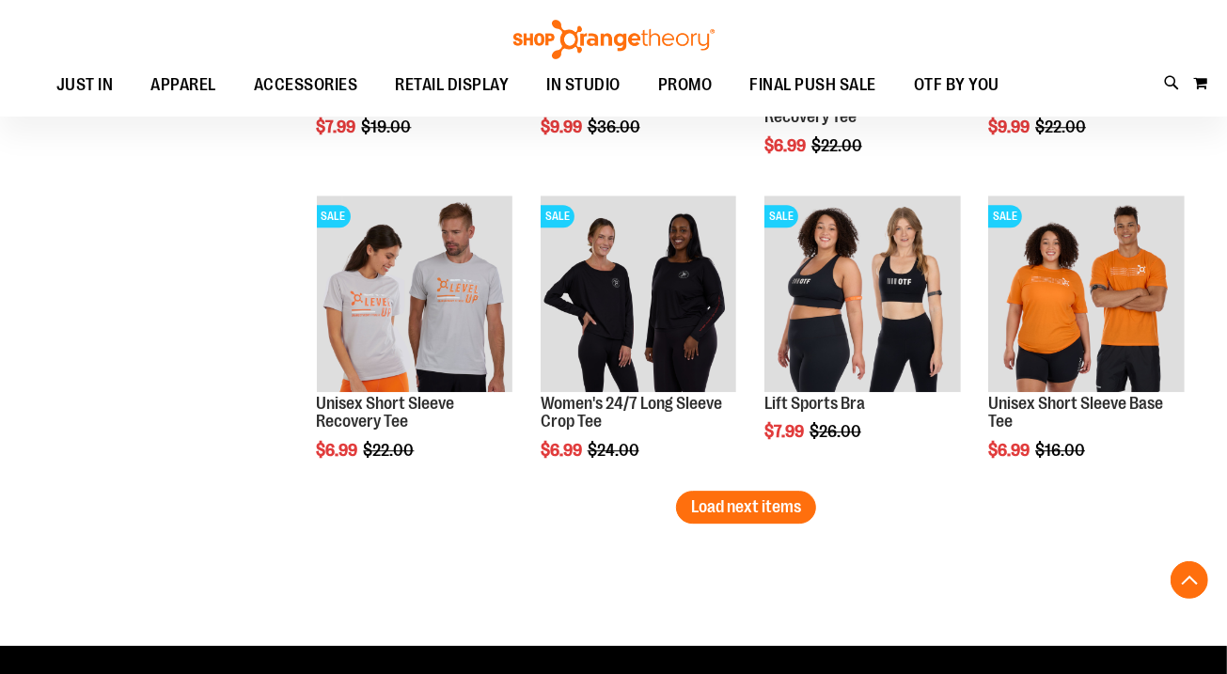
scroll to position [12690, 0]
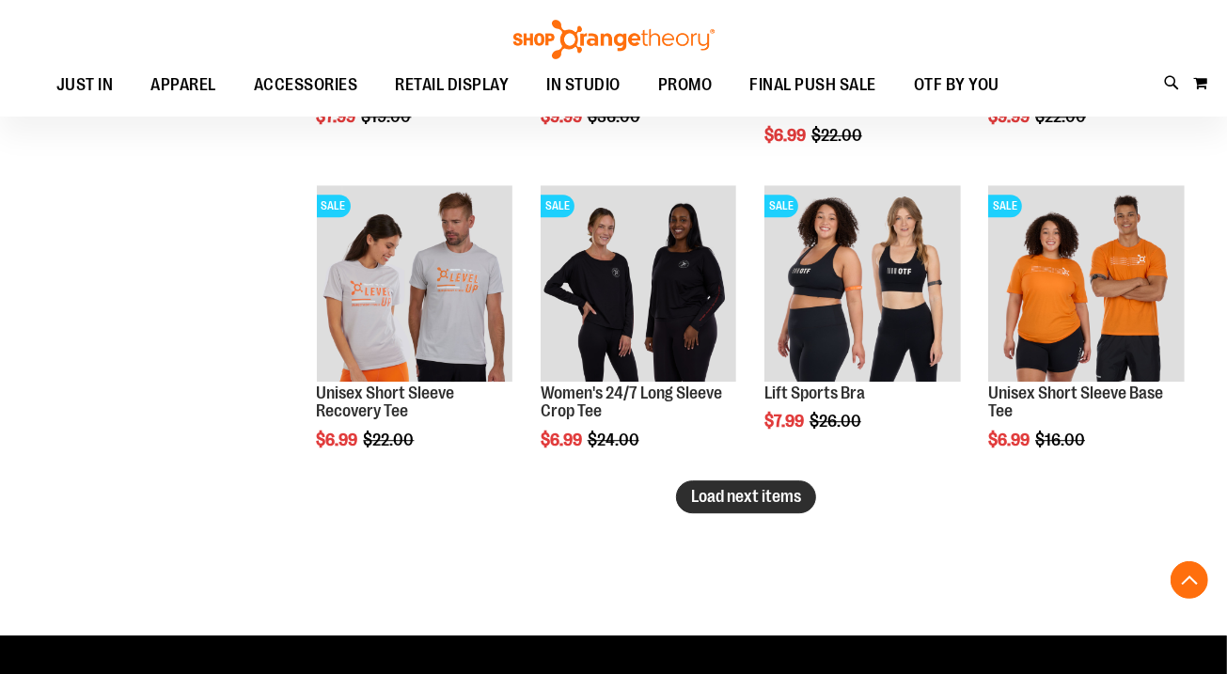
click at [697, 497] on span "Load next items" at bounding box center [746, 496] width 110 height 19
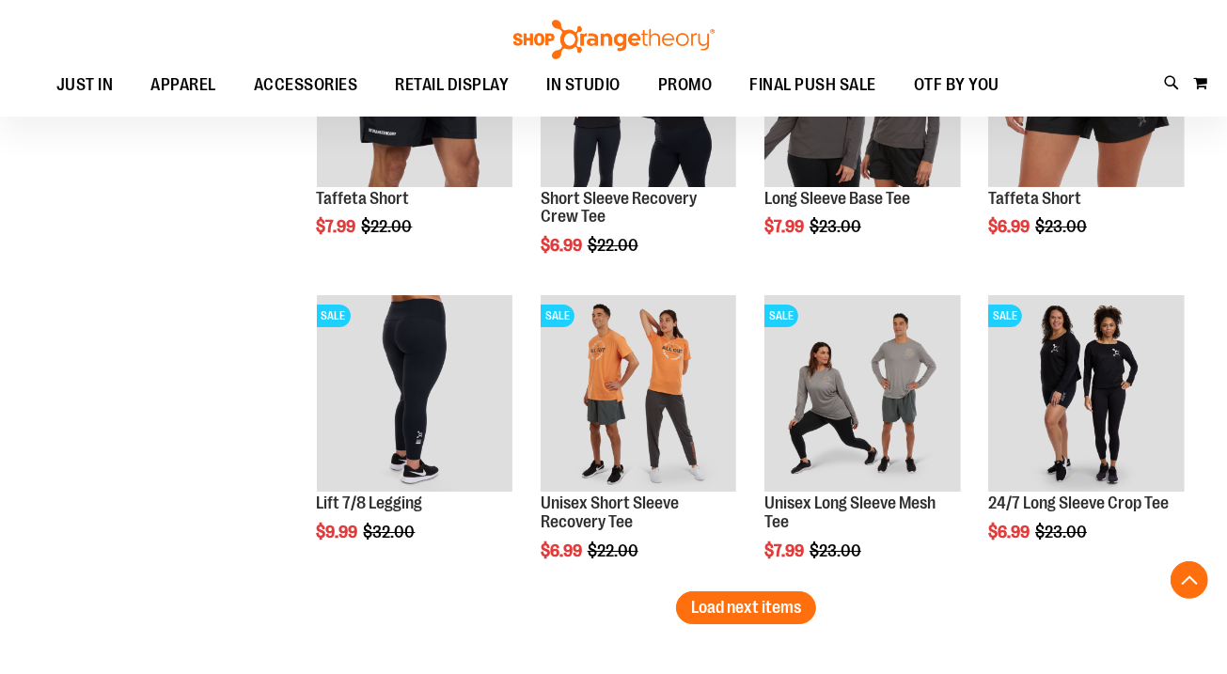
scroll to position [13508, 0]
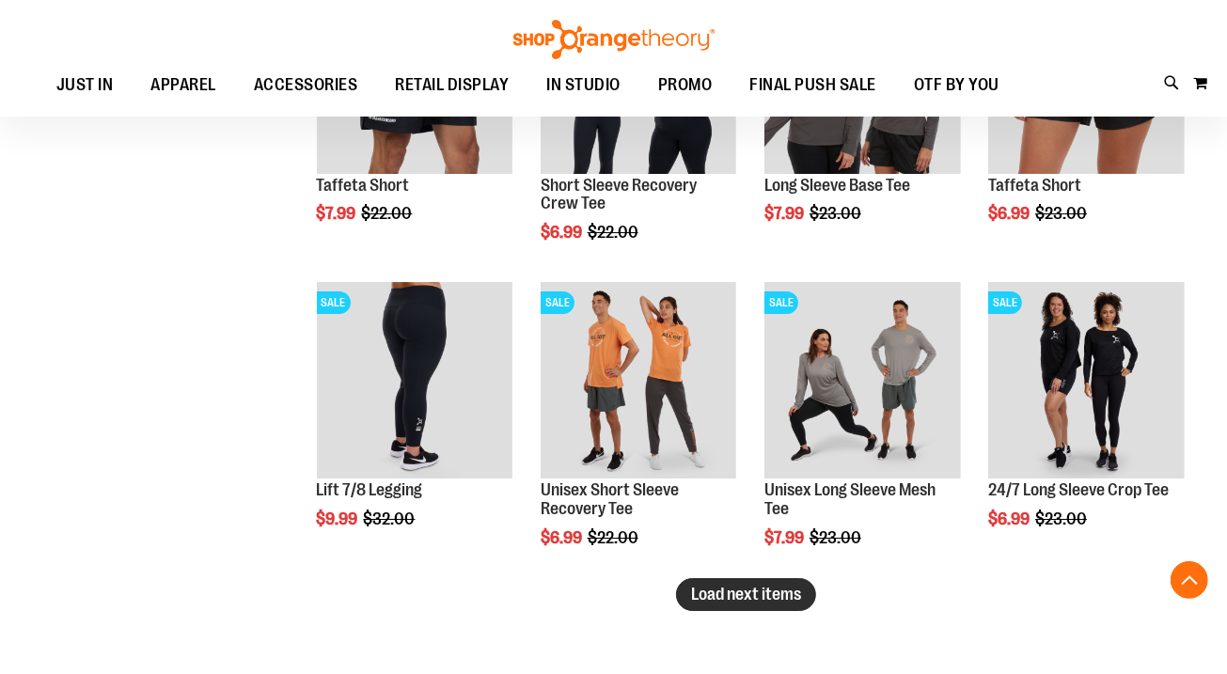
click at [757, 595] on span "Load next items" at bounding box center [746, 594] width 110 height 19
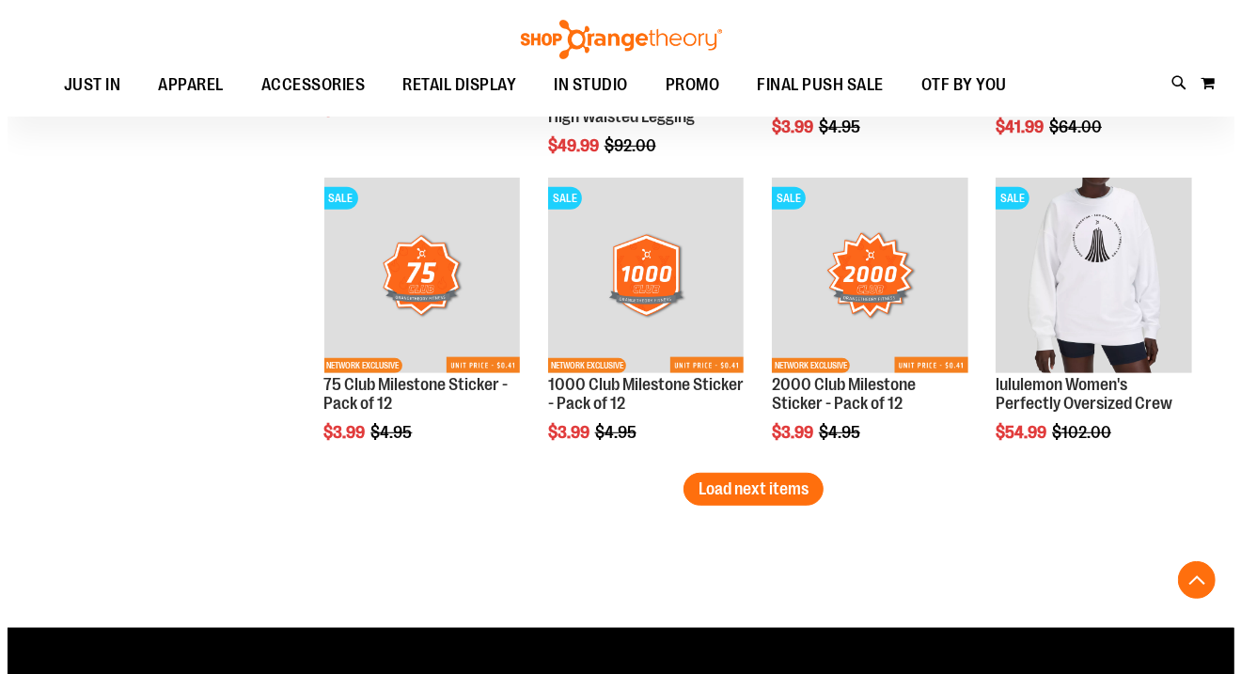
scroll to position [14537, 0]
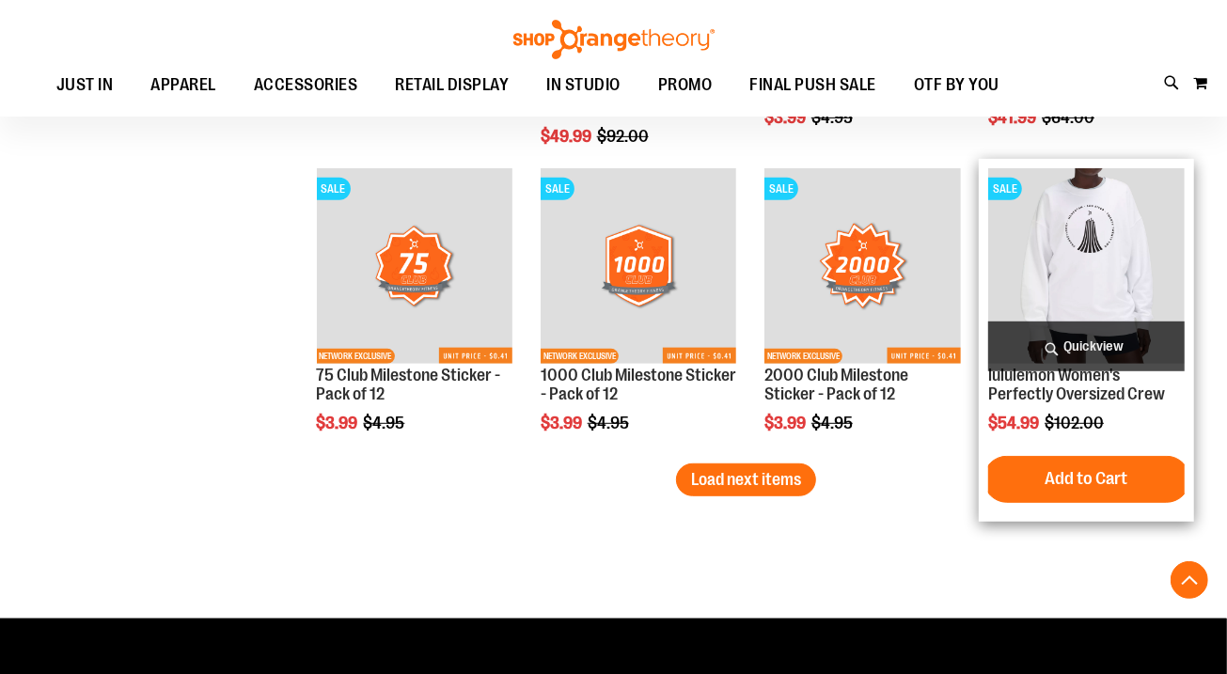
click at [1036, 341] on span "Quickview" at bounding box center [1086, 346] width 196 height 50
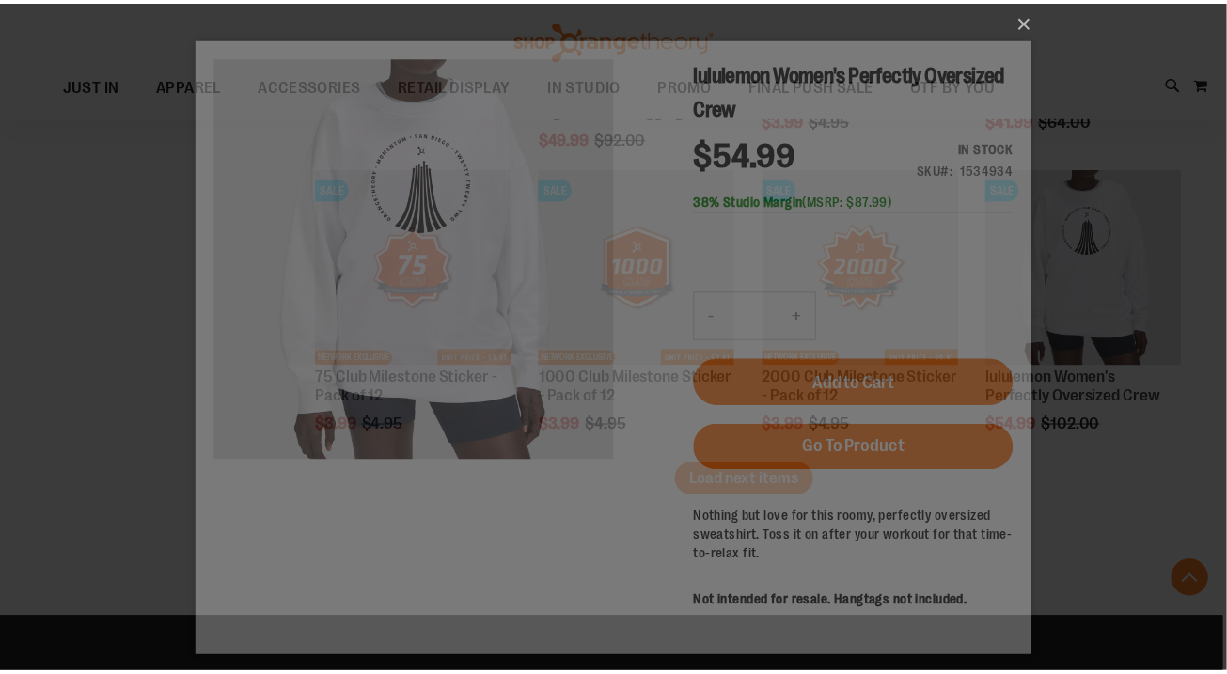
scroll to position [0, 0]
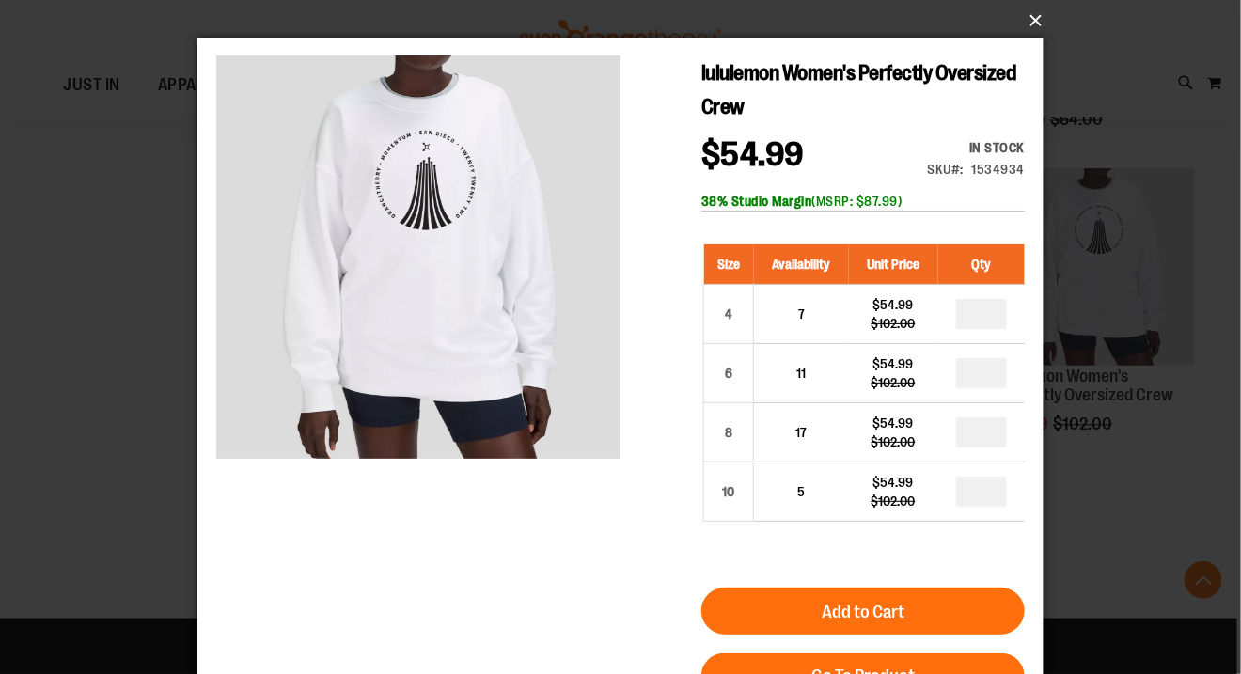
click at [1032, 23] on button "×" at bounding box center [626, 20] width 846 height 41
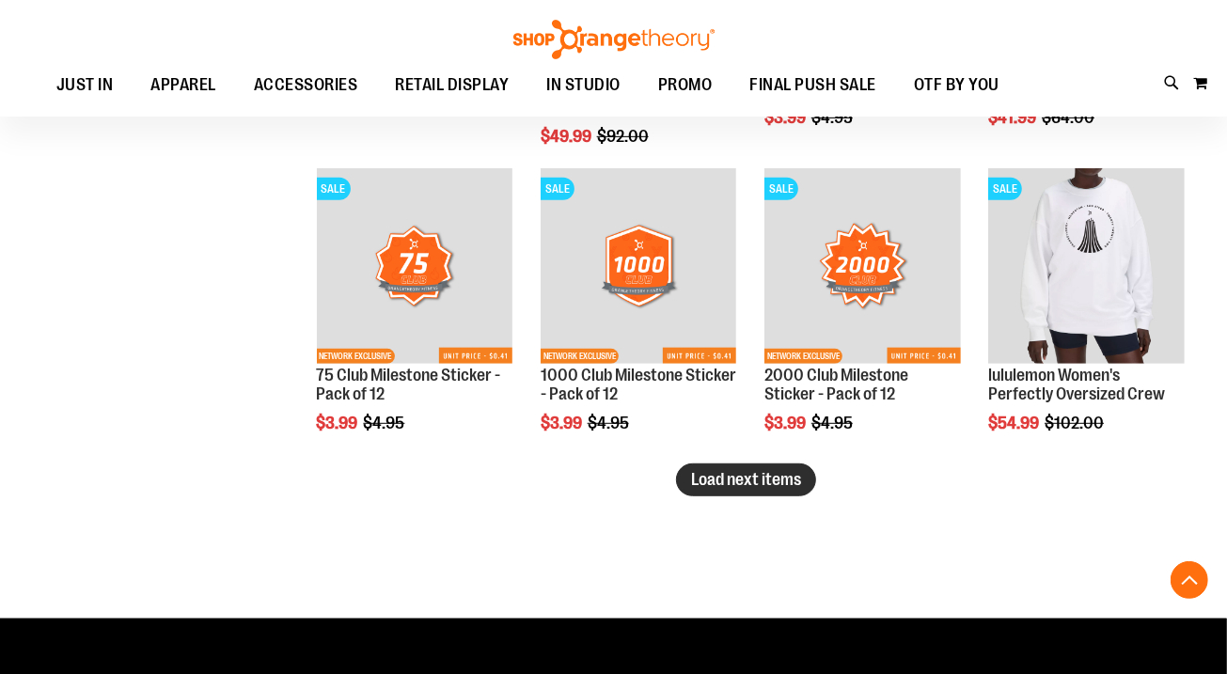
click at [768, 484] on span "Load next items" at bounding box center [746, 479] width 110 height 19
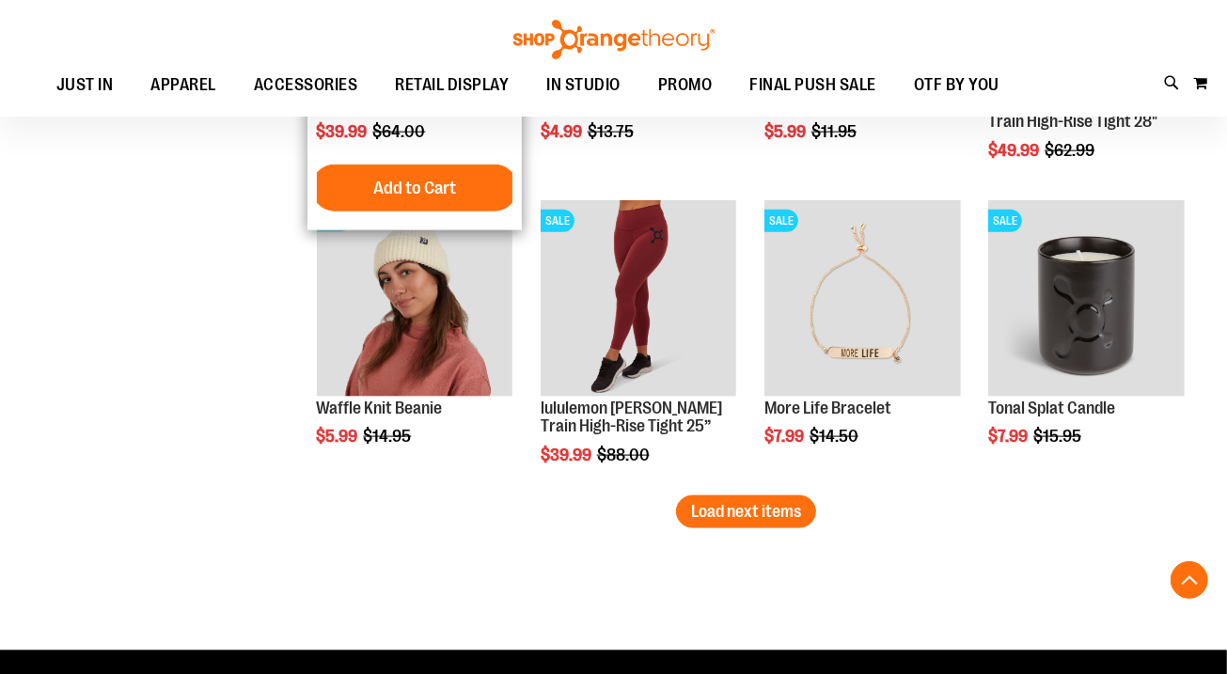
scroll to position [15436, 0]
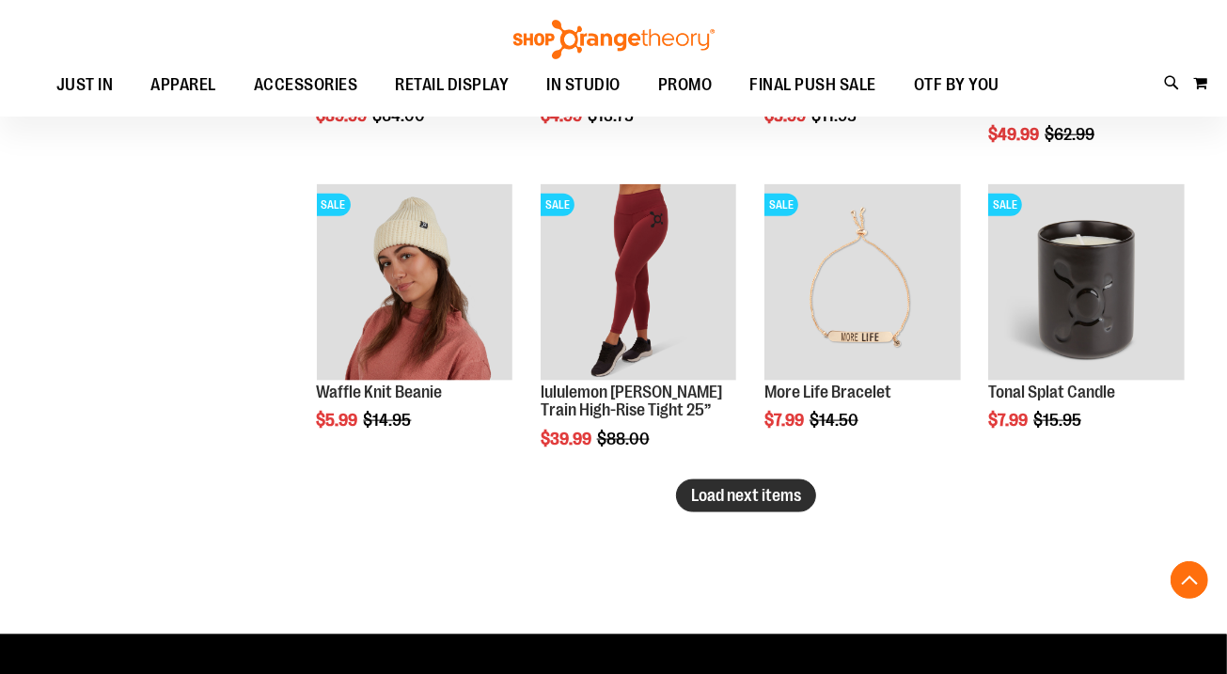
click at [733, 483] on button "Load next items" at bounding box center [746, 495] width 140 height 33
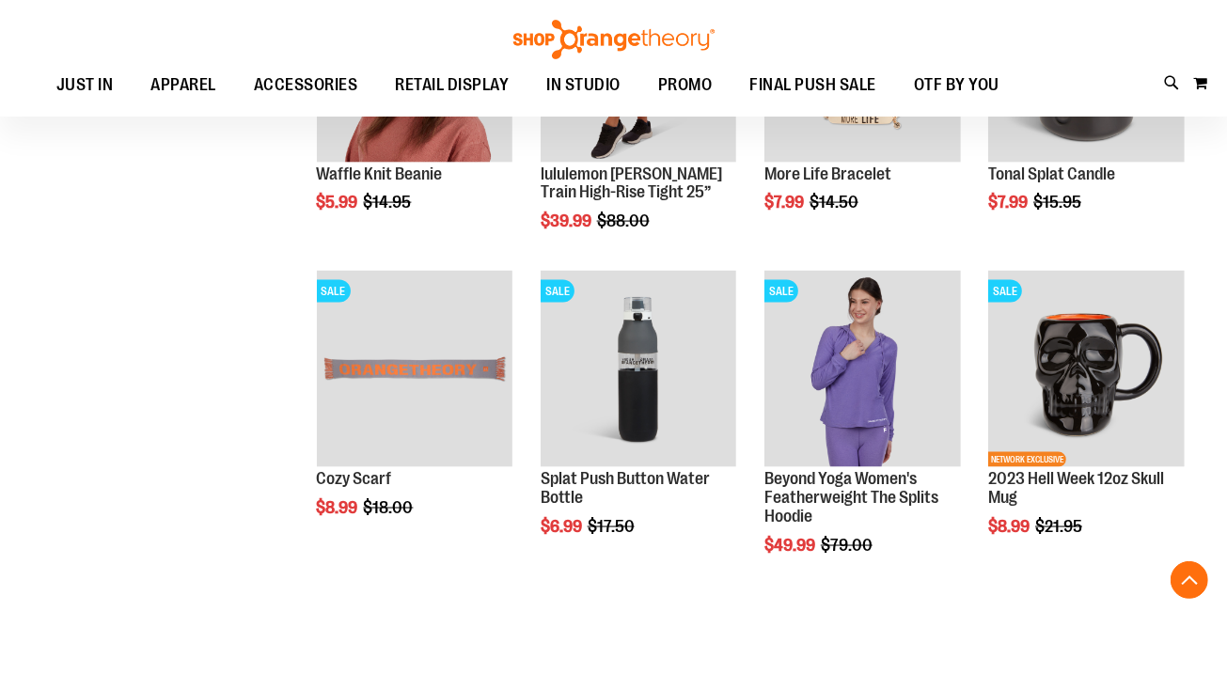
scroll to position [15665, 0]
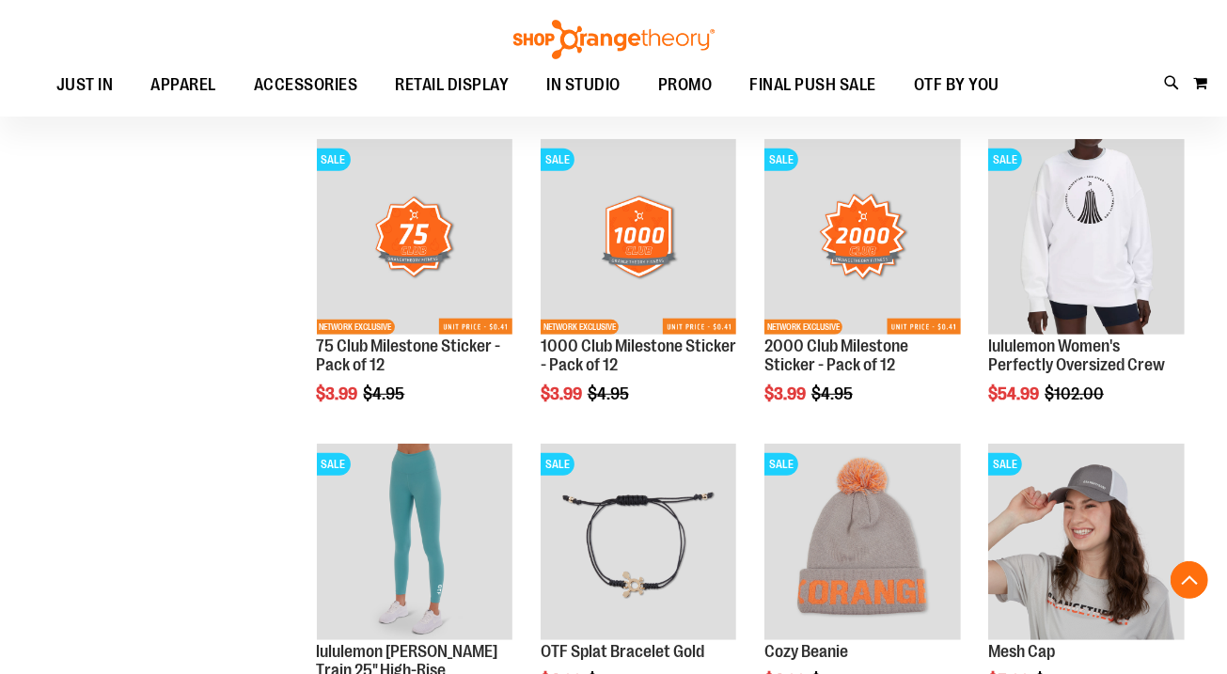
scroll to position [14513, 0]
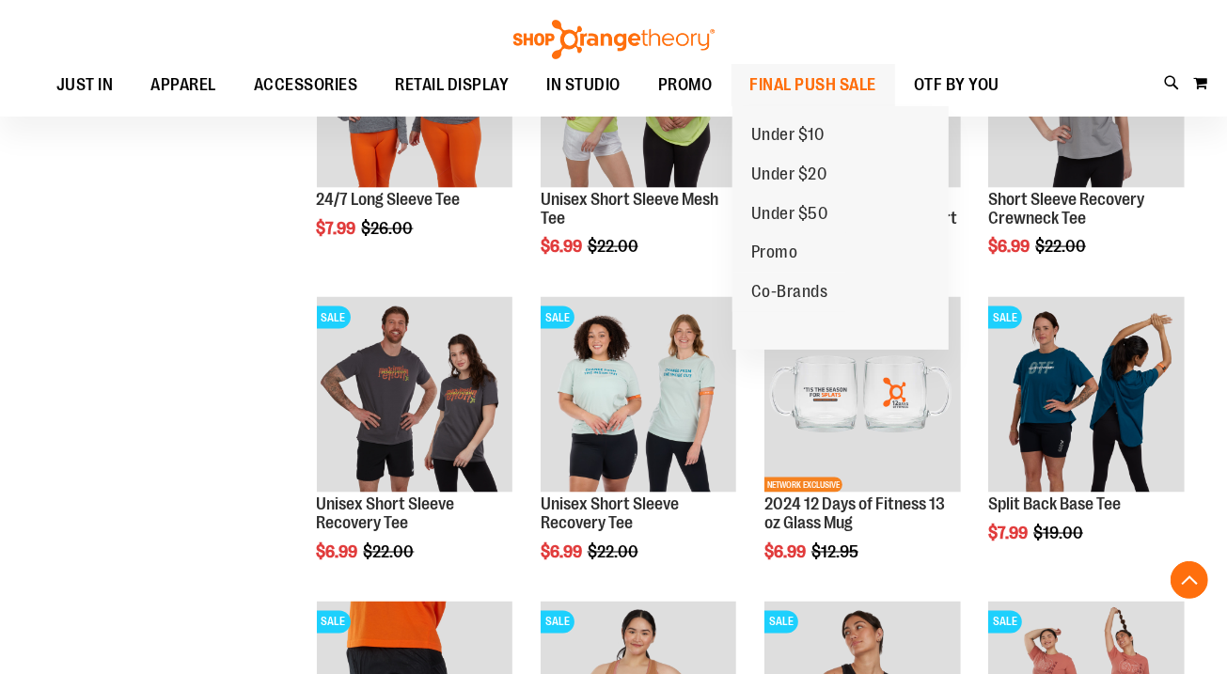
scroll to position [10976, 0]
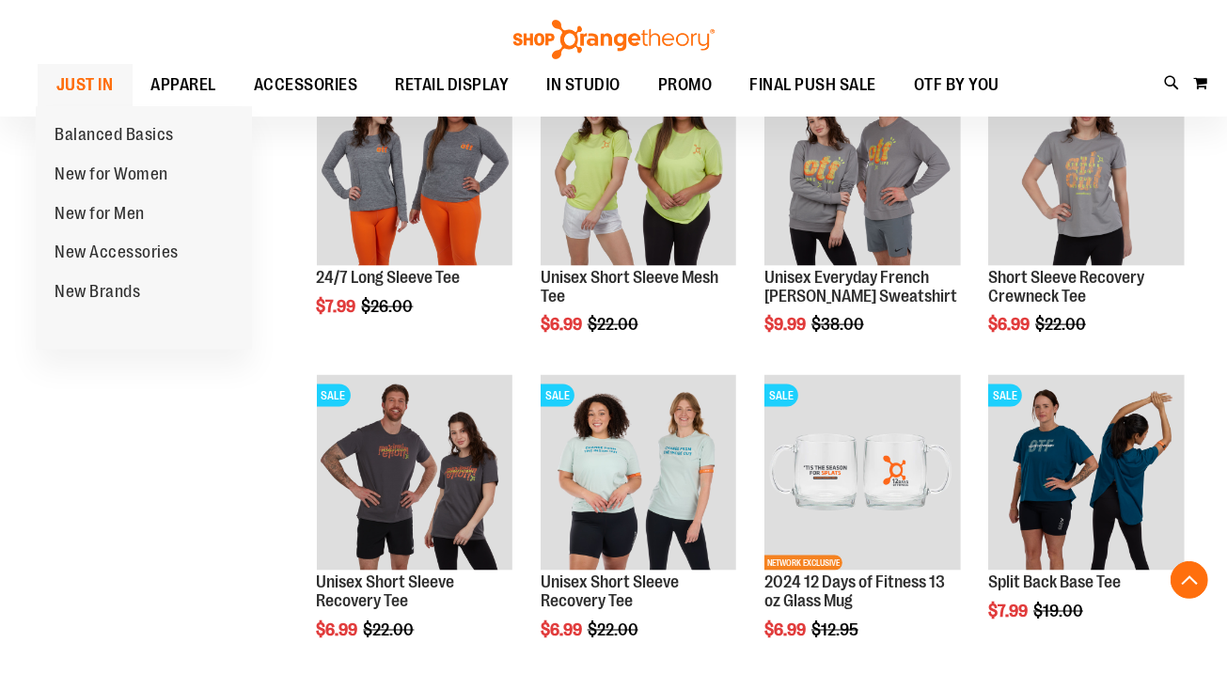
click at [80, 82] on span "JUST IN" at bounding box center [84, 85] width 57 height 42
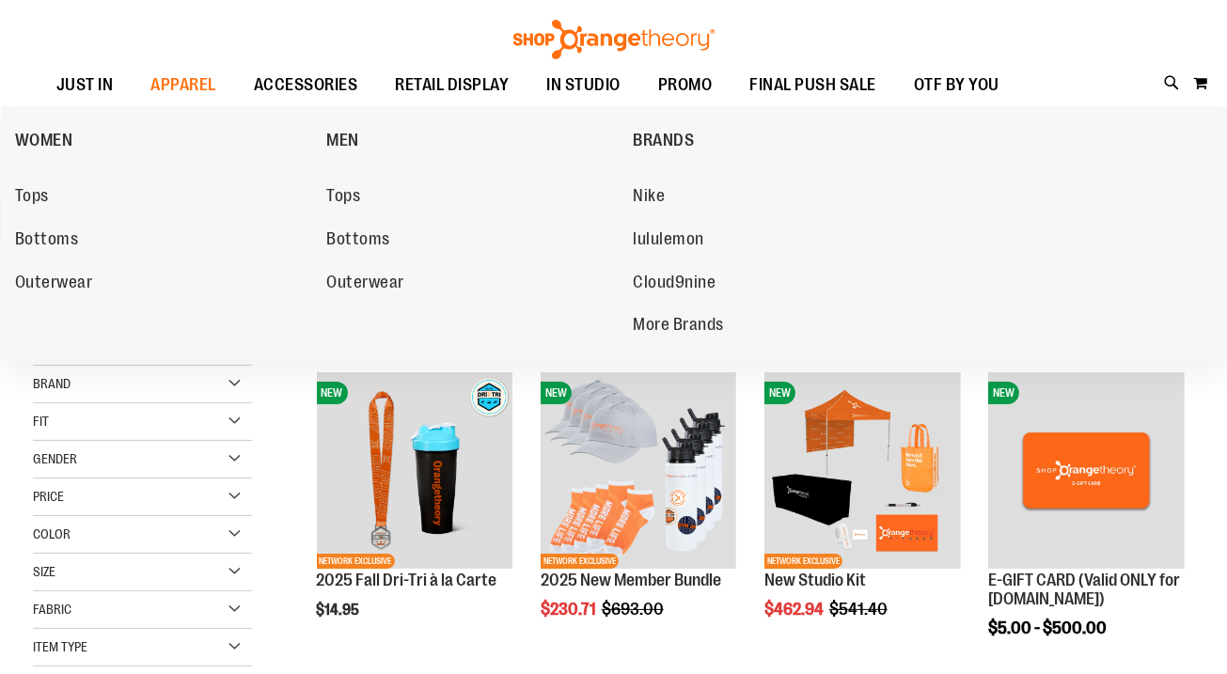
scroll to position [86, 0]
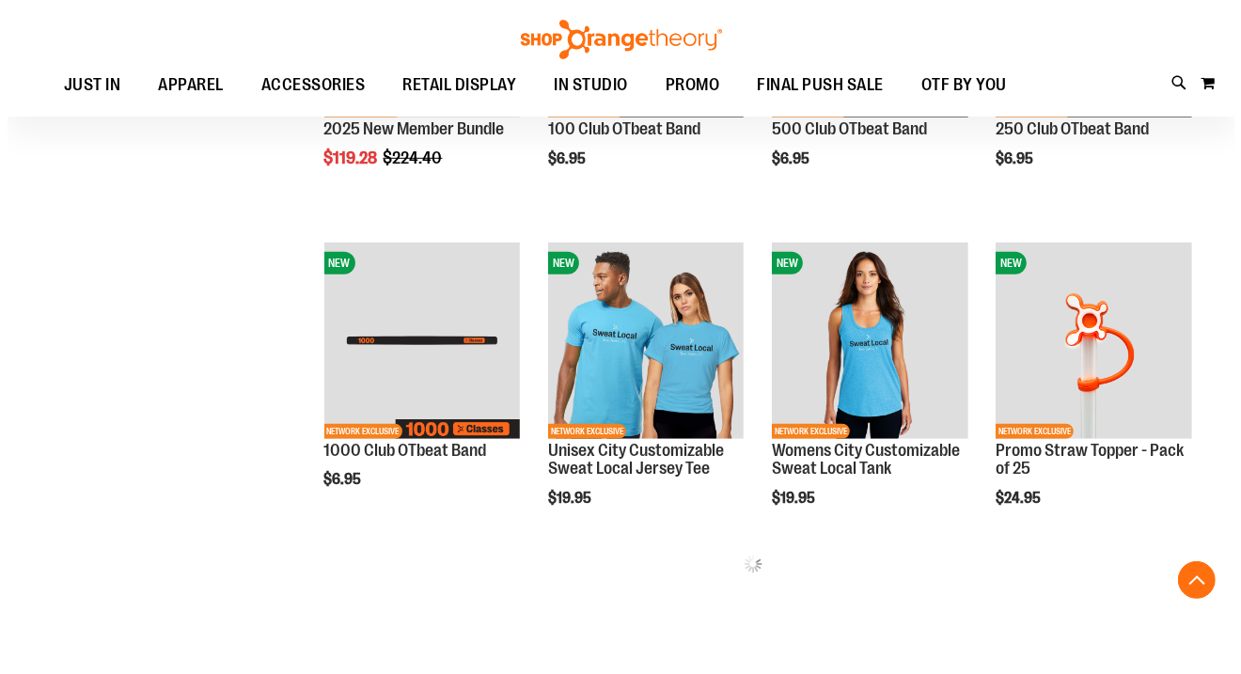
scroll to position [788, 0]
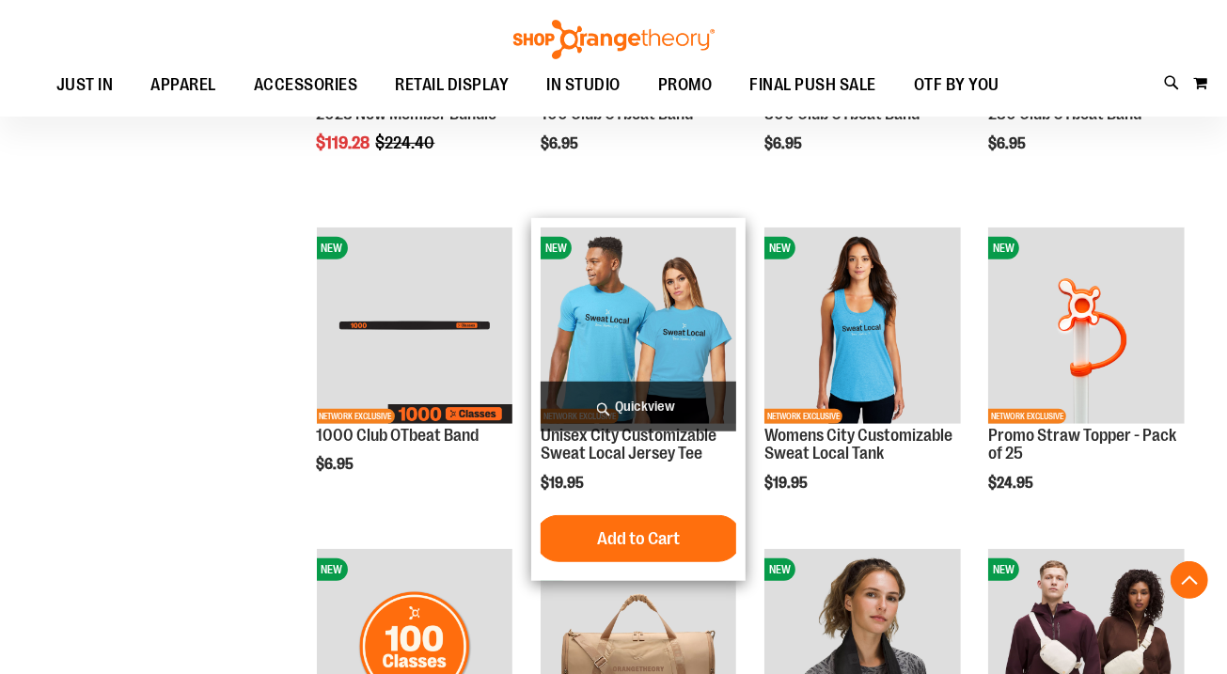
click at [634, 400] on span "Quickview" at bounding box center [638, 407] width 196 height 50
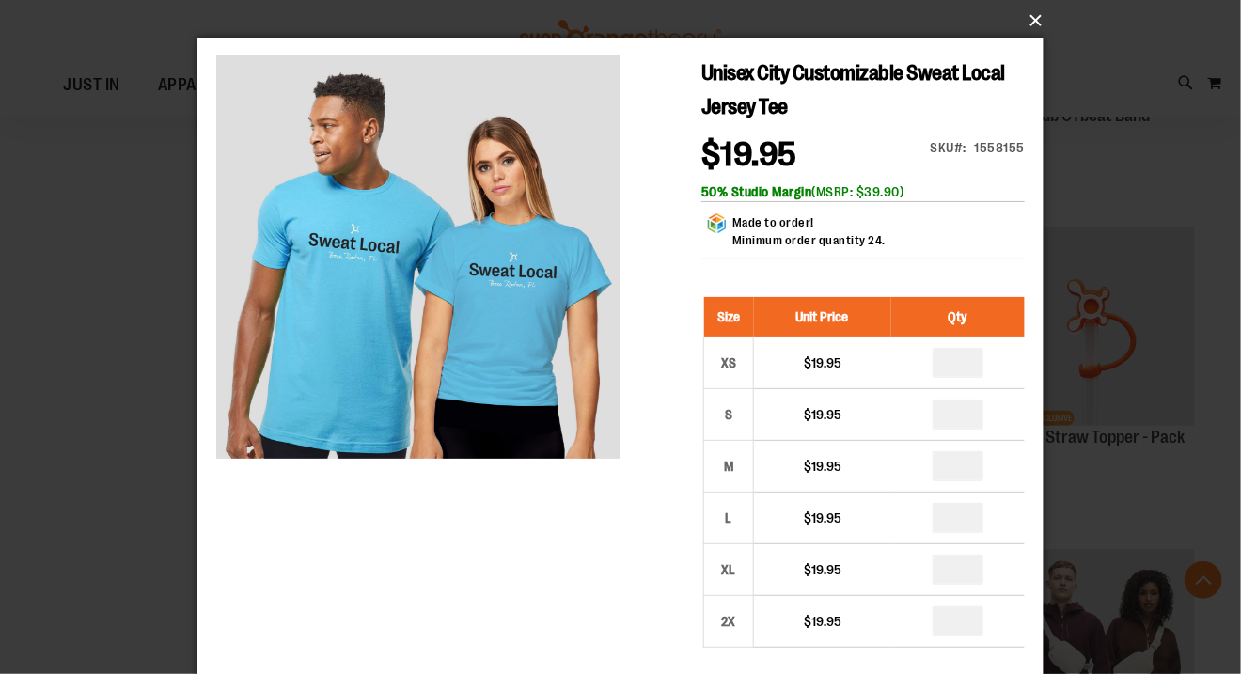
click at [1029, 24] on button "×" at bounding box center [626, 20] width 846 height 41
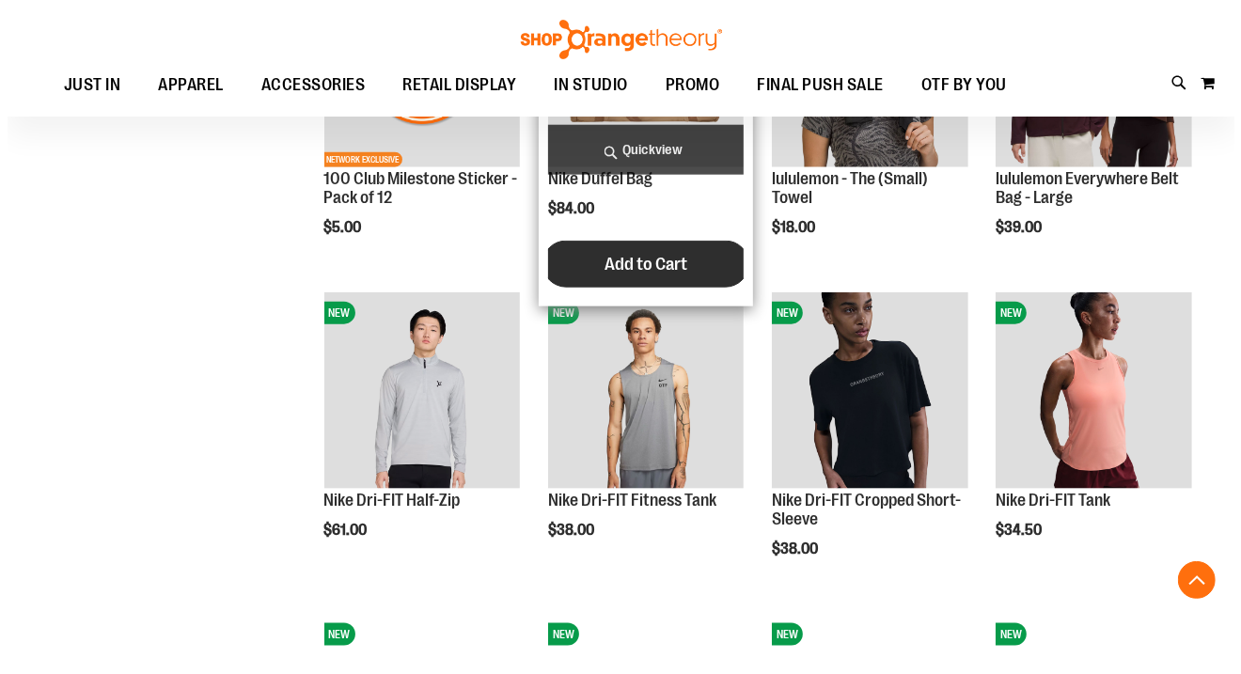
scroll to position [1367, 0]
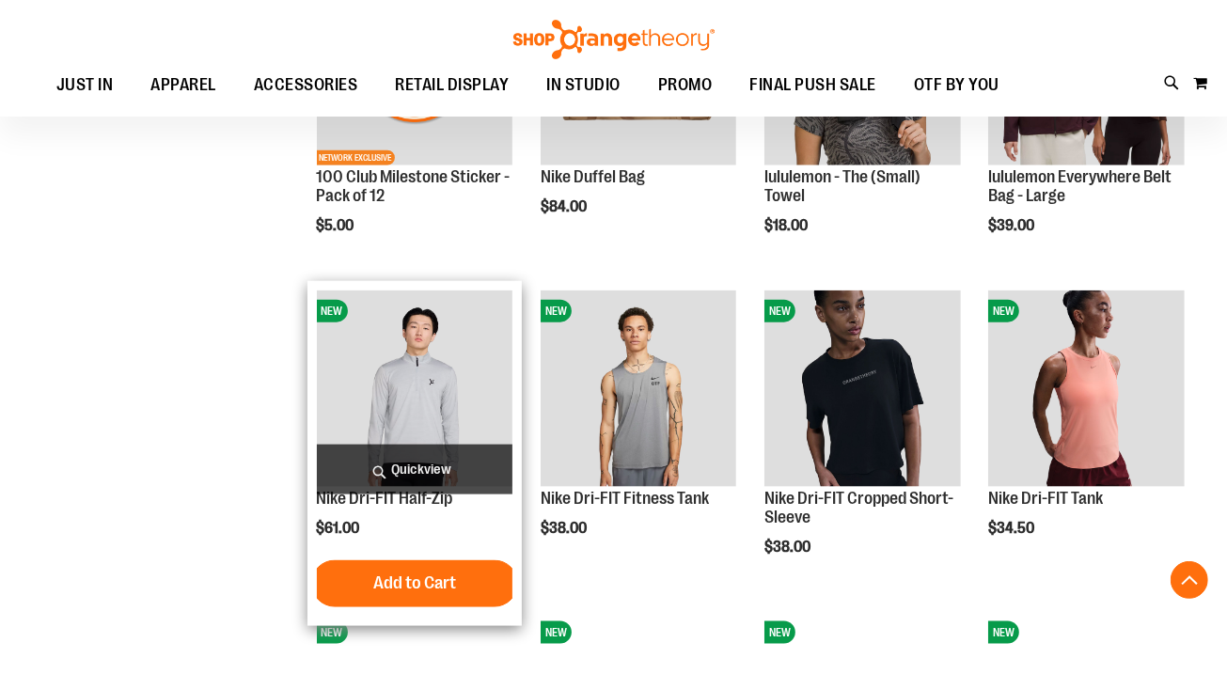
click at [416, 465] on span "Quickview" at bounding box center [415, 470] width 196 height 50
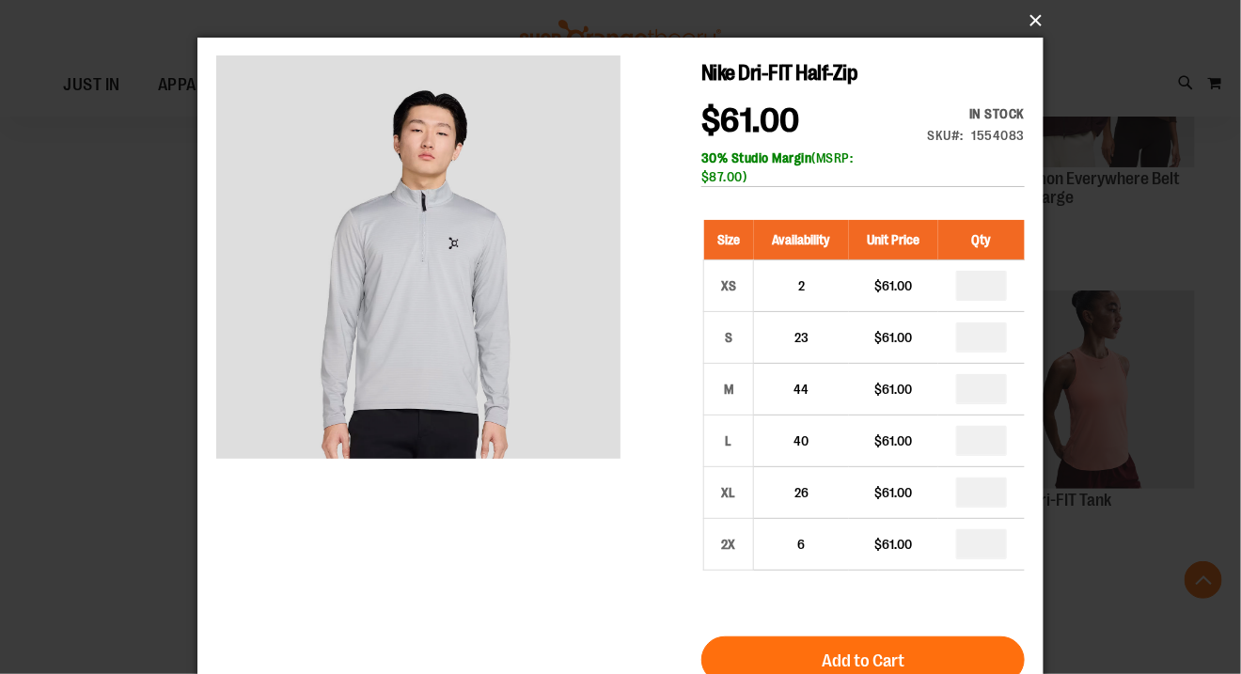
click at [1038, 20] on button "×" at bounding box center [626, 20] width 846 height 41
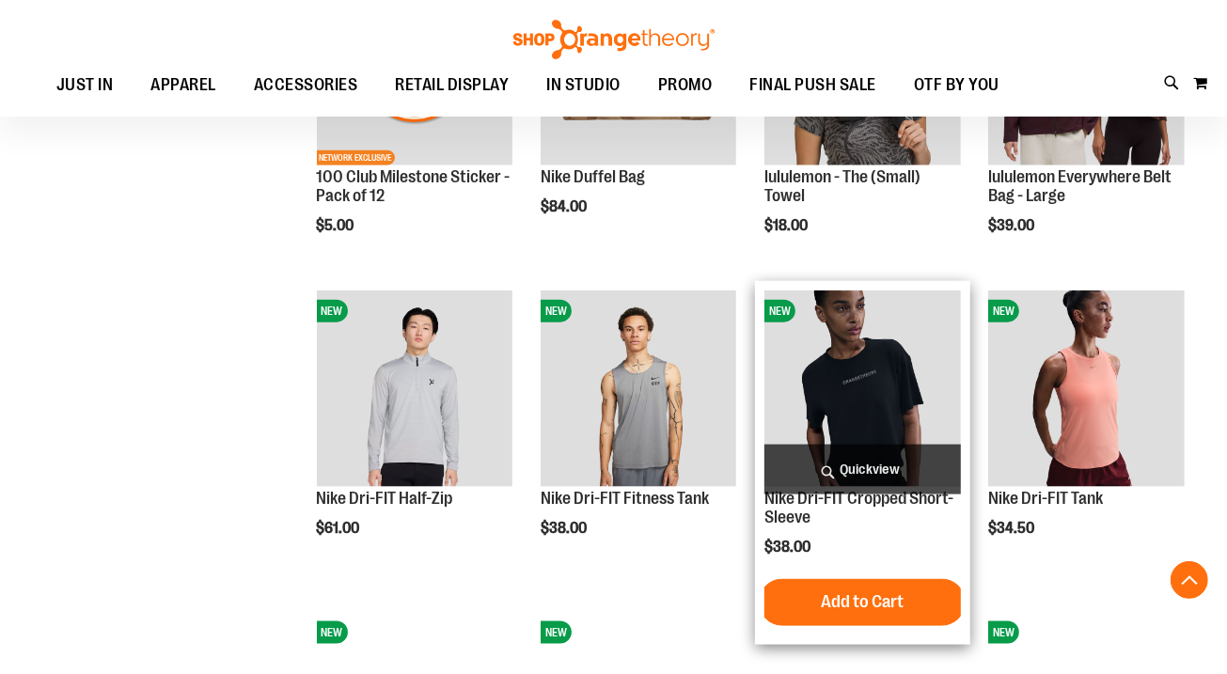
click at [841, 465] on span "Quickview" at bounding box center [862, 470] width 196 height 50
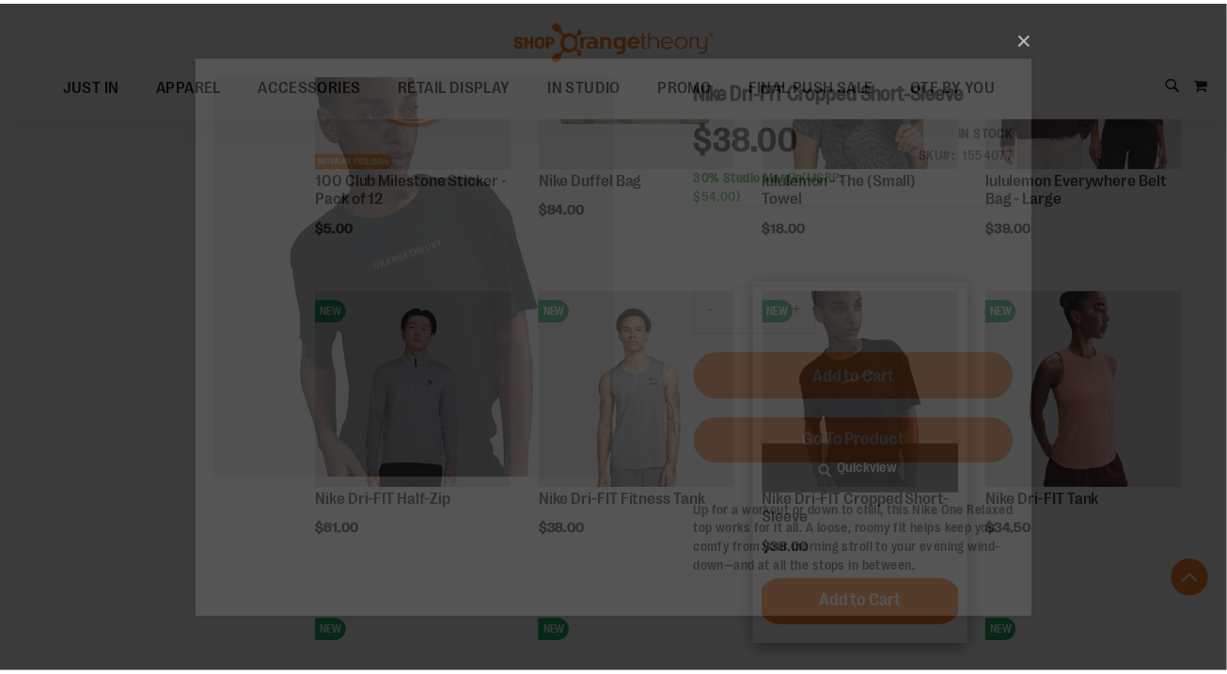
scroll to position [0, 0]
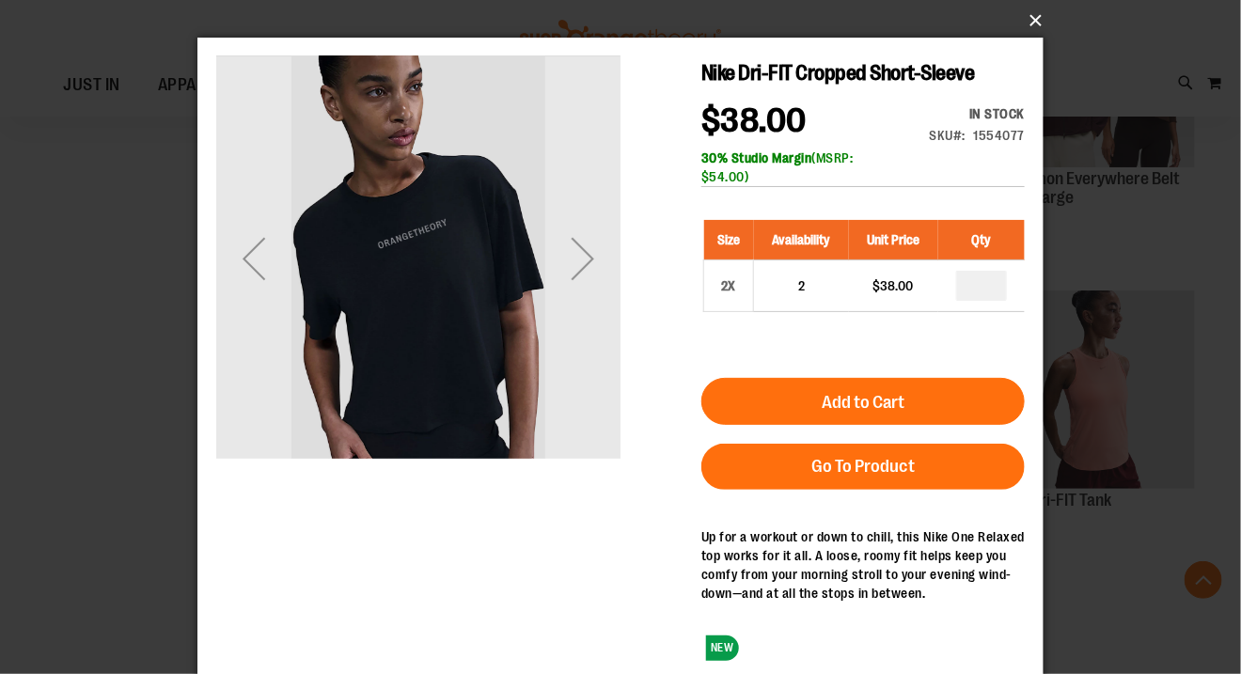
click at [1032, 17] on button "×" at bounding box center [626, 20] width 846 height 41
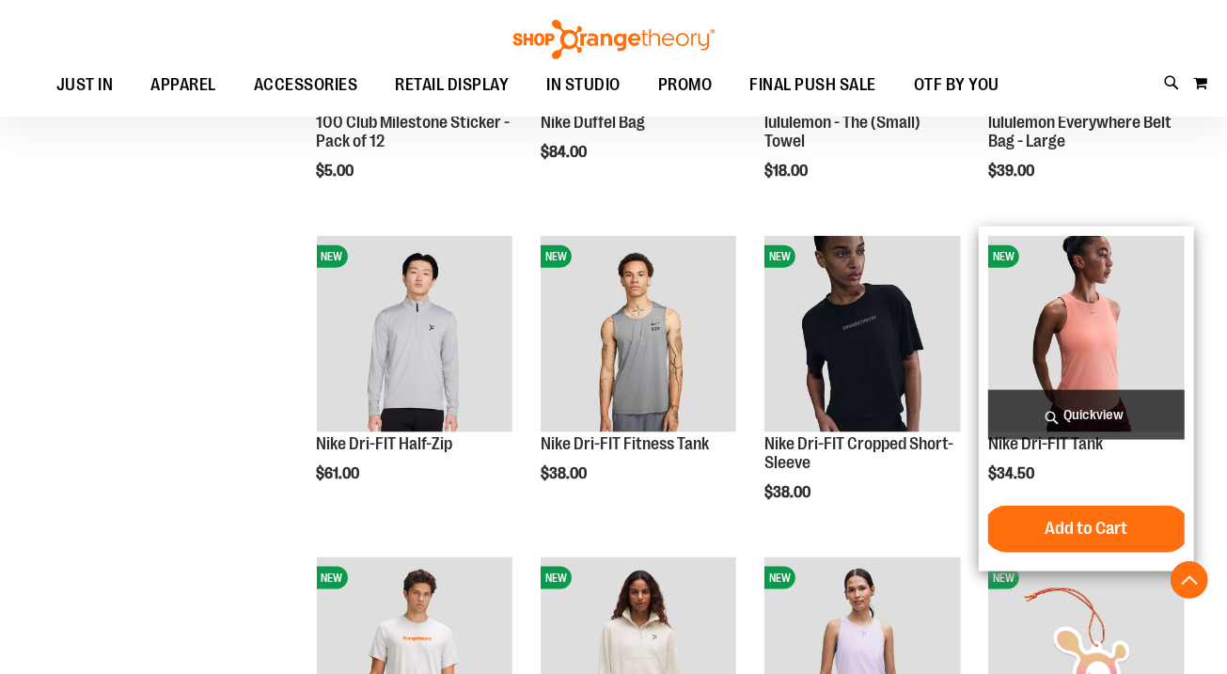
scroll to position [1423, 0]
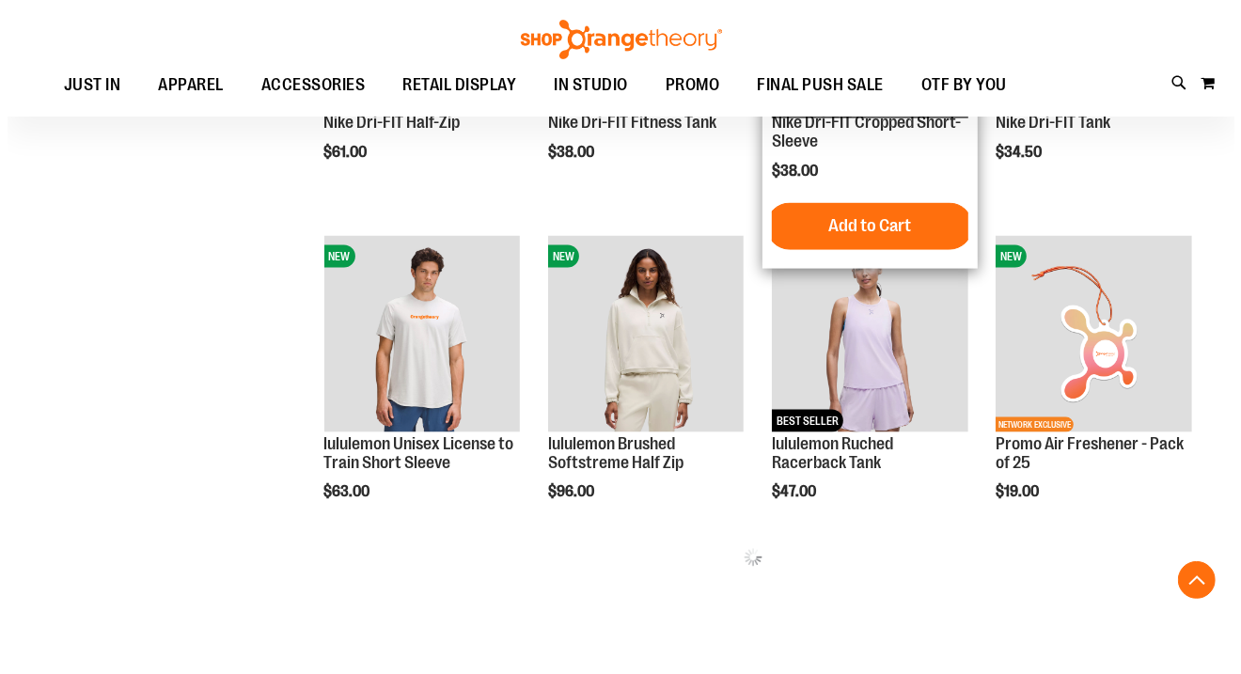
scroll to position [1745, 0]
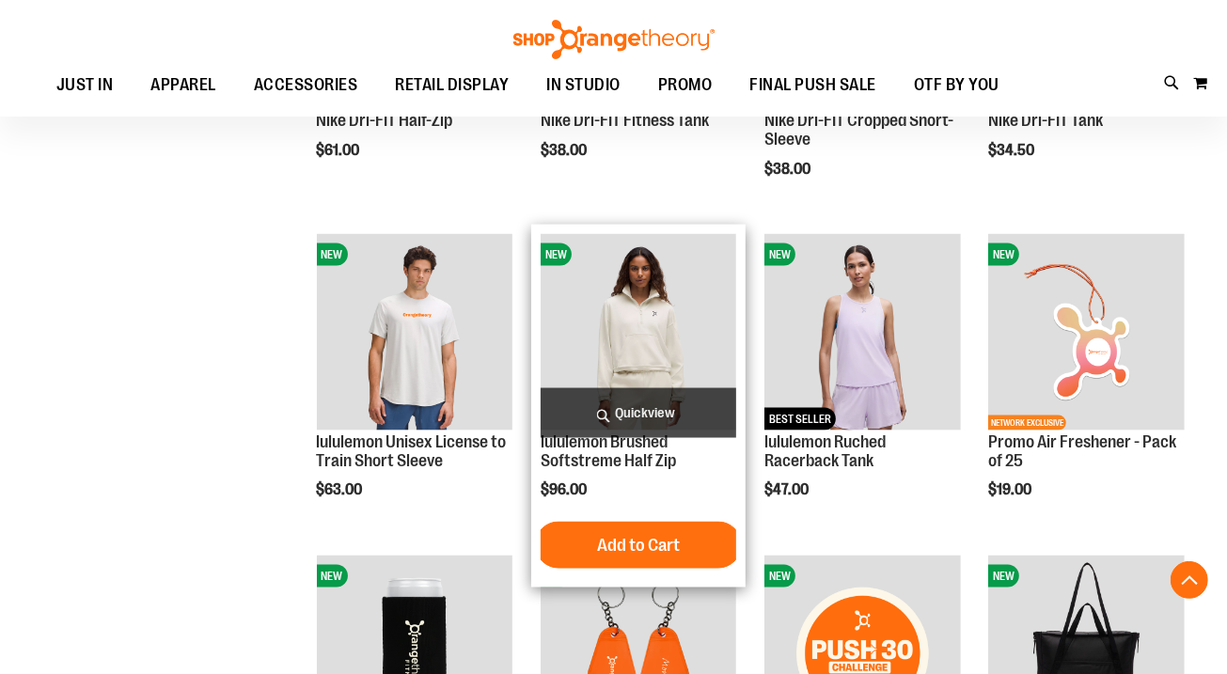
click at [653, 409] on span "Quickview" at bounding box center [638, 413] width 196 height 50
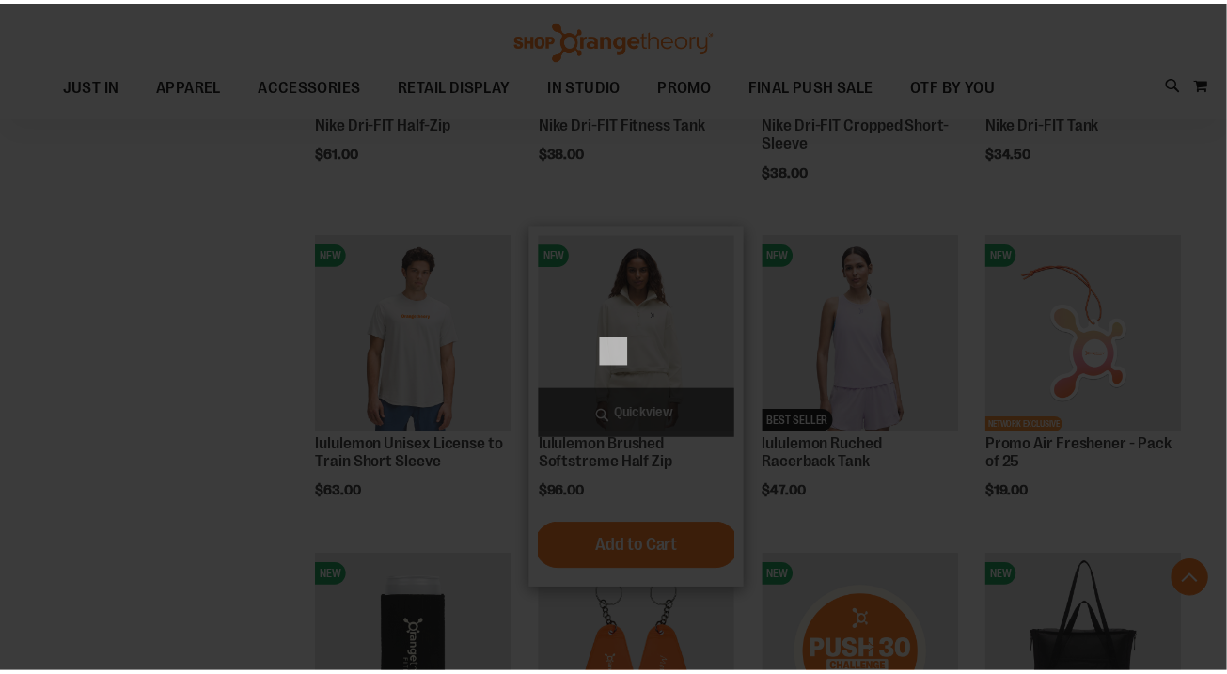
scroll to position [0, 0]
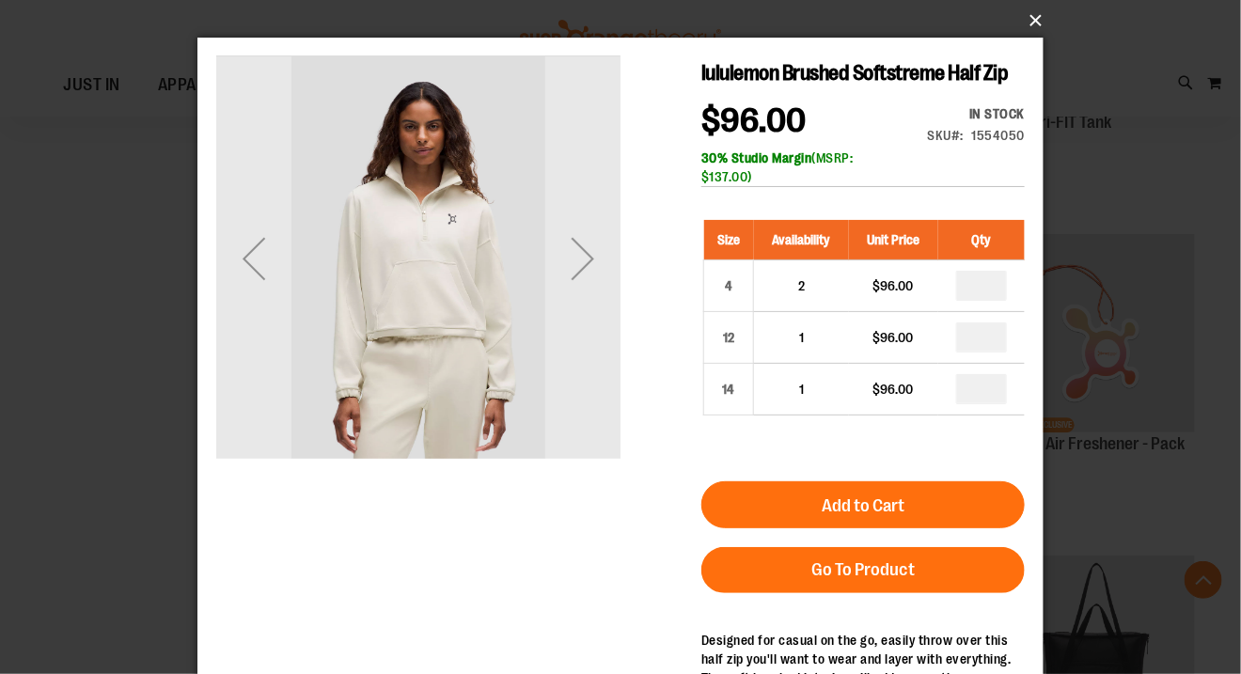
click at [1034, 22] on button "×" at bounding box center [626, 20] width 846 height 41
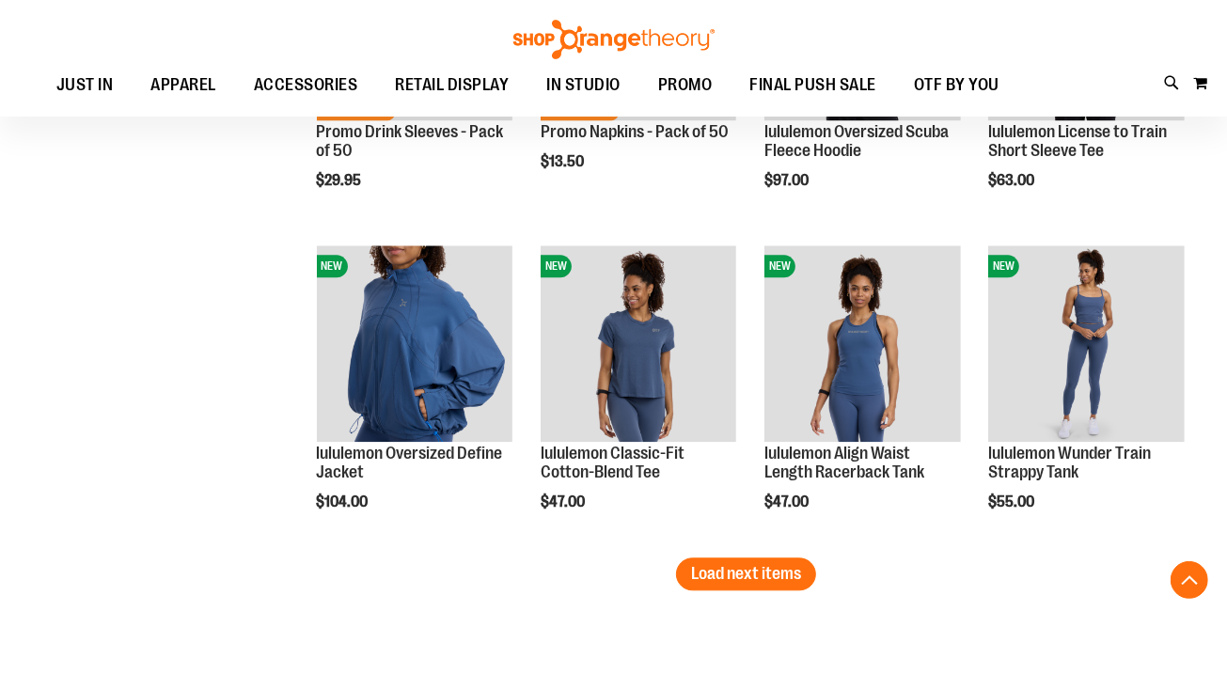
scroll to position [2760, 0]
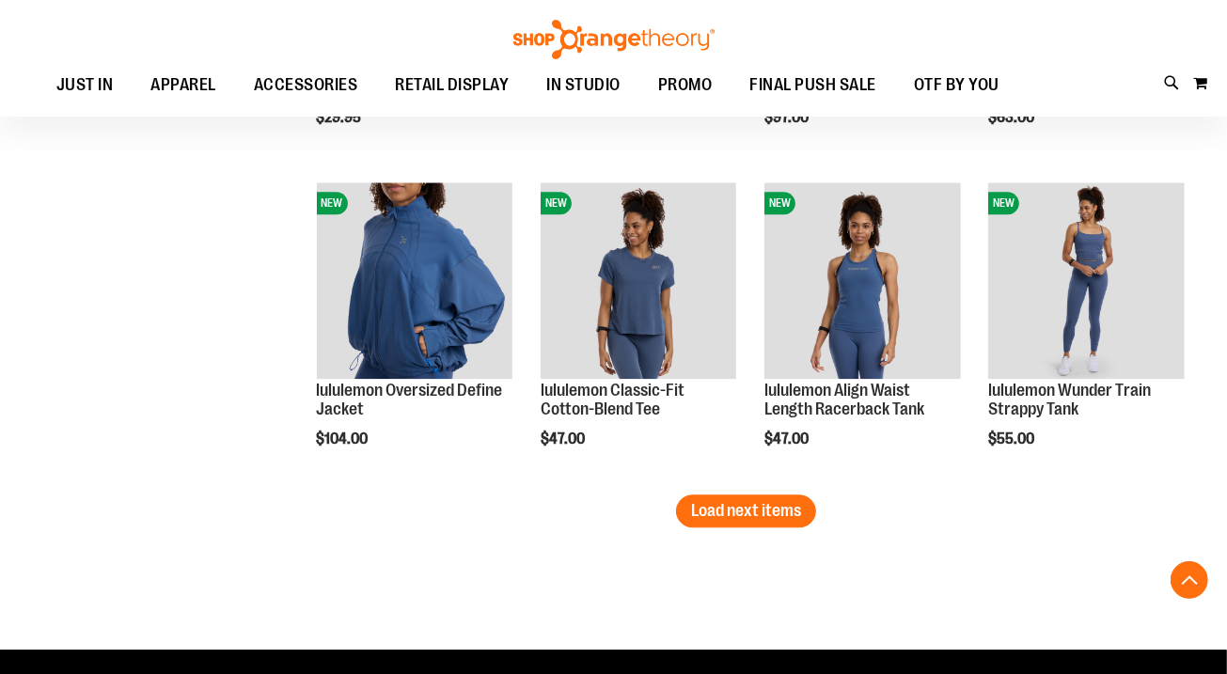
click at [774, 519] on button "Load next items" at bounding box center [746, 510] width 140 height 33
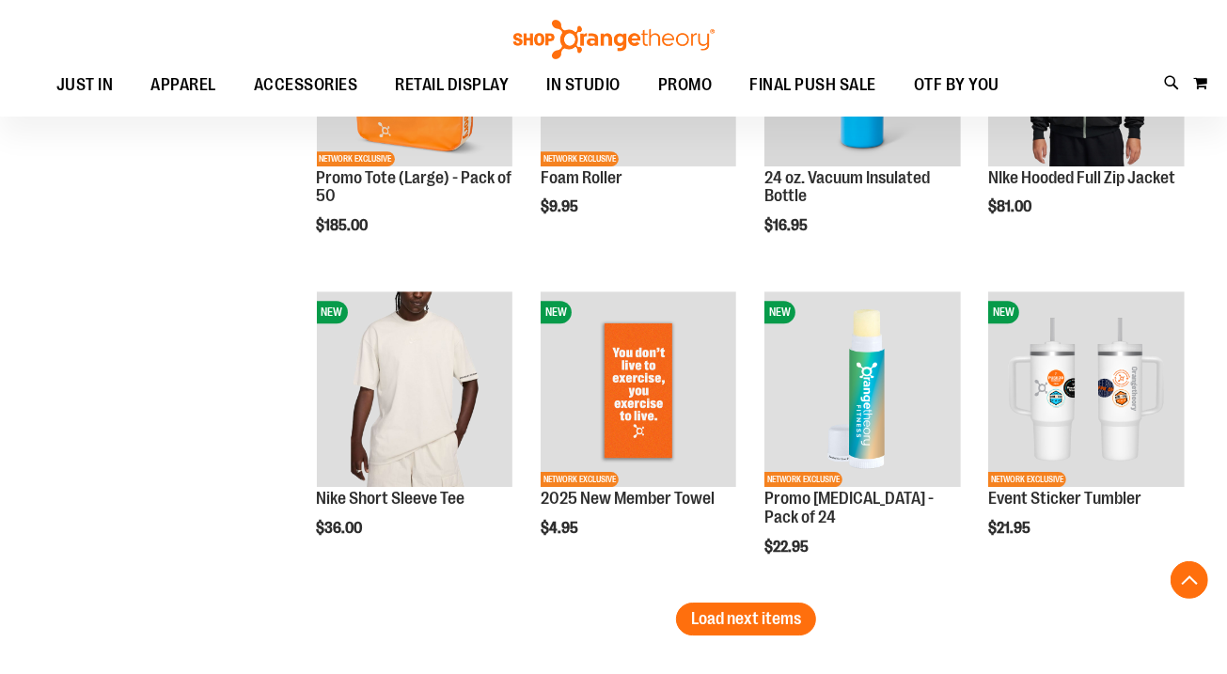
scroll to position [3615, 0]
click at [711, 617] on span "Load next items" at bounding box center [746, 618] width 110 height 19
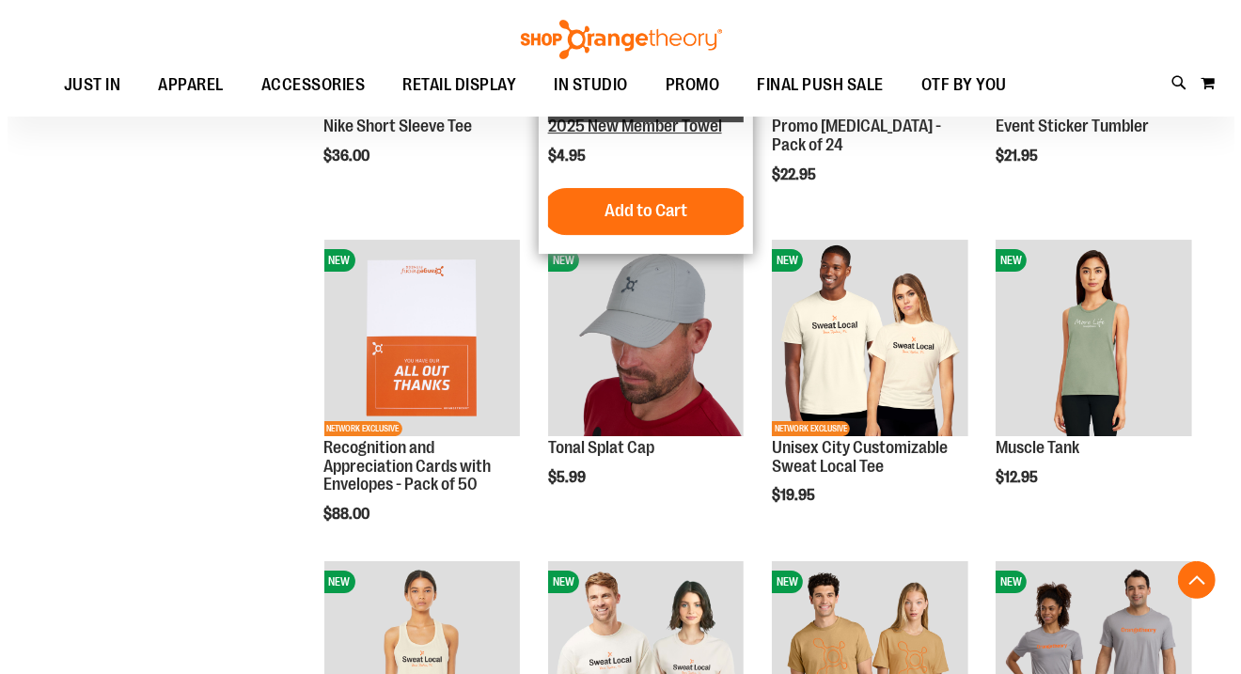
scroll to position [3988, 0]
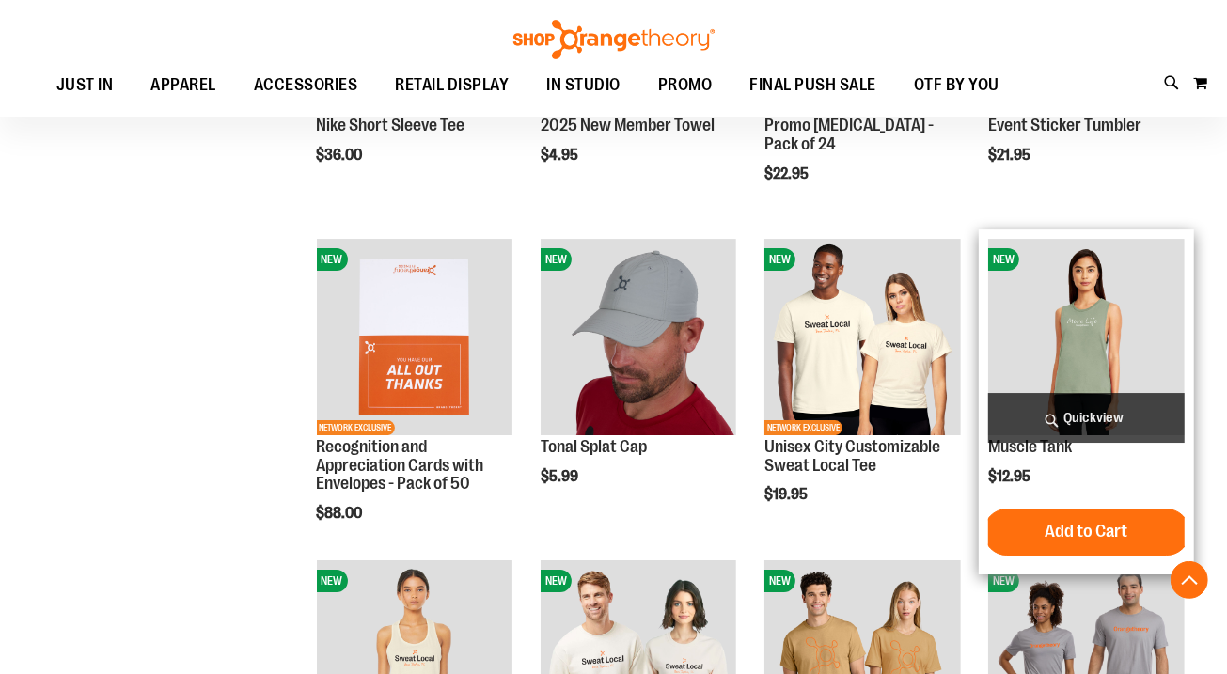
click at [1063, 422] on span "Quickview" at bounding box center [1086, 418] width 196 height 50
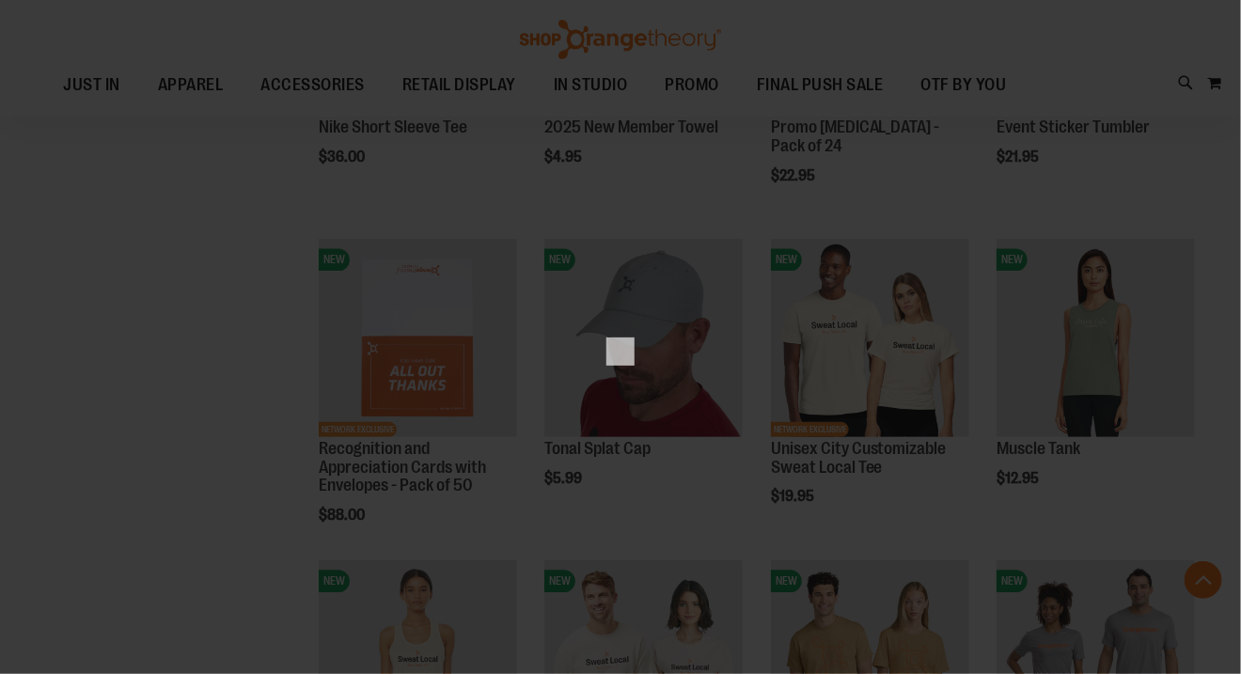
scroll to position [0, 0]
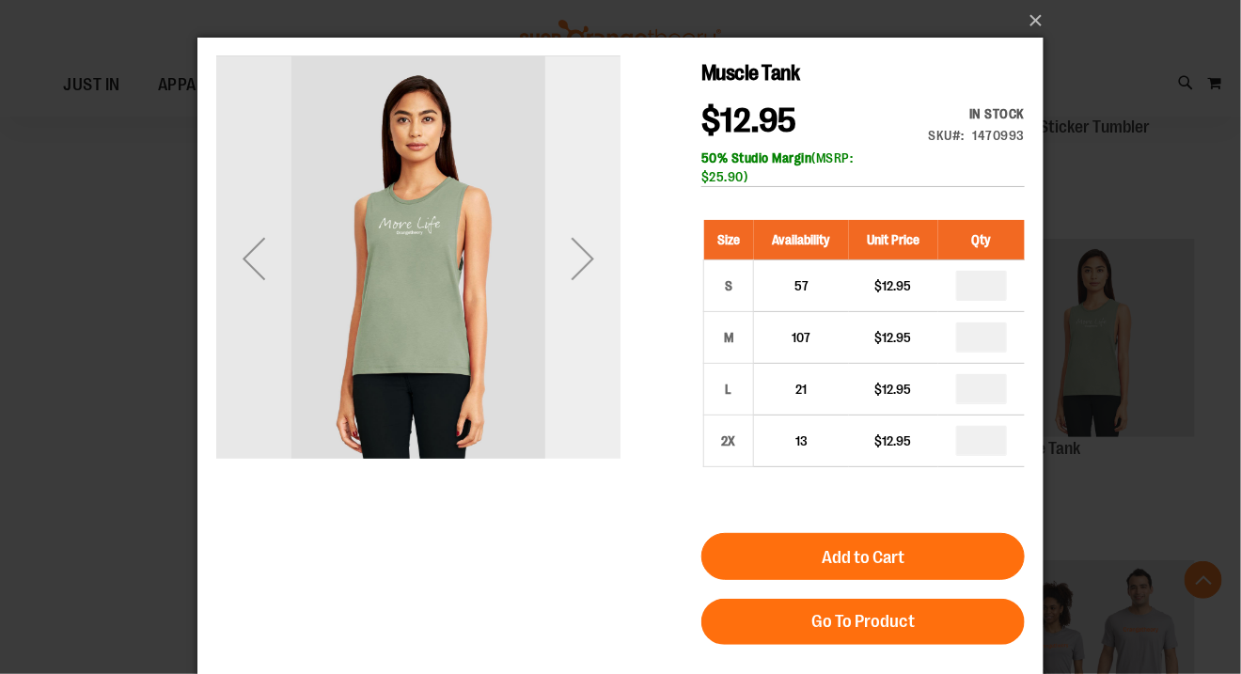
click at [588, 268] on div "Next" at bounding box center [581, 257] width 75 height 75
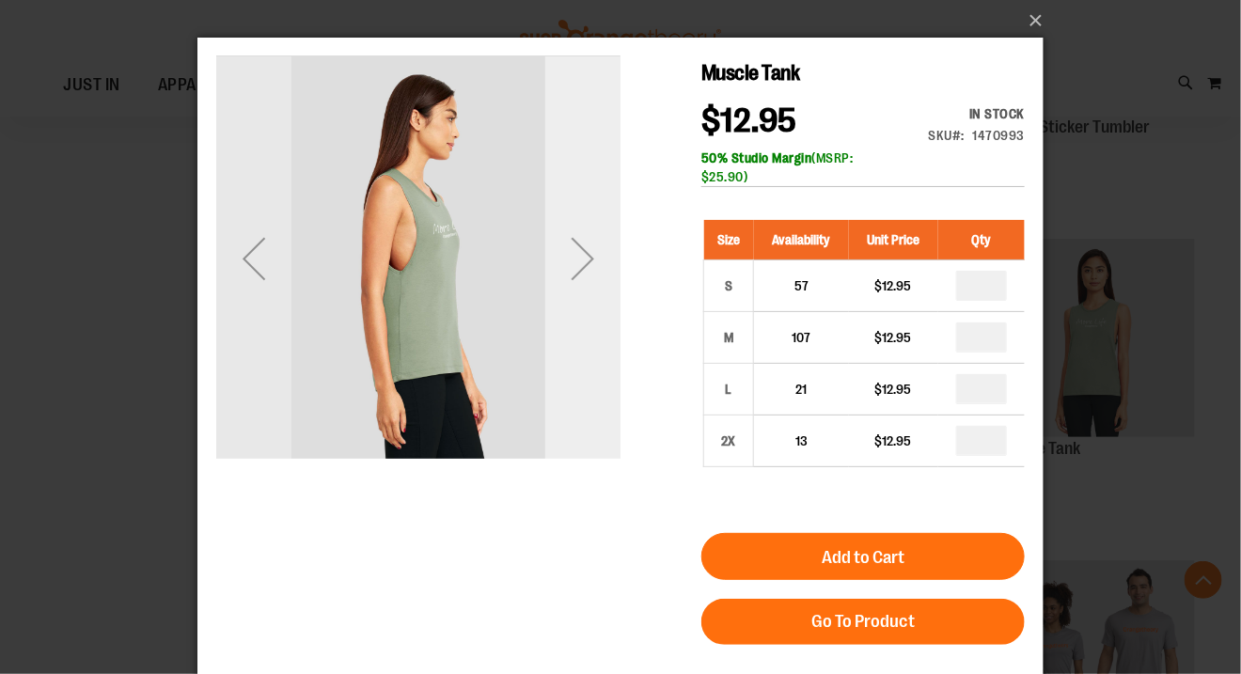
click at [588, 268] on div "Next" at bounding box center [581, 257] width 75 height 75
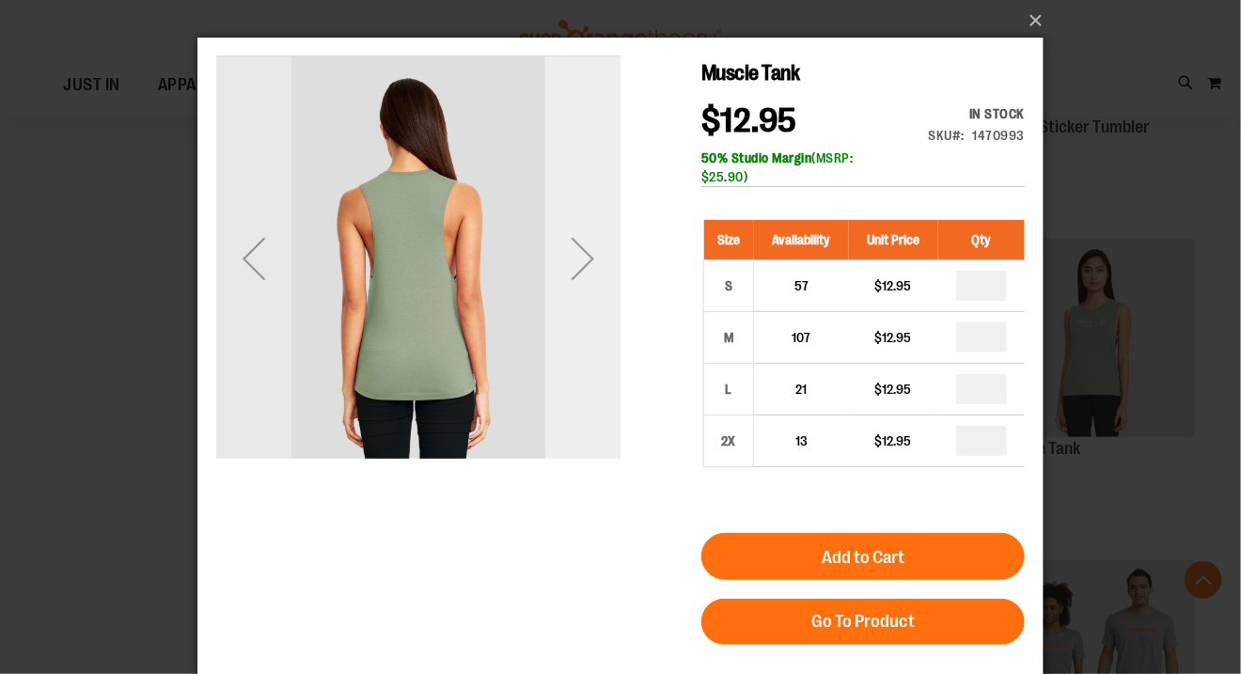
click at [588, 268] on div "Next" at bounding box center [581, 257] width 75 height 75
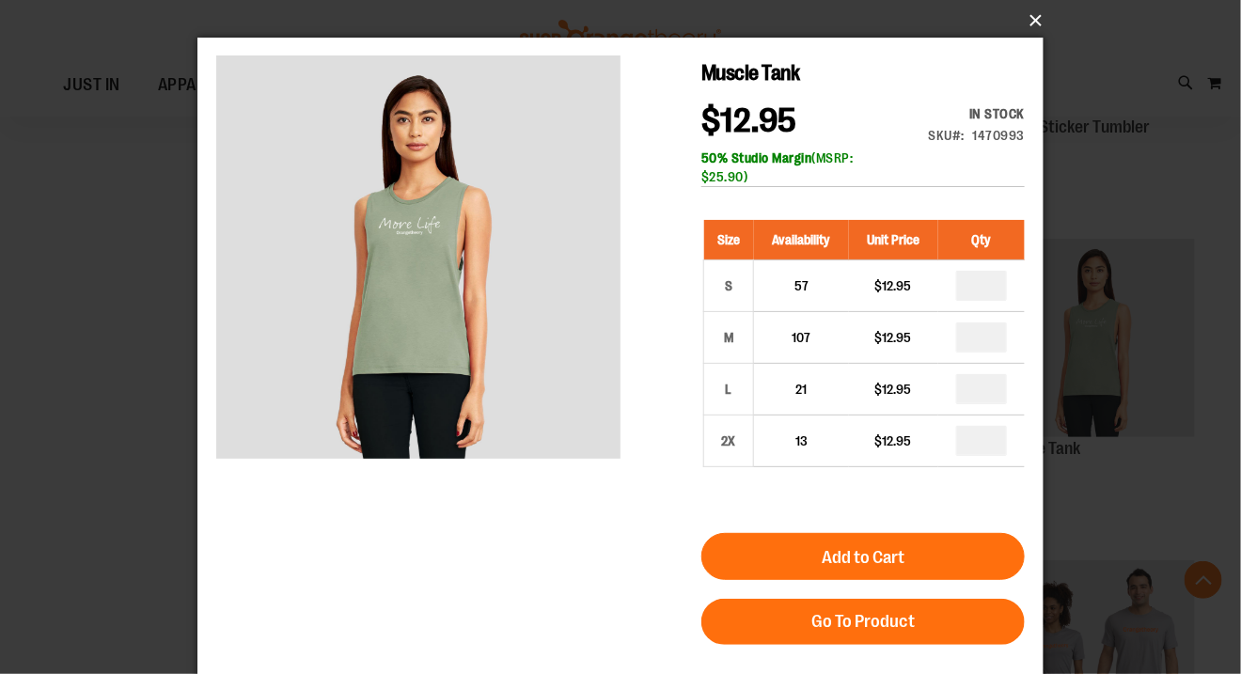
click at [1028, 17] on button "×" at bounding box center [626, 20] width 846 height 41
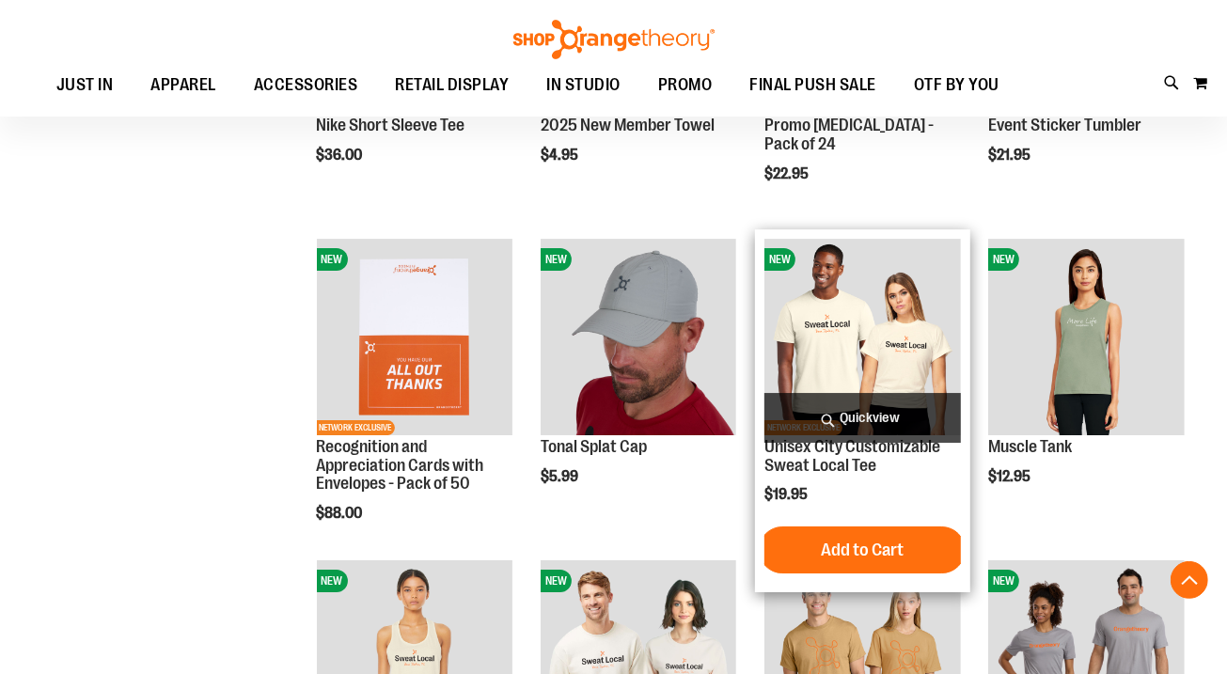
click at [880, 414] on span "Quickview" at bounding box center [862, 418] width 196 height 50
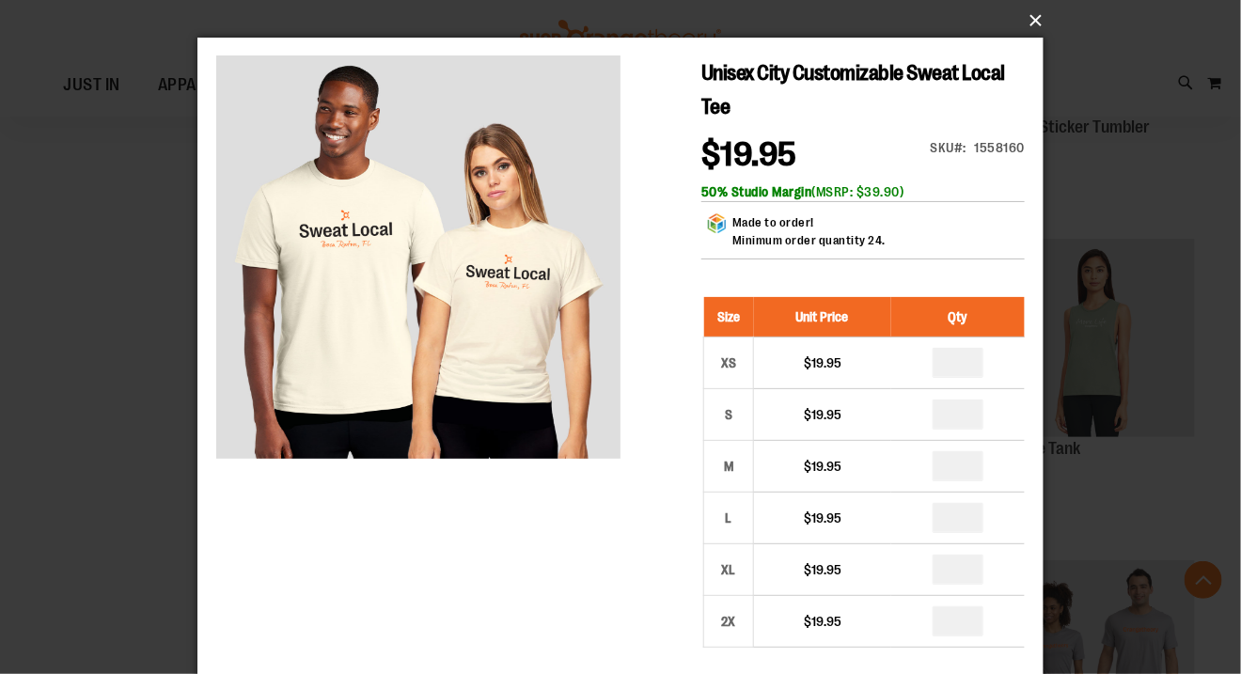
click at [1037, 20] on button "×" at bounding box center [626, 20] width 846 height 41
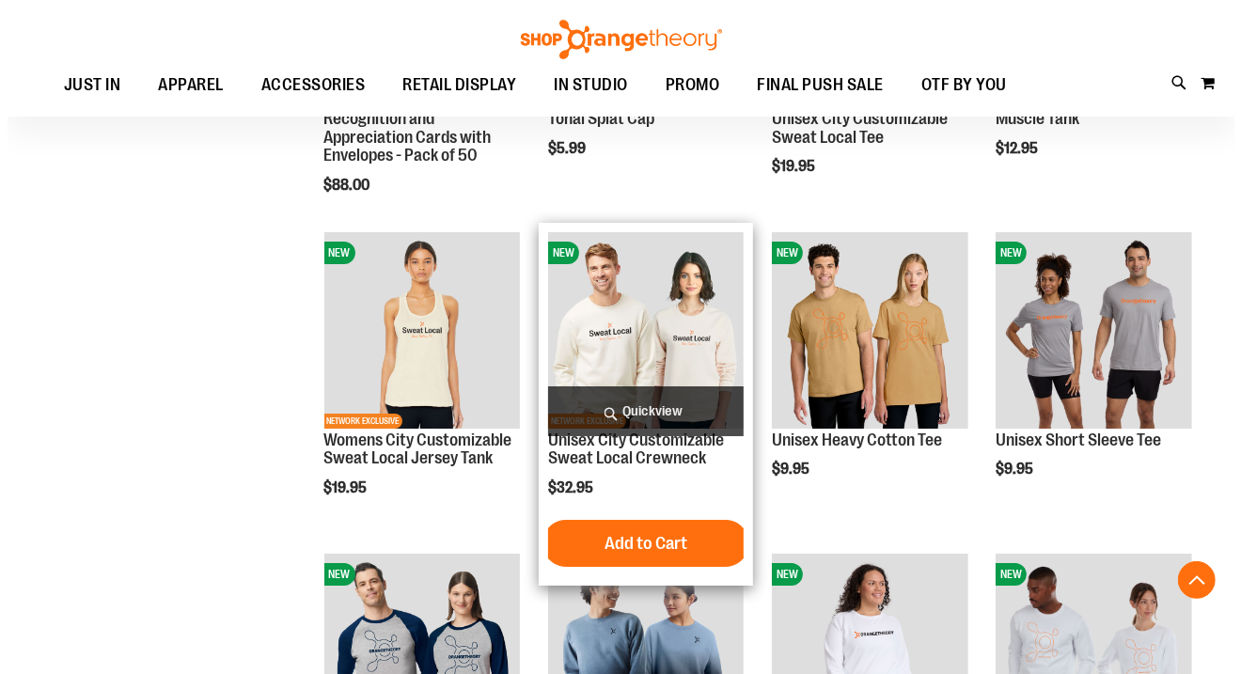
scroll to position [4325, 0]
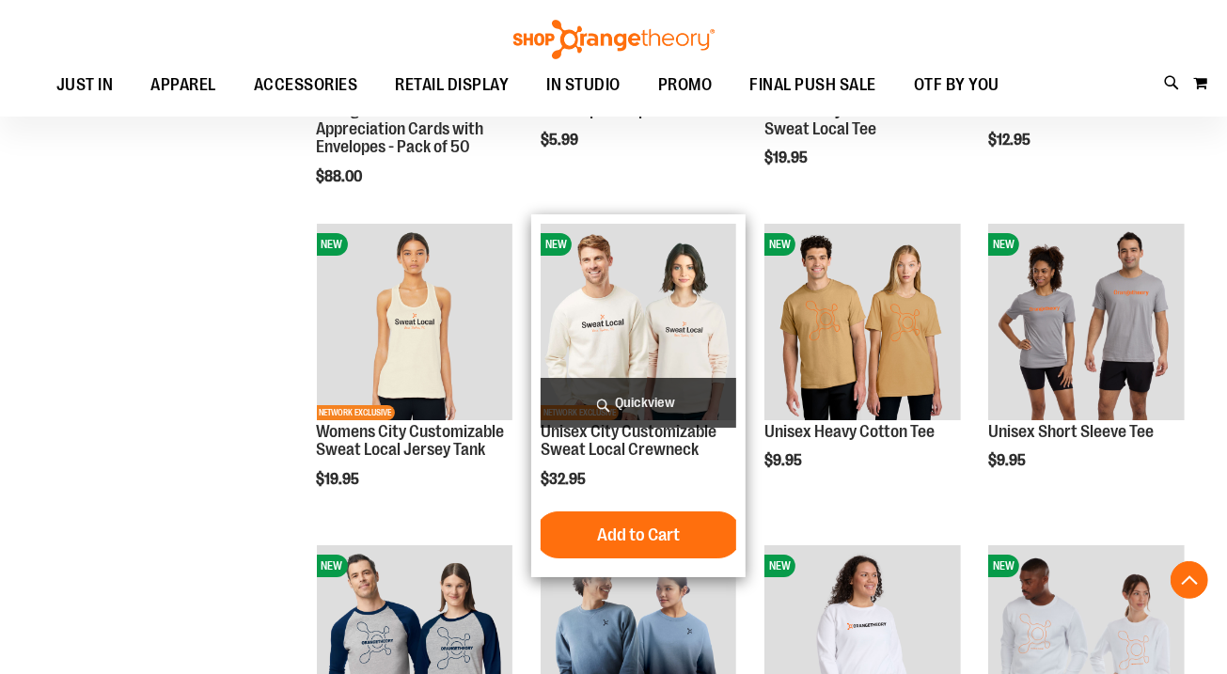
click at [646, 396] on span "Quickview" at bounding box center [638, 403] width 196 height 50
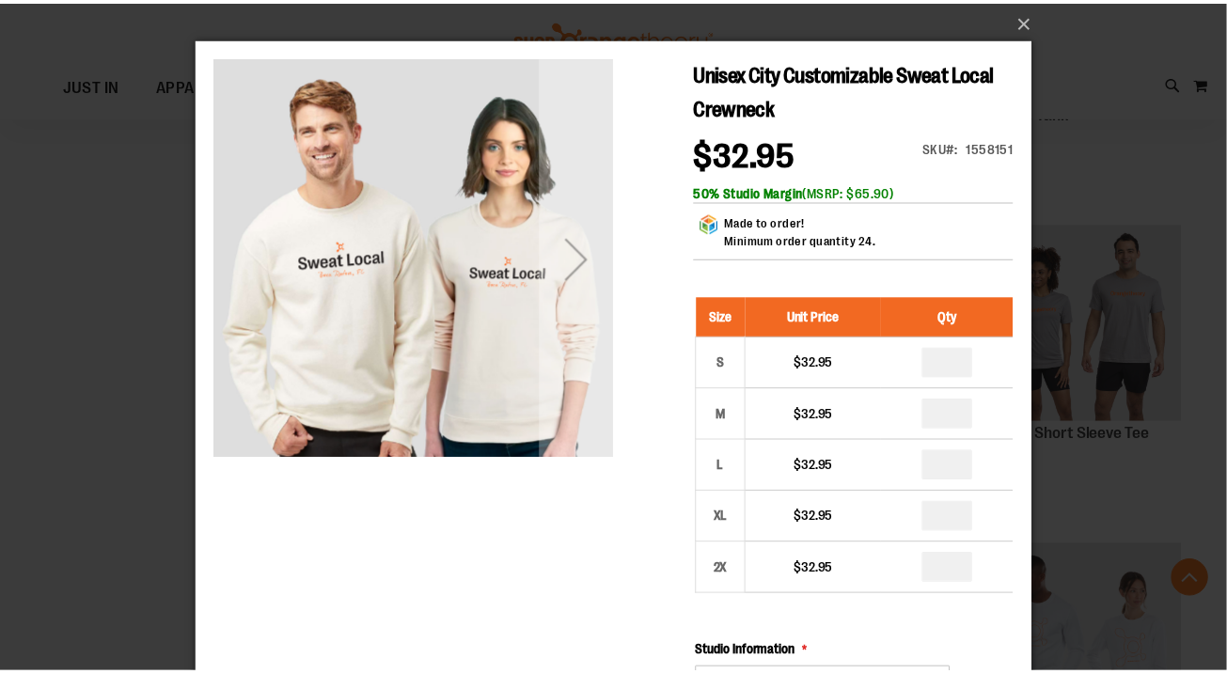
scroll to position [7, 0]
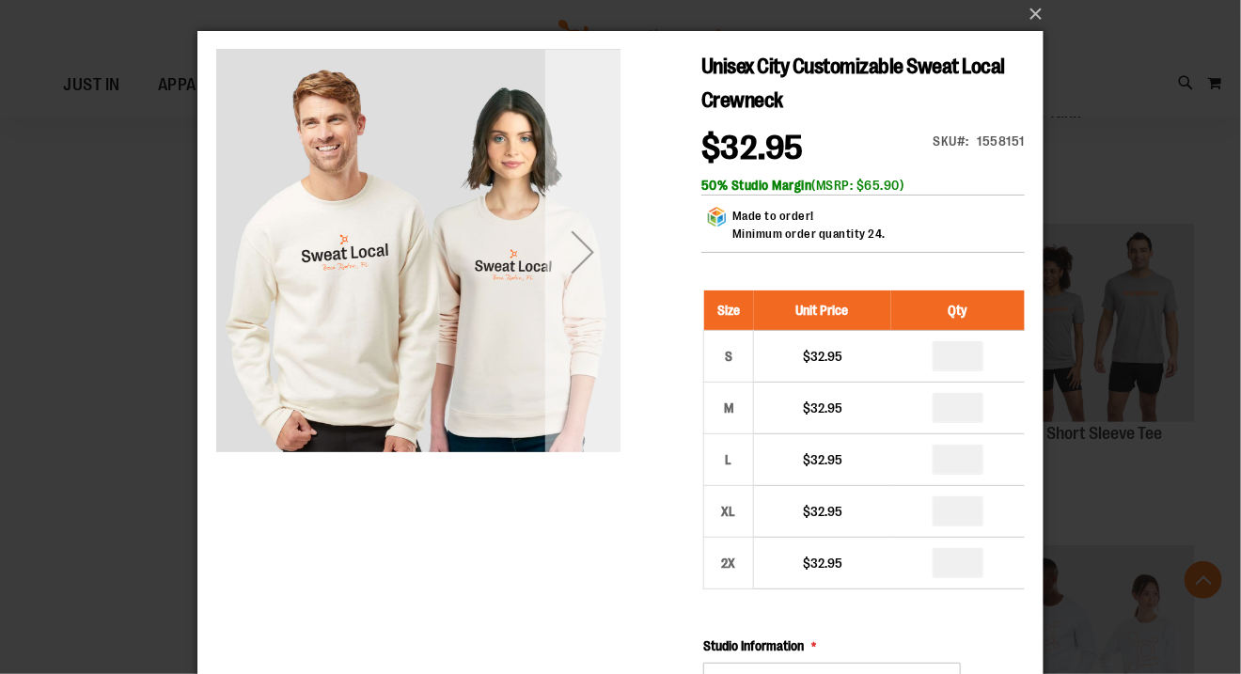
click at [595, 245] on div "Next" at bounding box center [581, 250] width 75 height 75
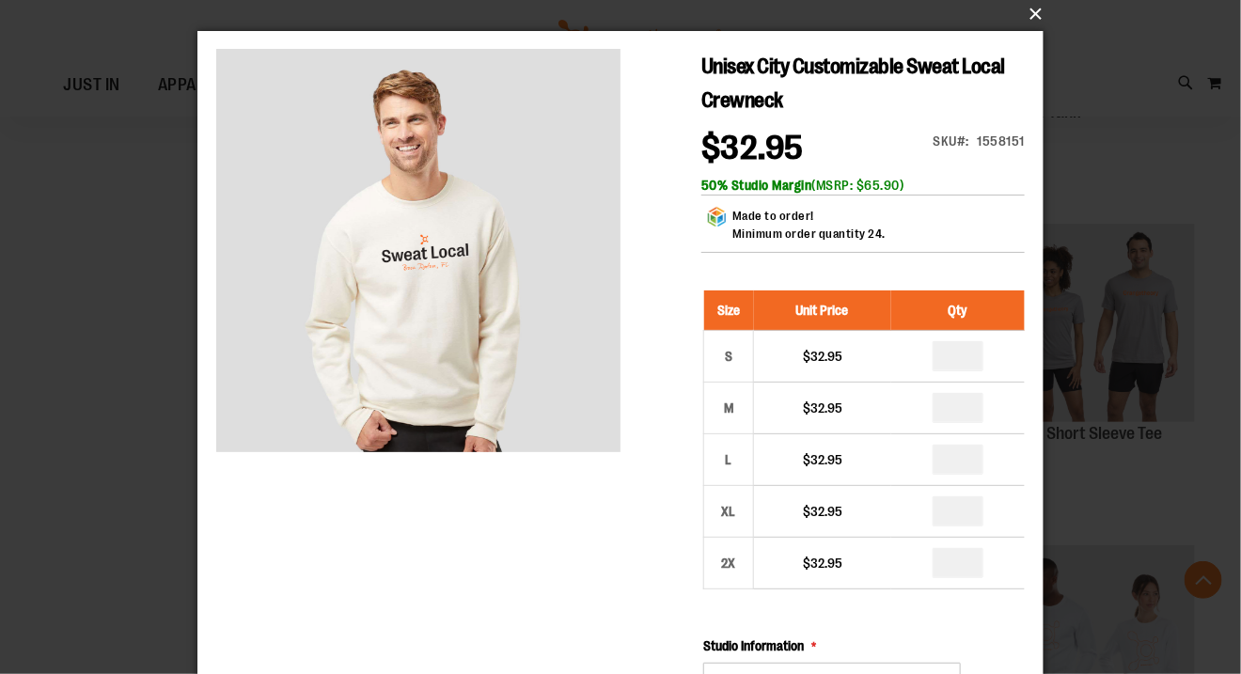
click at [1033, 11] on button "×" at bounding box center [626, 13] width 846 height 41
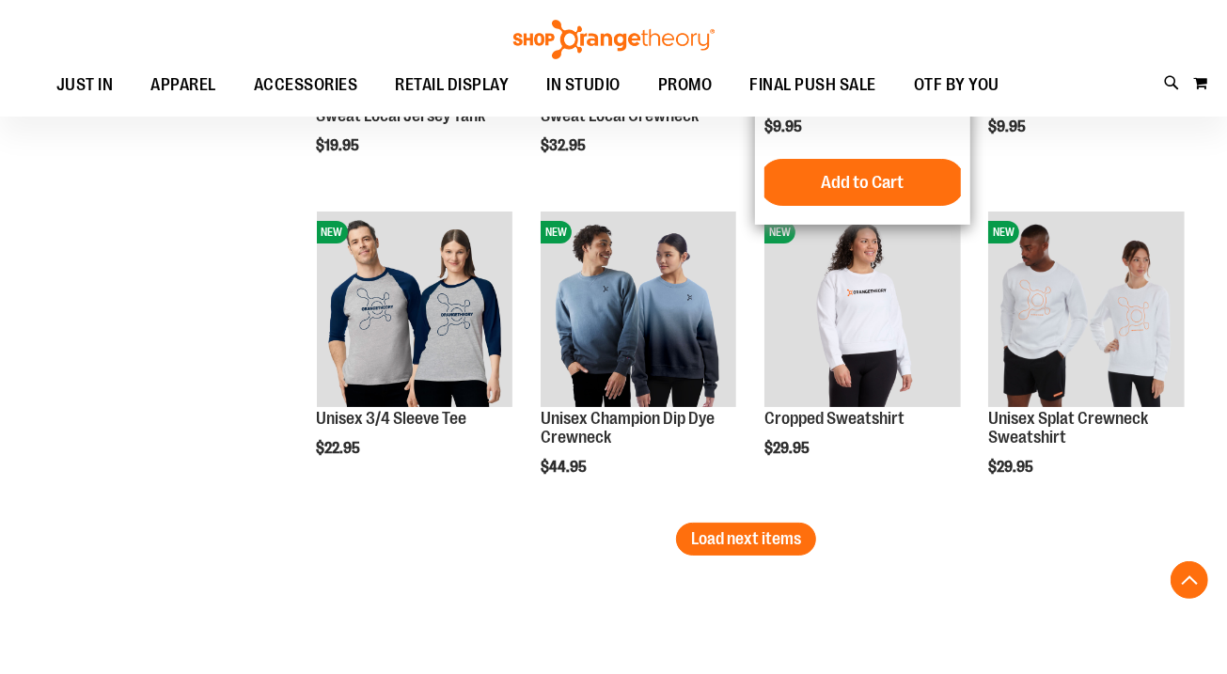
scroll to position [4659, 0]
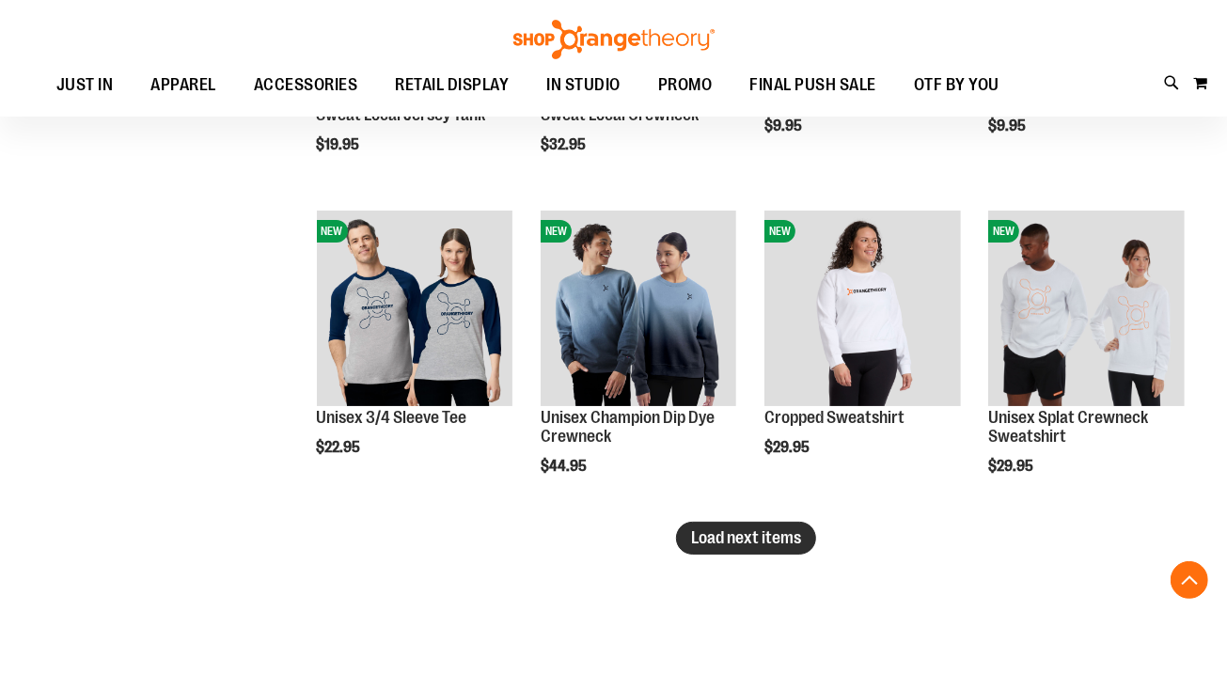
click at [772, 533] on span "Load next items" at bounding box center [746, 537] width 110 height 19
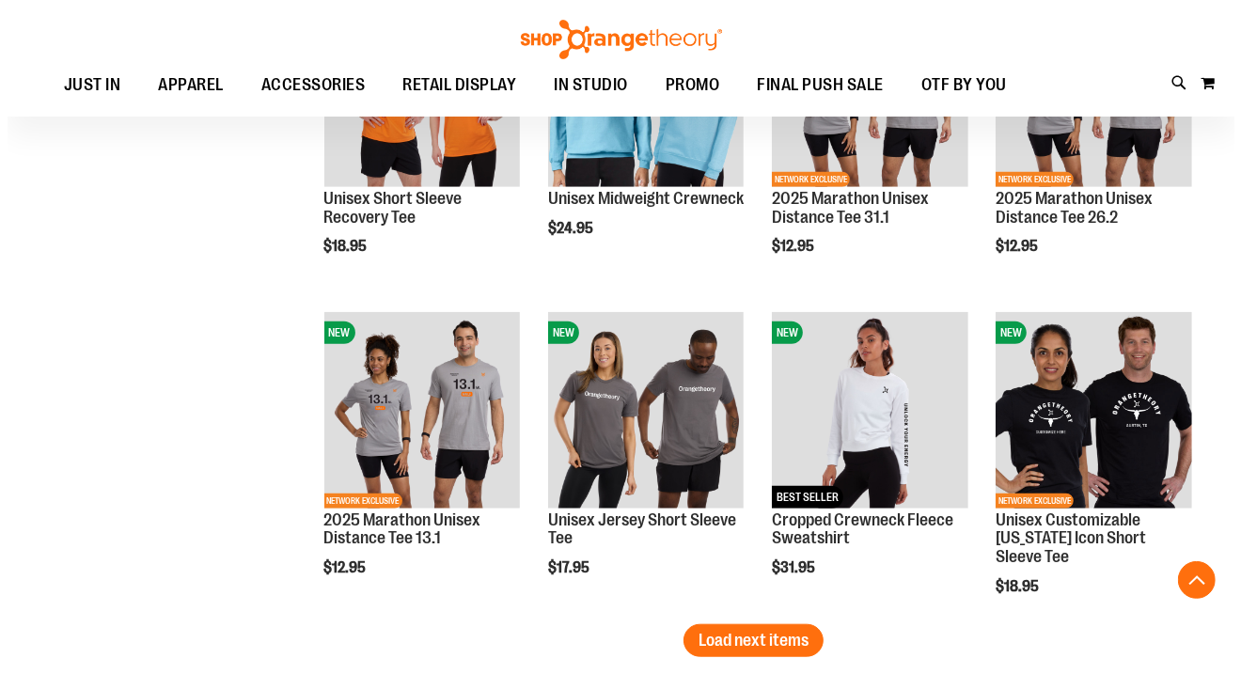
scroll to position [5534, 0]
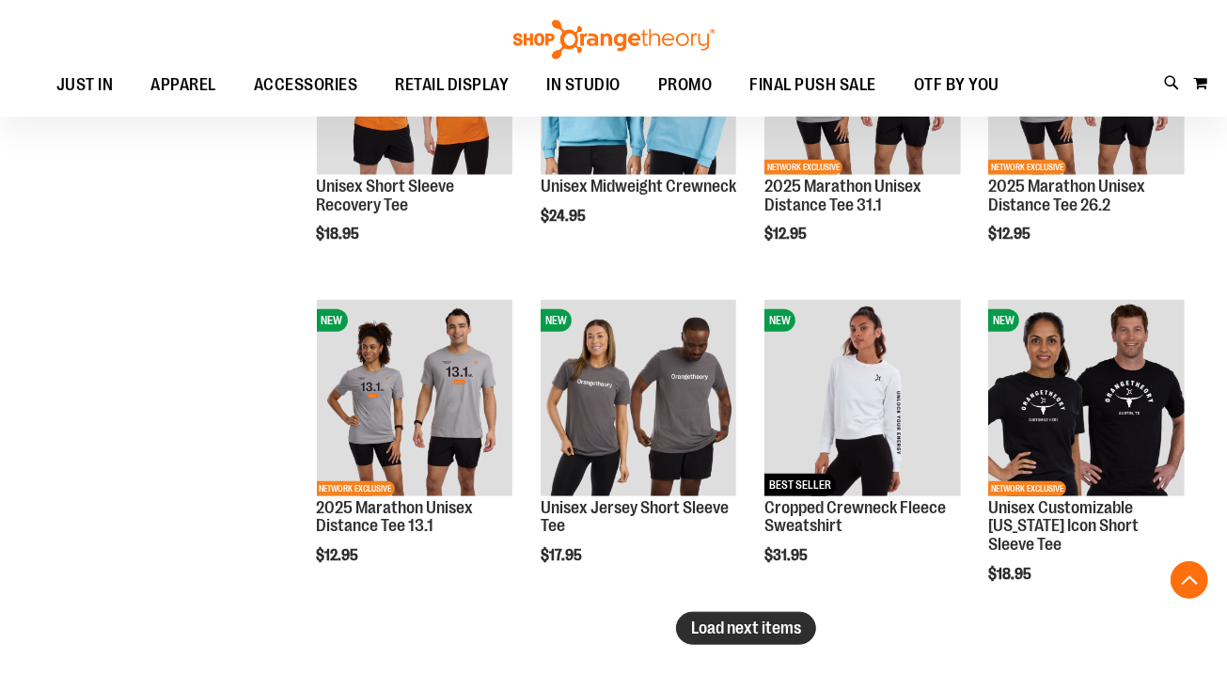
click at [769, 623] on span "Load next items" at bounding box center [746, 627] width 110 height 19
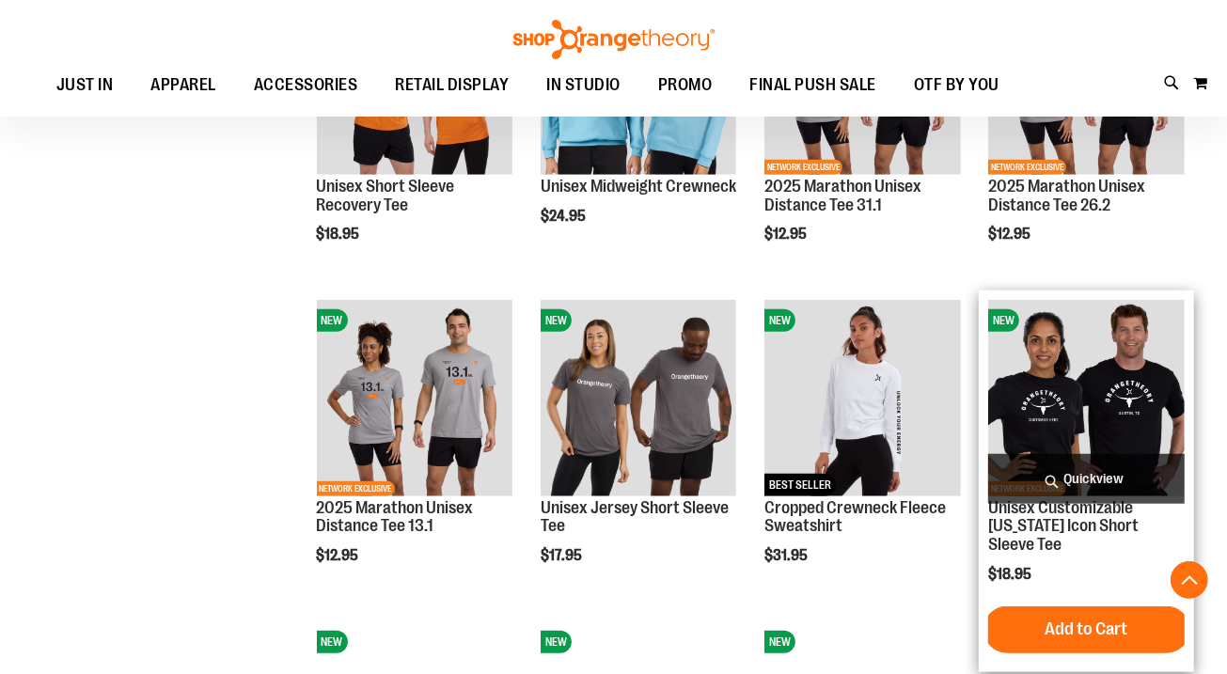
click at [1042, 469] on span "Quickview" at bounding box center [1086, 479] width 196 height 50
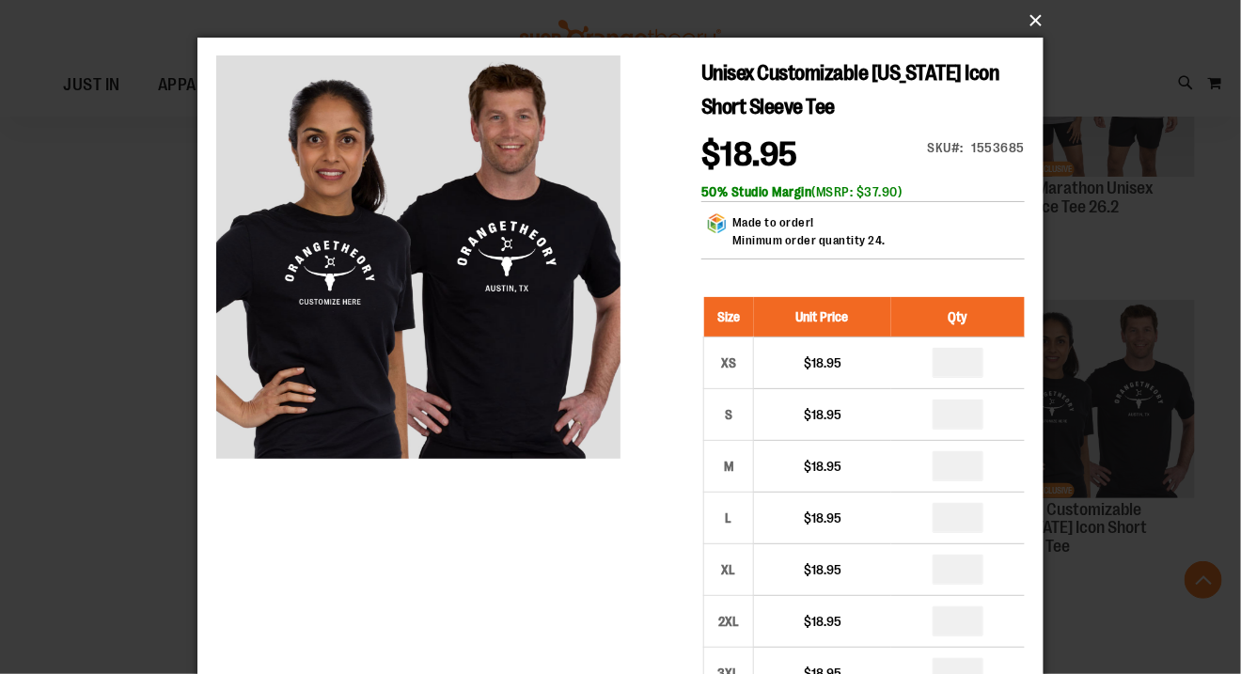
click at [1034, 23] on button "×" at bounding box center [626, 20] width 846 height 41
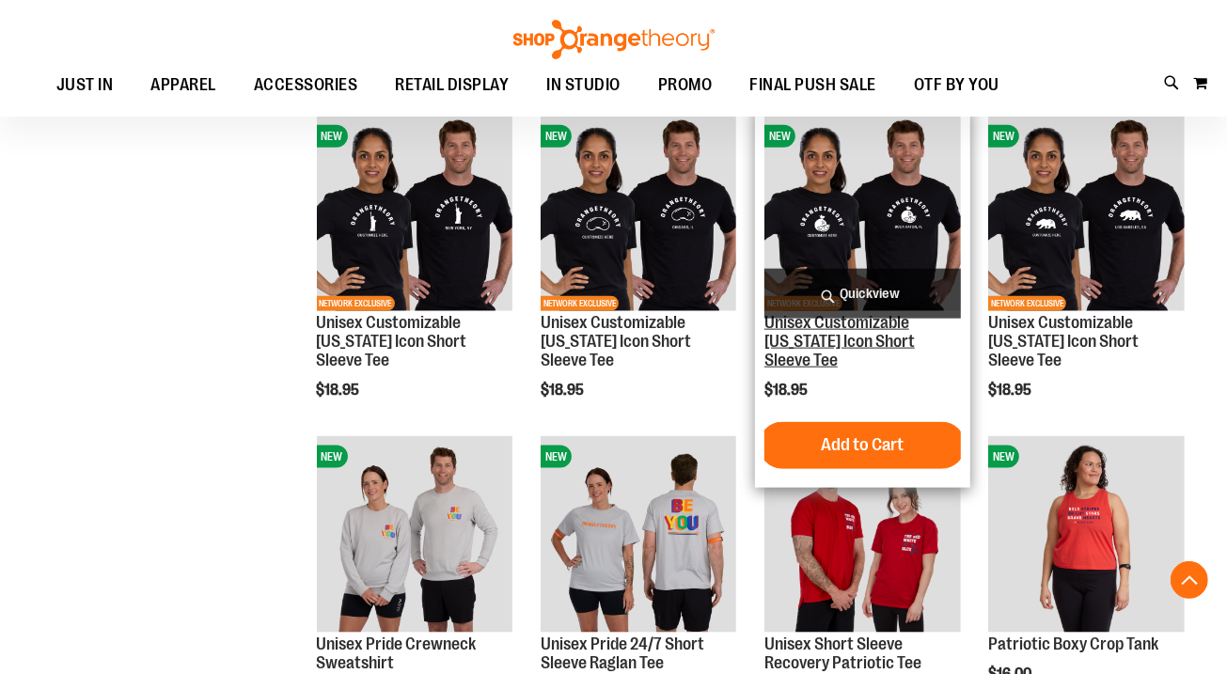
scroll to position [5952, 0]
